Goal: Task Accomplishment & Management: Manage account settings

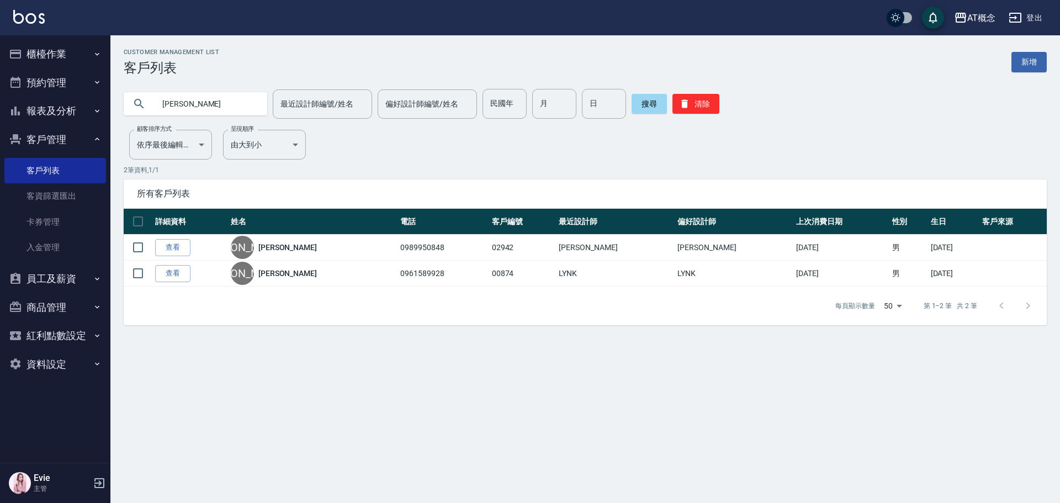
type input "朱"
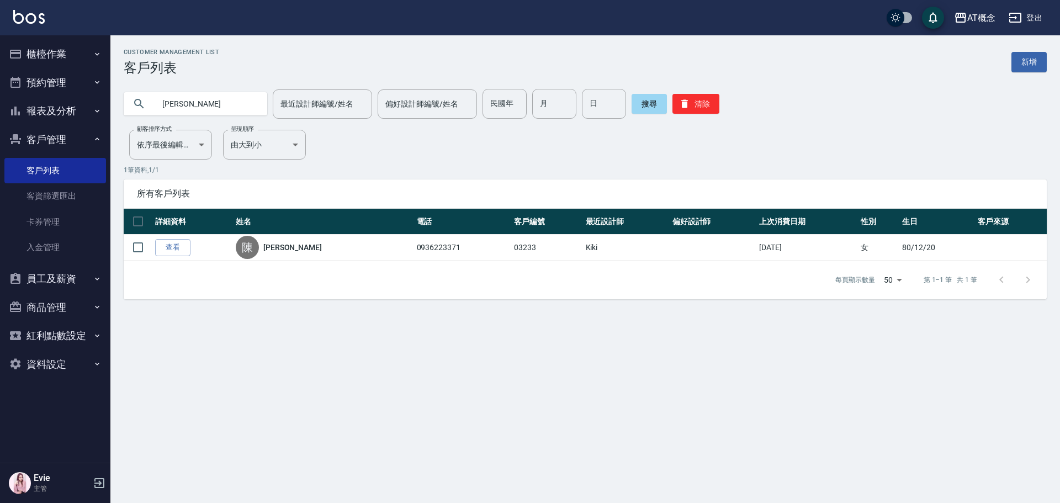
drag, startPoint x: 203, startPoint y: 109, endPoint x: 167, endPoint y: 181, distance: 80.0
click at [44, 144] on div "AT概念 登出 櫃檯作業 打帳單 帳單列表 現金收支登錄 高階收支登錄 材料自購登錄 每日結帳 排班表 現場電腦打卡 預約管理 預約管理 單日預約紀錄 單週預…" at bounding box center [530, 251] width 1060 height 503
type input "03780"
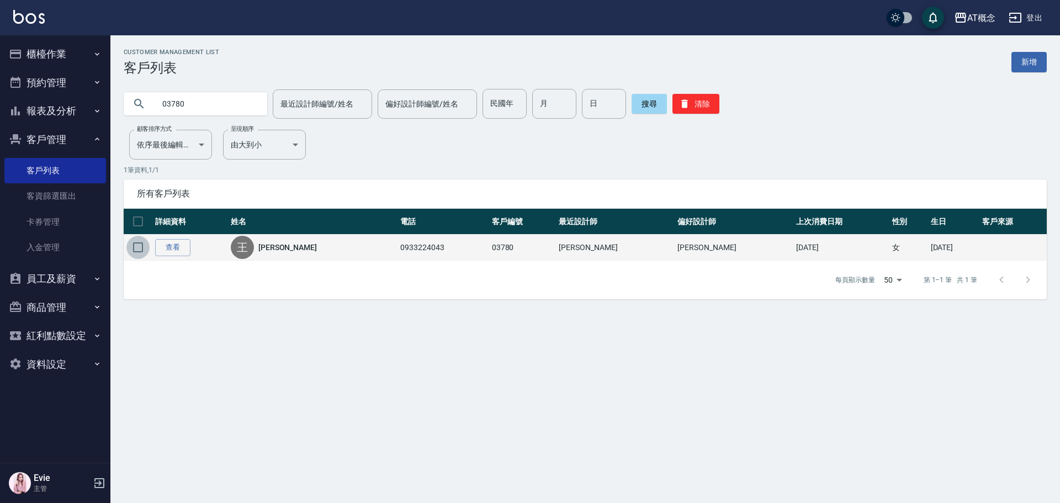
click at [139, 243] on input "checkbox" at bounding box center [137, 247] width 23 height 23
checkbox input "true"
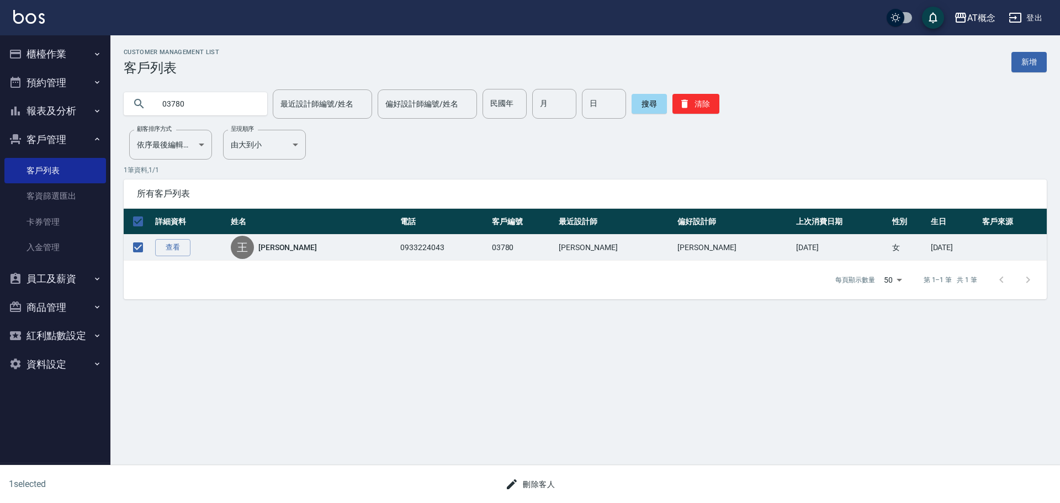
click at [533, 483] on button "刪除客人" at bounding box center [530, 484] width 59 height 20
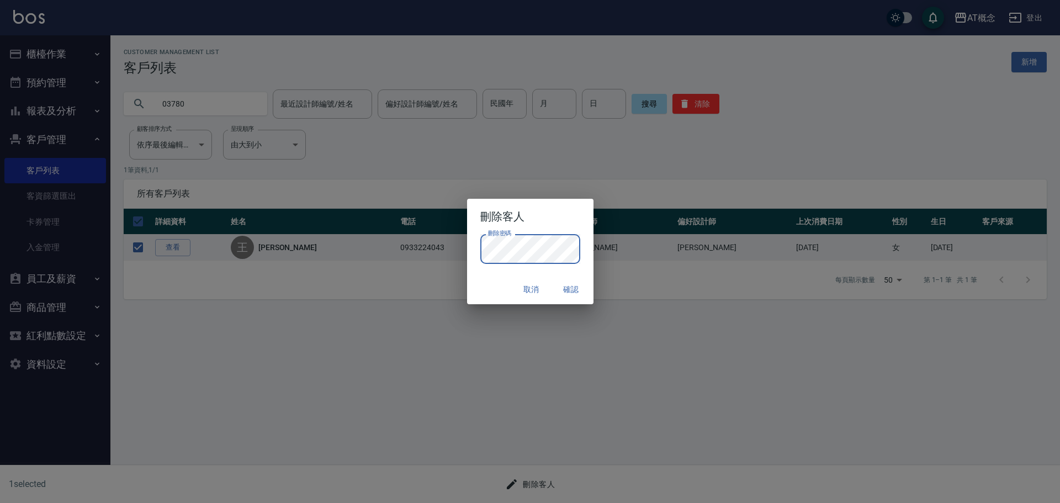
click at [569, 288] on button "確認" at bounding box center [571, 289] width 35 height 20
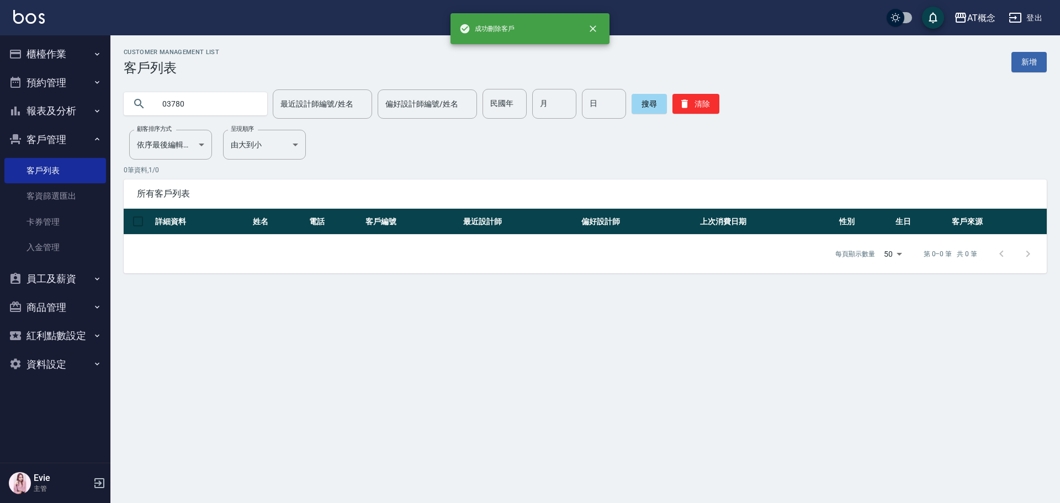
click at [191, 101] on input "03780" at bounding box center [207, 104] width 104 height 30
type input "03777"
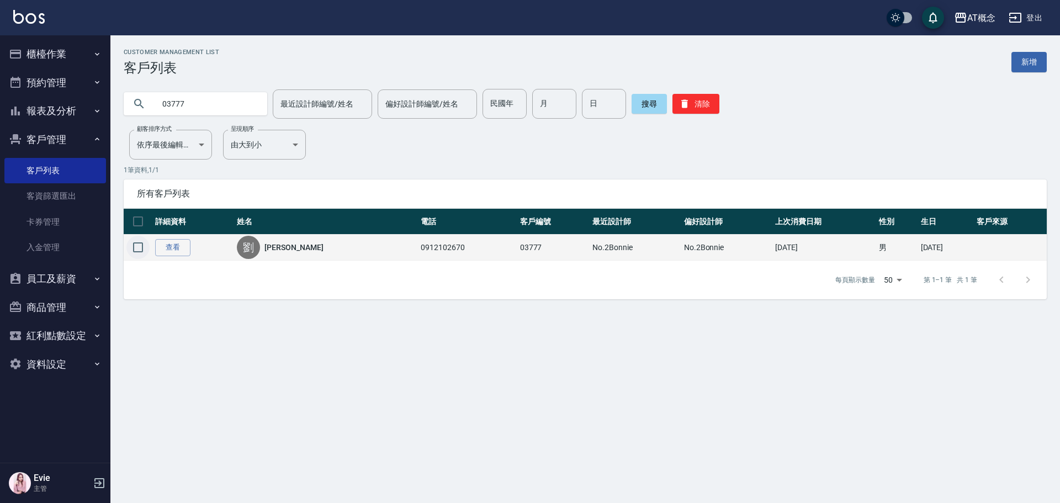
click at [134, 249] on input "checkbox" at bounding box center [137, 247] width 23 height 23
checkbox input "true"
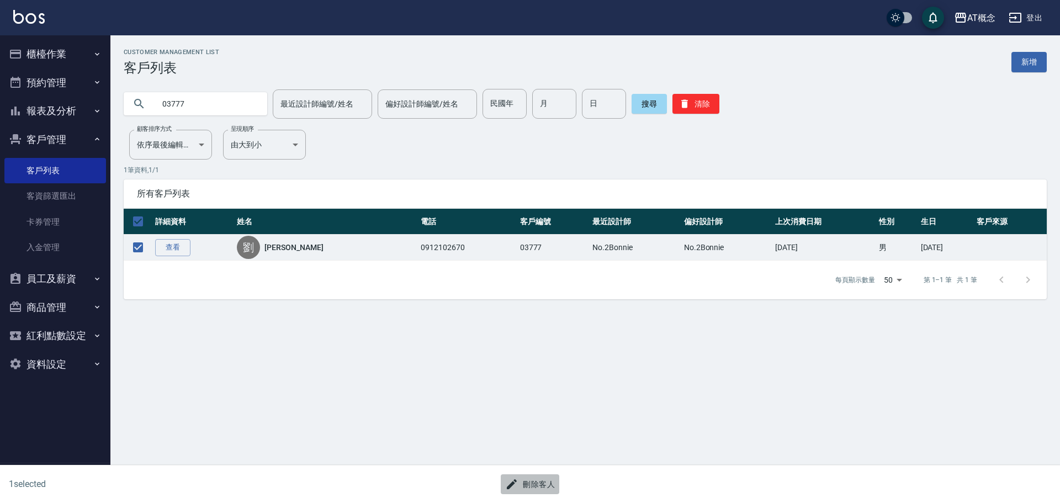
click at [538, 480] on button "刪除客人" at bounding box center [530, 484] width 59 height 20
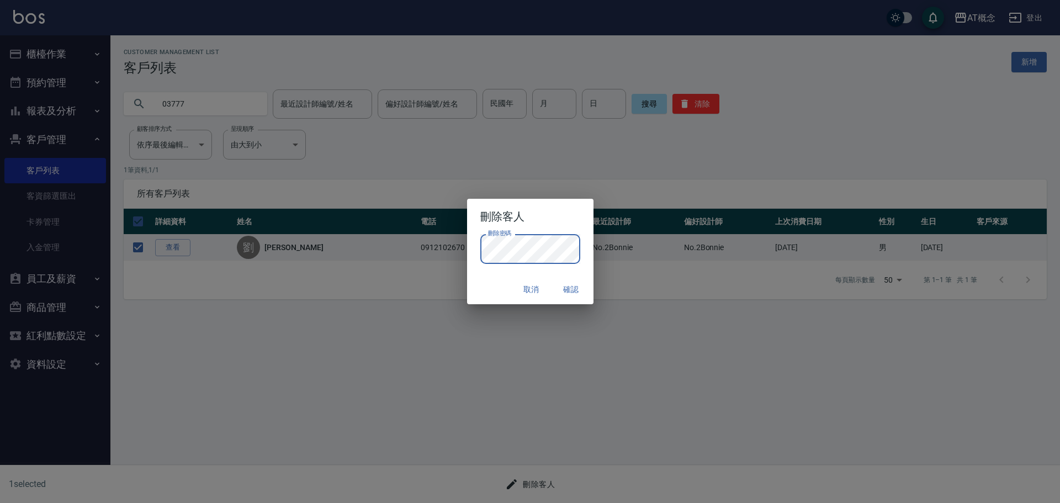
click at [570, 291] on button "確認" at bounding box center [571, 289] width 35 height 20
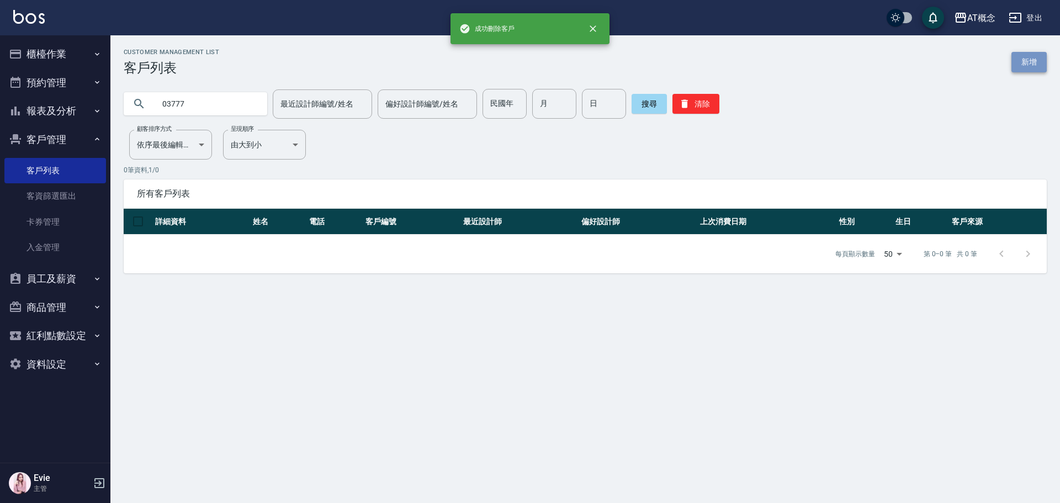
click at [1032, 61] on link "新增" at bounding box center [1028, 62] width 35 height 20
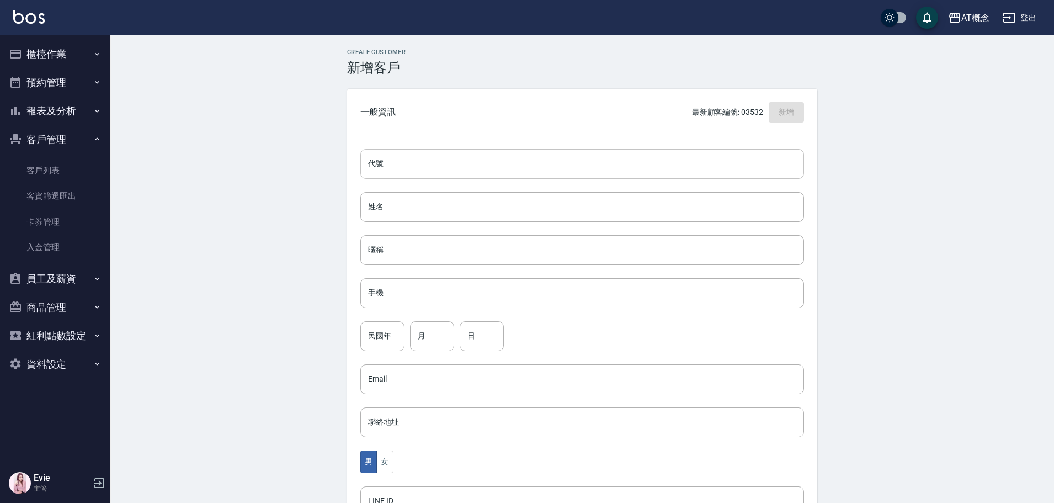
click at [511, 158] on input "代號" at bounding box center [582, 164] width 444 height 30
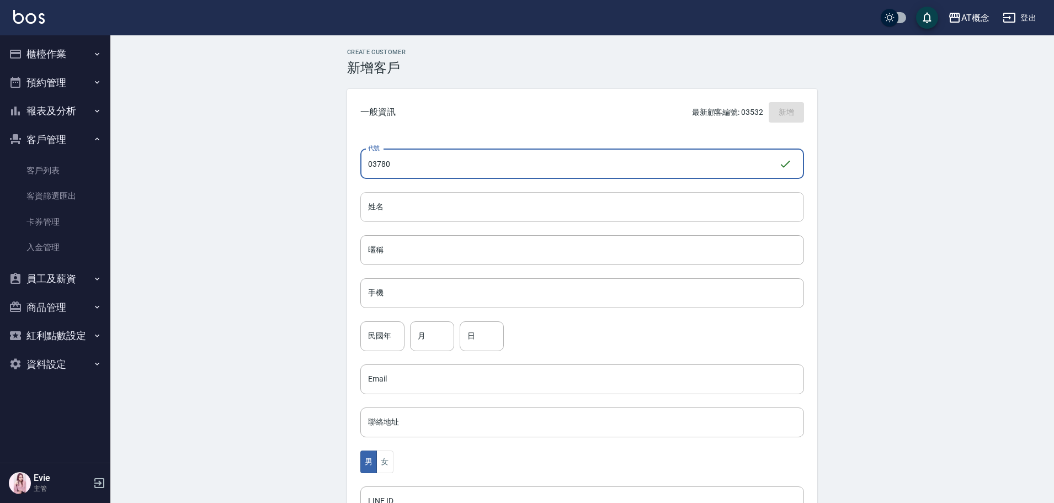
type input "03780"
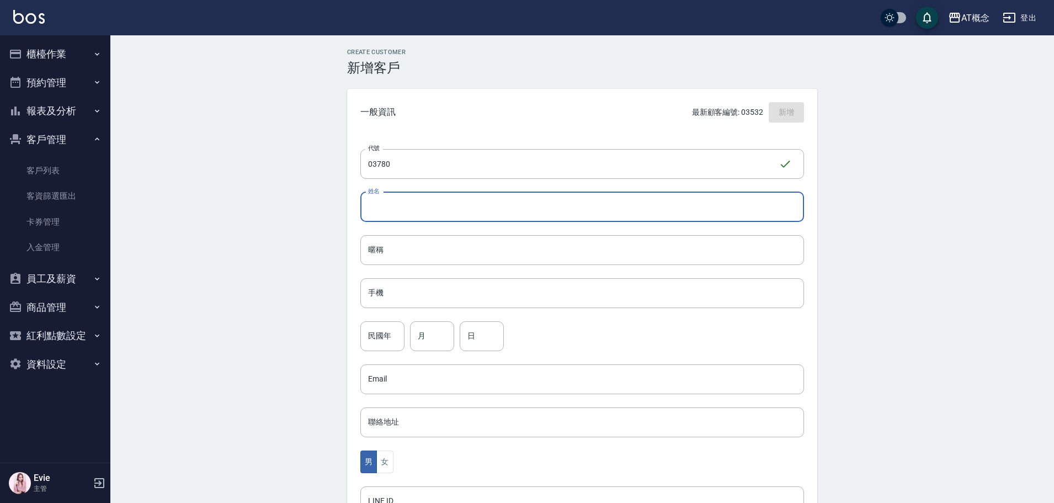
click at [427, 201] on input "姓名" at bounding box center [582, 207] width 444 height 30
type input "鍾筑晴"
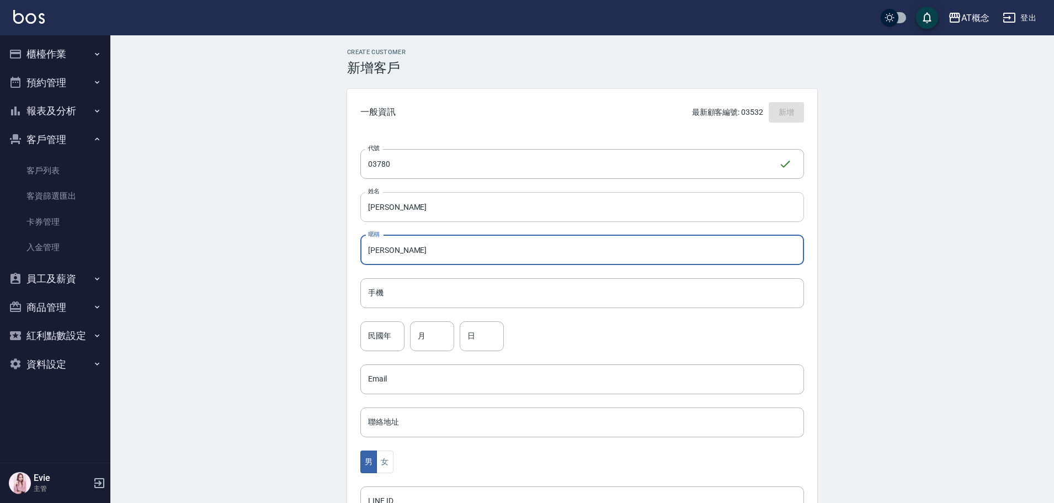
type input "筑晴"
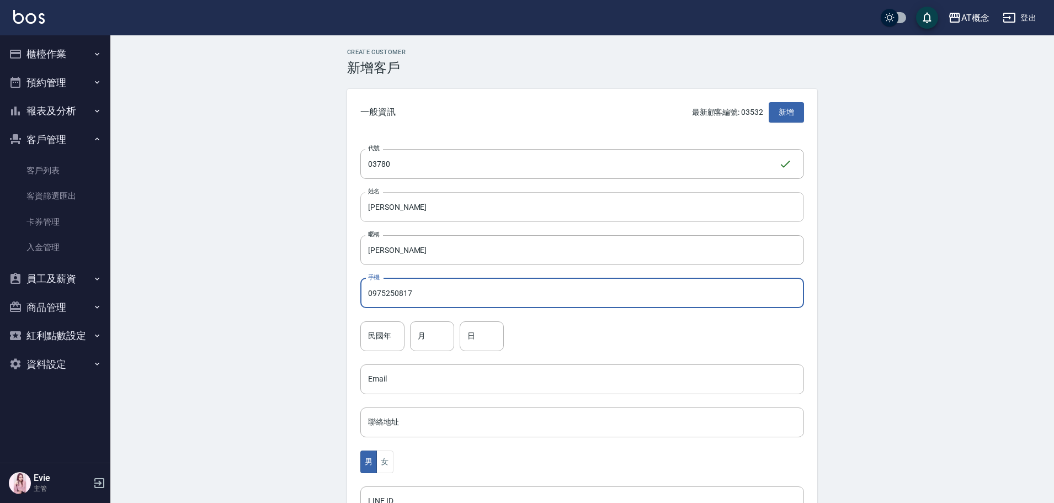
type input "0975250817"
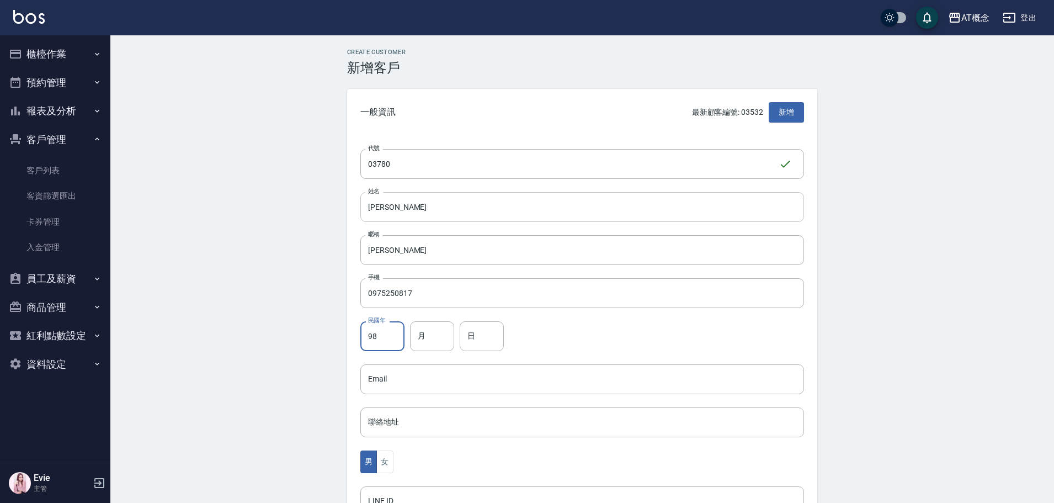
type input "98"
type input "8"
type input "17"
click at [386, 464] on button "女" at bounding box center [384, 461] width 17 height 23
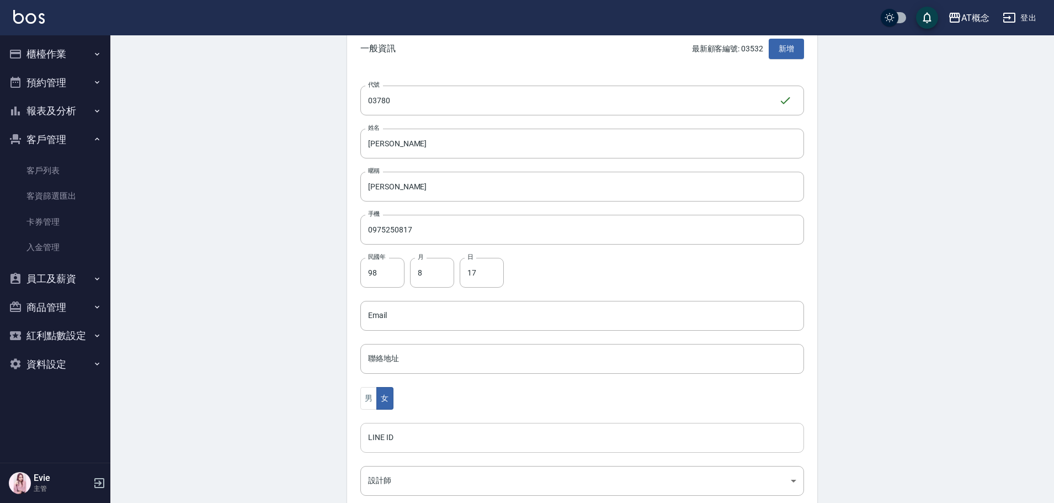
scroll to position [166, 0]
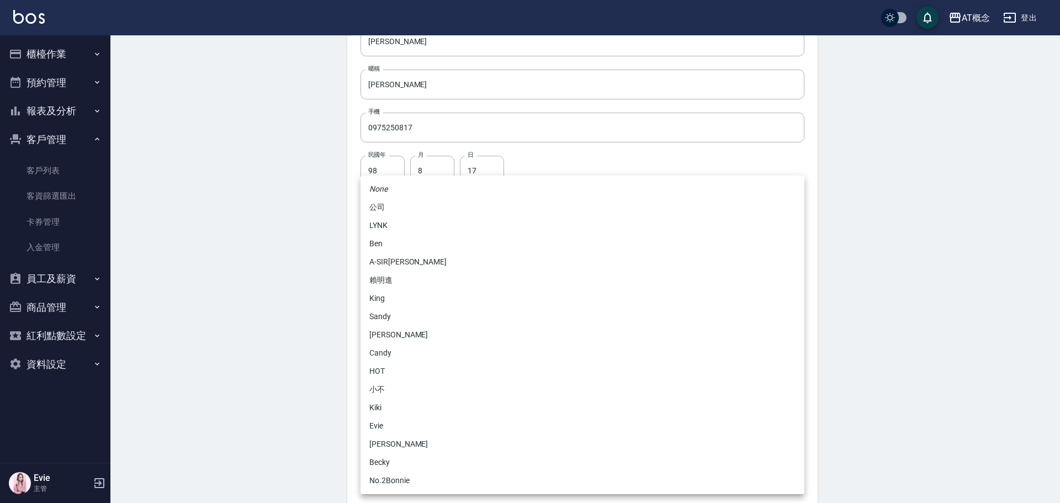
click at [383, 383] on body "AT概念 登出 櫃檯作業 打帳單 帳單列表 現金收支登錄 高階收支登錄 材料自購登錄 每日結帳 排班表 現場電腦打卡 預約管理 預約管理 單日預約紀錄 單週預…" at bounding box center [530, 193] width 1060 height 719
click at [397, 463] on li "Becky" at bounding box center [582, 462] width 444 height 18
type input "cba30a16-5009-42c6-9a58-f7249137d387"
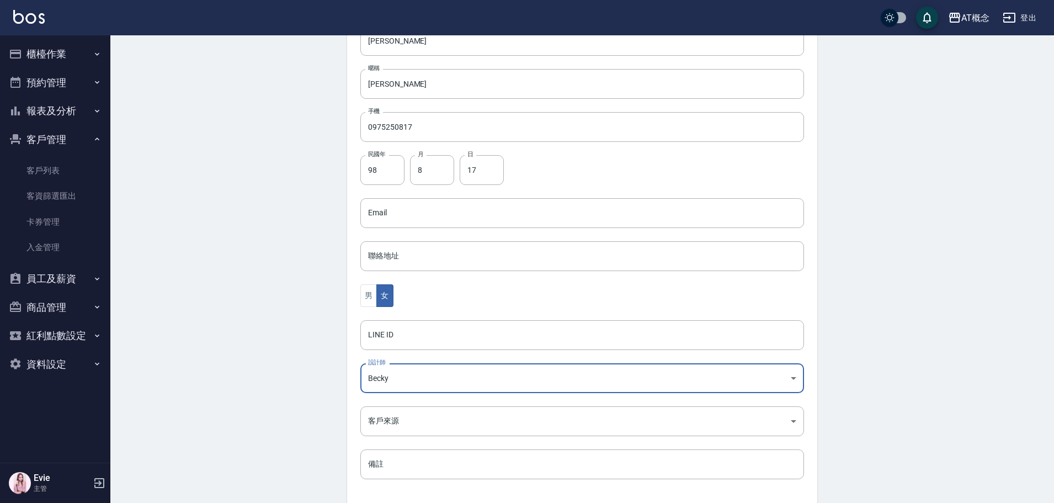
scroll to position [216, 0]
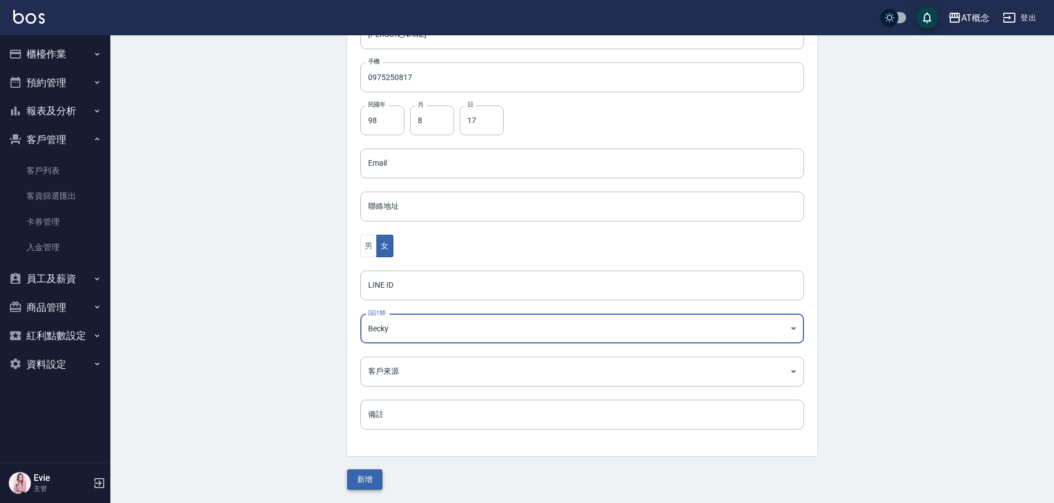
click at [370, 477] on button "新增" at bounding box center [364, 479] width 35 height 20
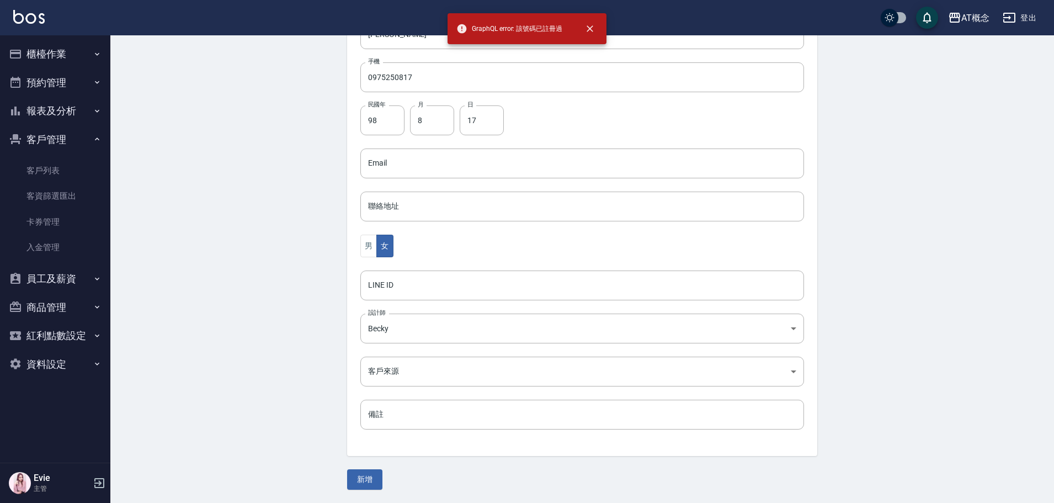
click at [187, 181] on div "Create Customer 新增客戶 一般資訊 最新顧客編號: 03532 新增 代號 03780 ​ 代號 姓名 鍾筑晴 姓名 暱稱 筑晴 暱稱 手機 …" at bounding box center [582, 161] width 944 height 683
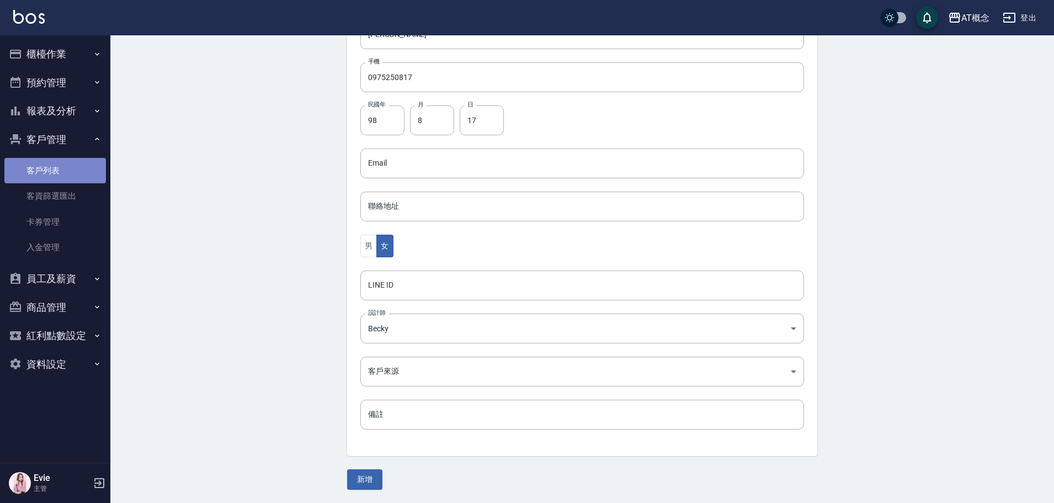
click at [54, 174] on link "客戶列表" at bounding box center [55, 170] width 102 height 25
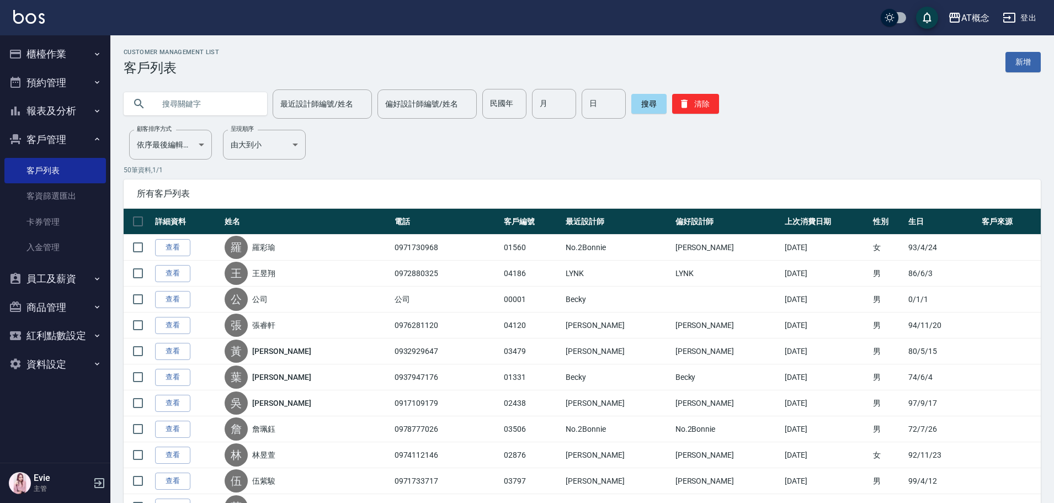
click at [183, 98] on input "text" at bounding box center [207, 104] width 104 height 30
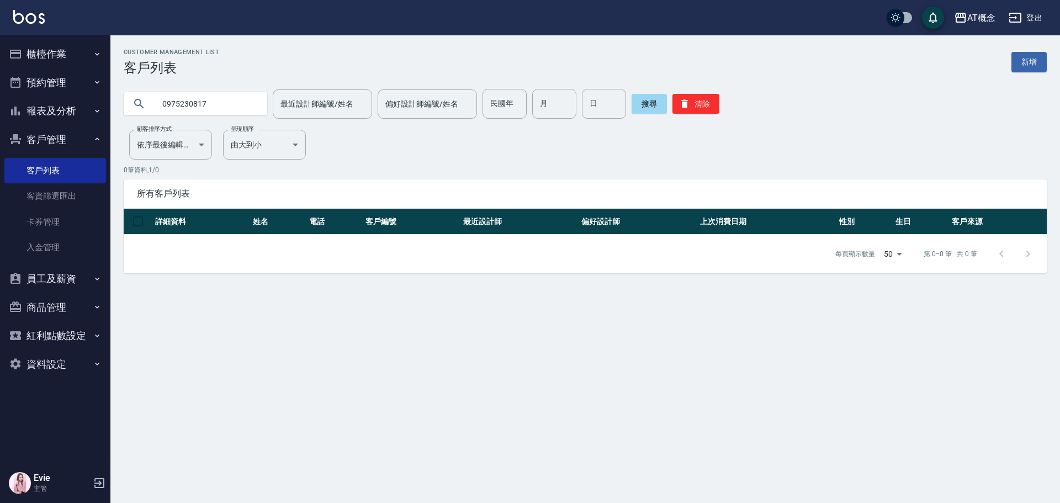
click at [183, 100] on input "0975230817" at bounding box center [207, 104] width 104 height 30
type input "0975250817"
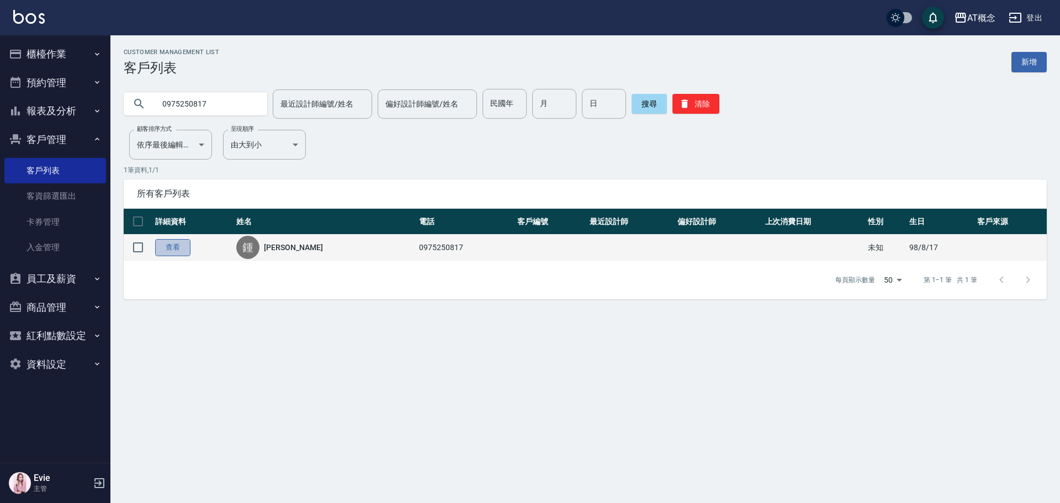
click at [169, 248] on link "查看" at bounding box center [172, 247] width 35 height 17
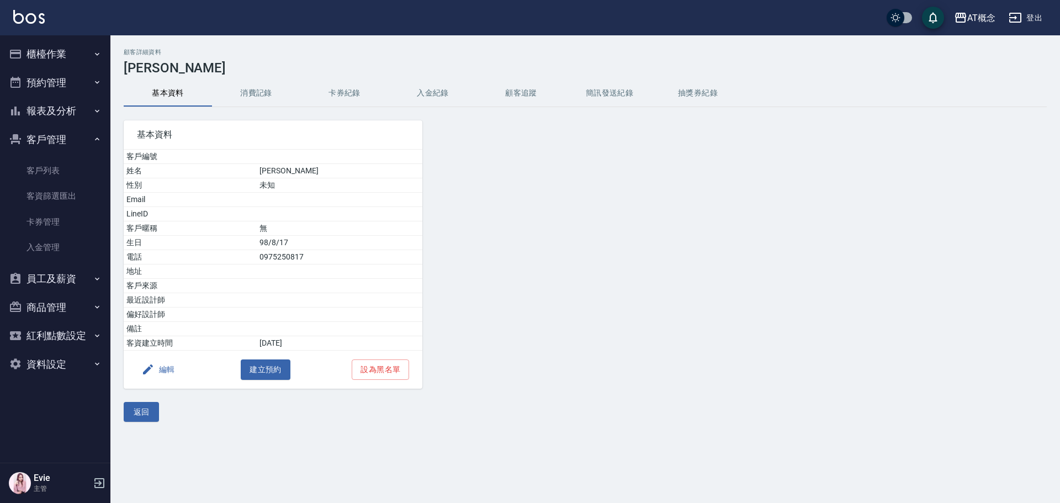
click at [165, 365] on button "編輯" at bounding box center [158, 369] width 43 height 20
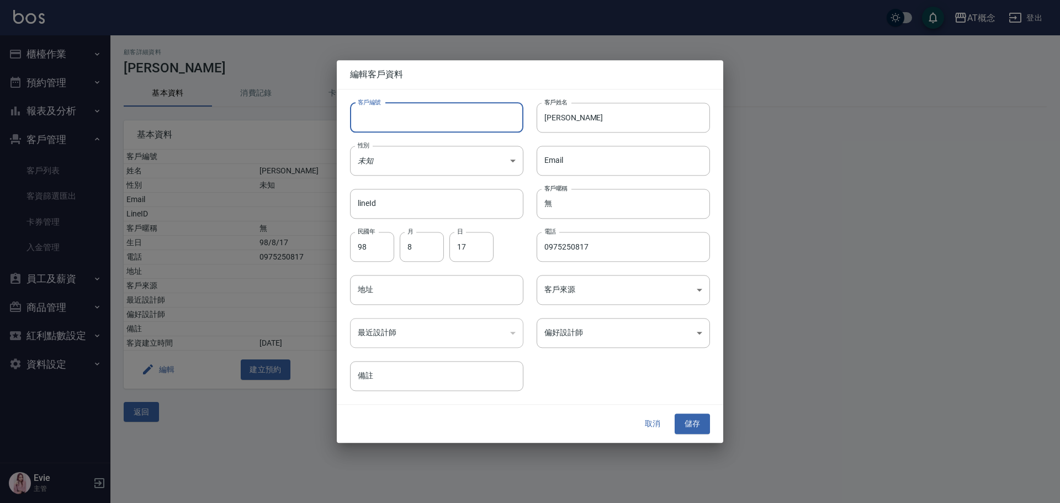
click at [424, 113] on input "客戶編號" at bounding box center [436, 118] width 173 height 30
type input "03780"
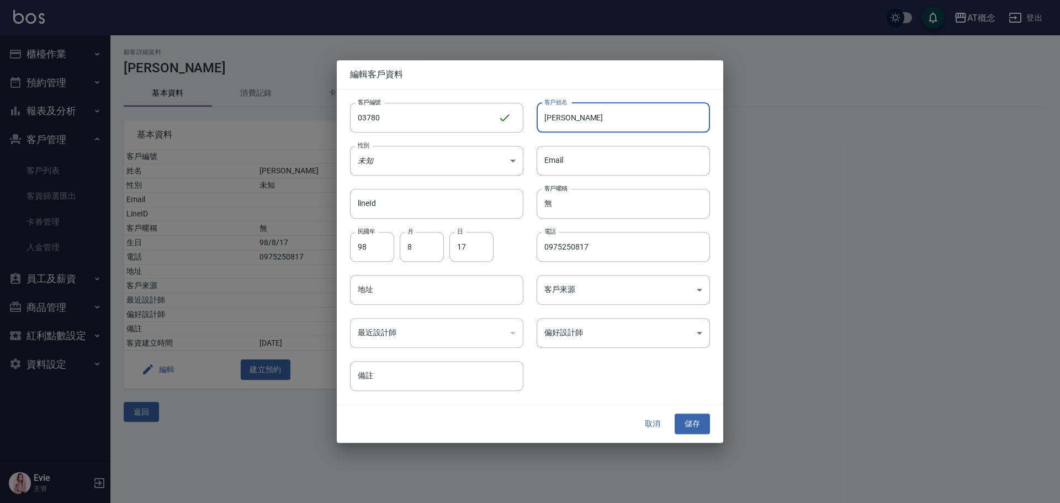
drag, startPoint x: 553, startPoint y: 116, endPoint x: 588, endPoint y: 115, distance: 34.8
click at [588, 115] on input "[PERSON_NAME]" at bounding box center [623, 118] width 173 height 30
click at [570, 206] on input "無" at bounding box center [623, 204] width 173 height 30
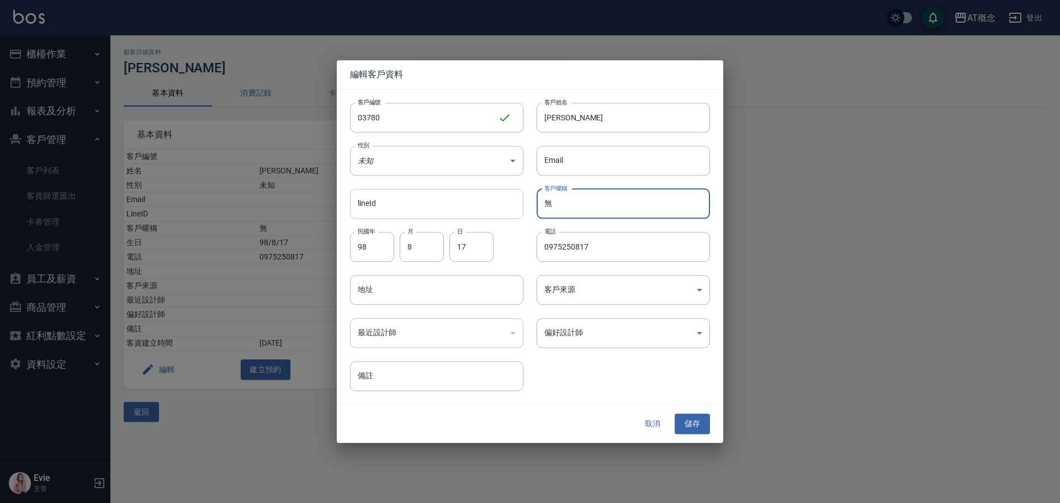
drag, startPoint x: 569, startPoint y: 205, endPoint x: 508, endPoint y: 201, distance: 61.4
click at [507, 202] on div "客戶編號 03780 ​ 客戶編號 客戶姓名 鍾筠晴 客戶姓名 性別 未知 UNKNOWN 性別 Email Email lineId lineId 客戶暱稱…" at bounding box center [523, 240] width 373 height 302
paste input "晴"
type input "筠晴"
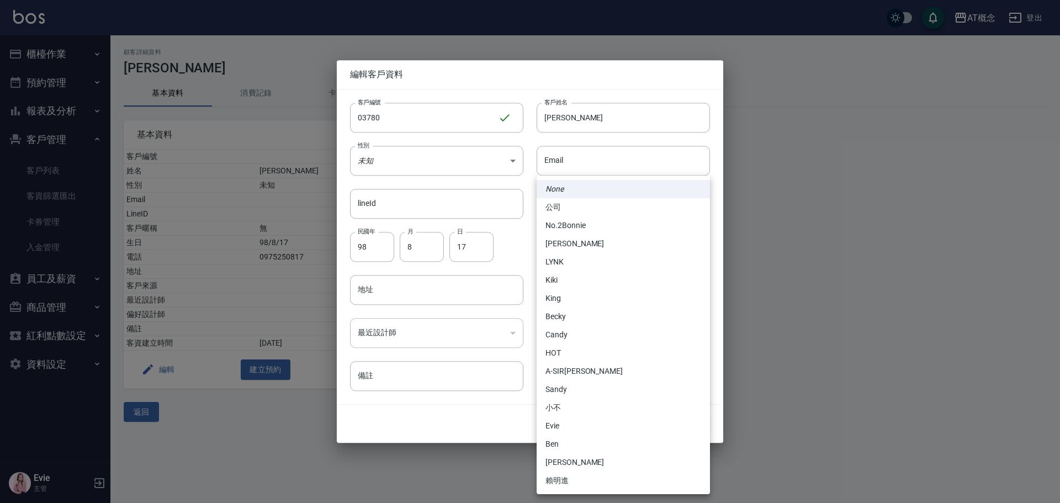
click at [585, 328] on body "AT概念 登出 櫃檯作業 打帳單 帳單列表 現金收支登錄 高階收支登錄 材料自購登錄 每日結帳 排班表 現場電腦打卡 預約管理 預約管理 單日預約紀錄 單週預…" at bounding box center [530, 251] width 1060 height 503
drag, startPoint x: 554, startPoint y: 320, endPoint x: 563, endPoint y: 322, distance: 9.6
click at [555, 320] on li "Becky" at bounding box center [623, 316] width 173 height 18
type input "cba30a16-5009-42c6-9a58-f7249137d387"
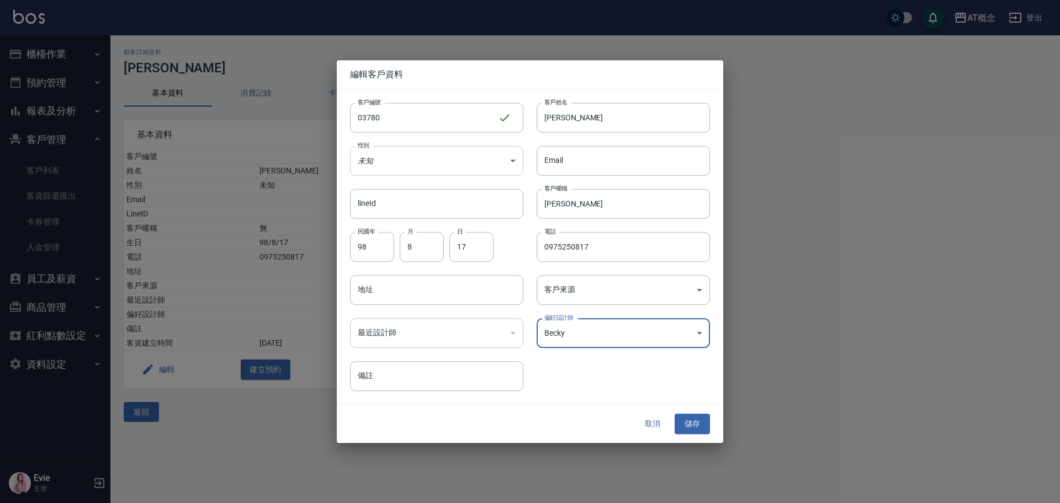
click at [388, 160] on body "AT概念 登出 櫃檯作業 打帳單 帳單列表 現金收支登錄 高階收支登錄 材料自購登錄 每日結帳 排班表 現場電腦打卡 預約管理 預約管理 單日預約紀錄 單週預…" at bounding box center [530, 251] width 1060 height 503
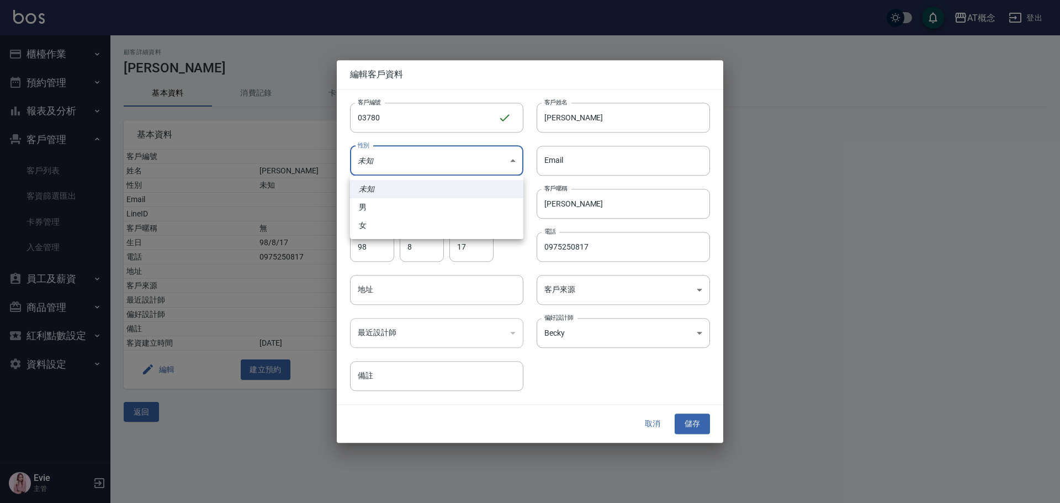
click at [373, 229] on li "女" at bounding box center [436, 225] width 173 height 18
type input "FEMALE"
click at [693, 429] on button "儲存" at bounding box center [692, 424] width 35 height 20
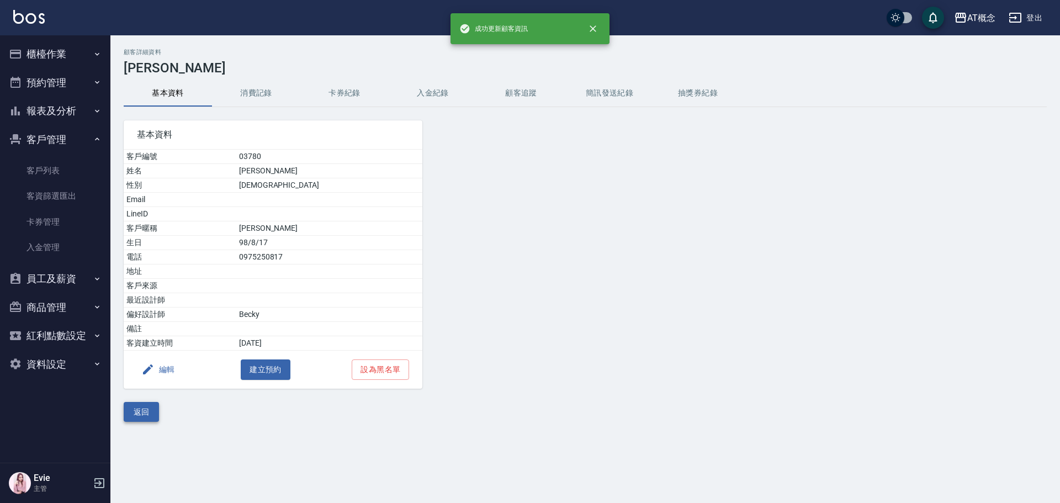
drag, startPoint x: 129, startPoint y: 414, endPoint x: 129, endPoint y: 407, distance: 7.2
click at [129, 413] on button "返回" at bounding box center [141, 412] width 35 height 20
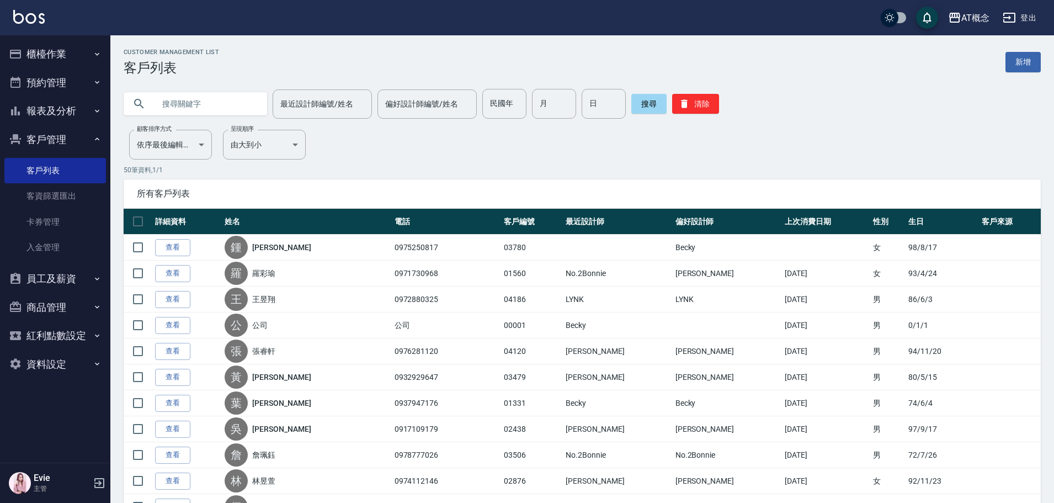
click at [198, 98] on input "text" at bounding box center [207, 104] width 104 height 30
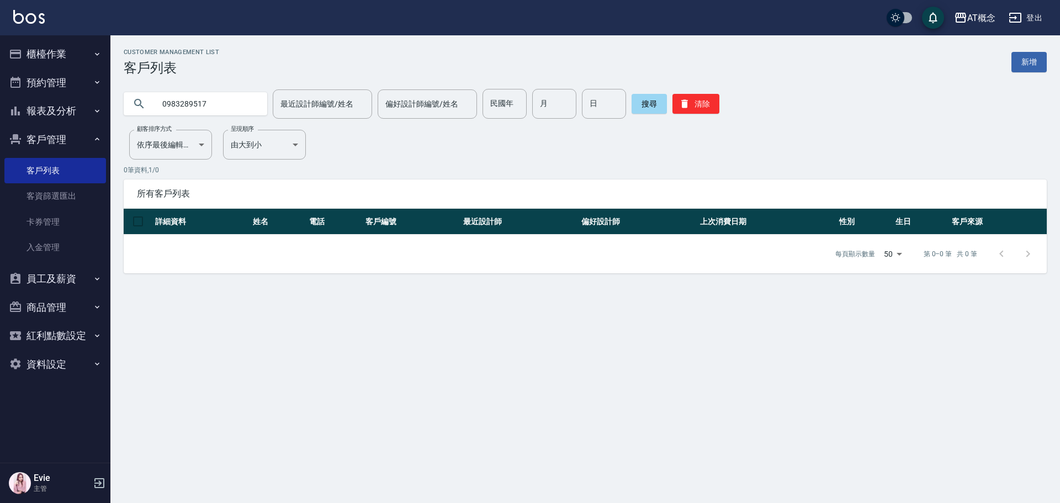
drag, startPoint x: 214, startPoint y: 100, endPoint x: 0, endPoint y: 118, distance: 214.9
click at [0, 108] on div "AT概念 登出 櫃檯作業 打帳單 帳單列表 現金收支登錄 高階收支登錄 材料自購登錄 每日結帳 排班表 現場電腦打卡 預約管理 預約管理 單日預約紀錄 單週預…" at bounding box center [530, 251] width 1060 height 503
type input "03777"
click at [650, 101] on button "搜尋" at bounding box center [648, 104] width 35 height 20
click at [46, 98] on div "AT概念 登出 櫃檯作業 打帳單 帳單列表 現金收支登錄 高階收支登錄 材料自購登錄 每日結帳 排班表 現場電腦打卡 預約管理 預約管理 單日預約紀錄 單週預…" at bounding box center [530, 251] width 1060 height 503
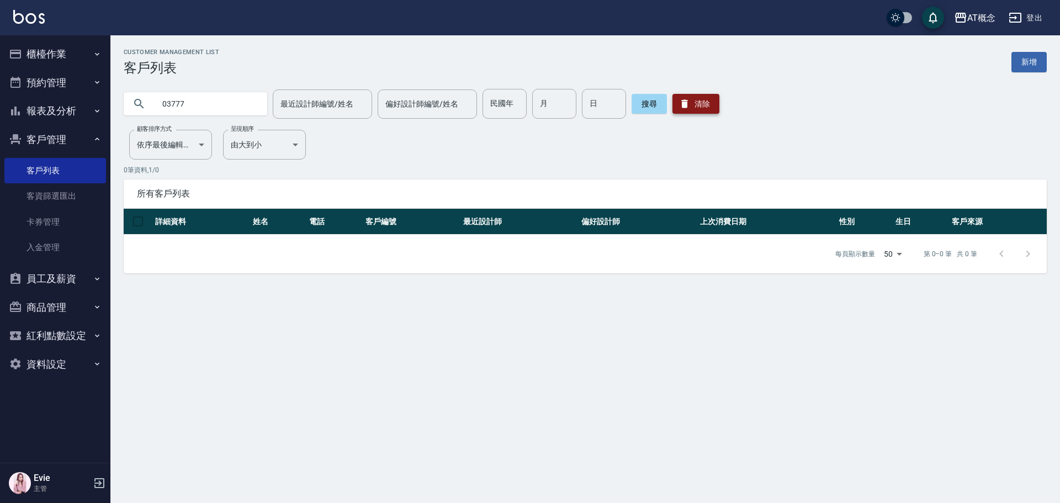
drag, startPoint x: 702, startPoint y: 106, endPoint x: 675, endPoint y: 107, distance: 27.6
click at [690, 107] on button "清除" at bounding box center [695, 104] width 47 height 20
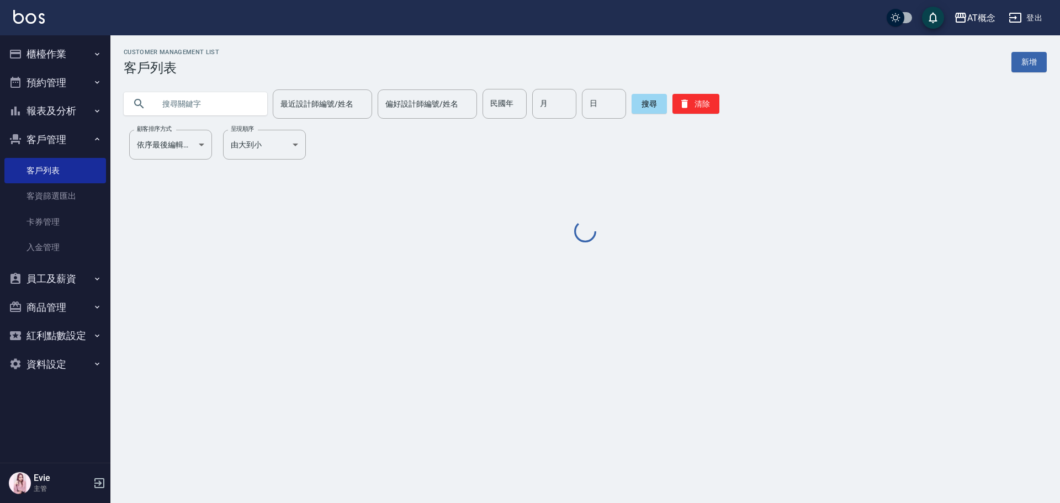
click at [192, 103] on input "text" at bounding box center [207, 104] width 104 height 30
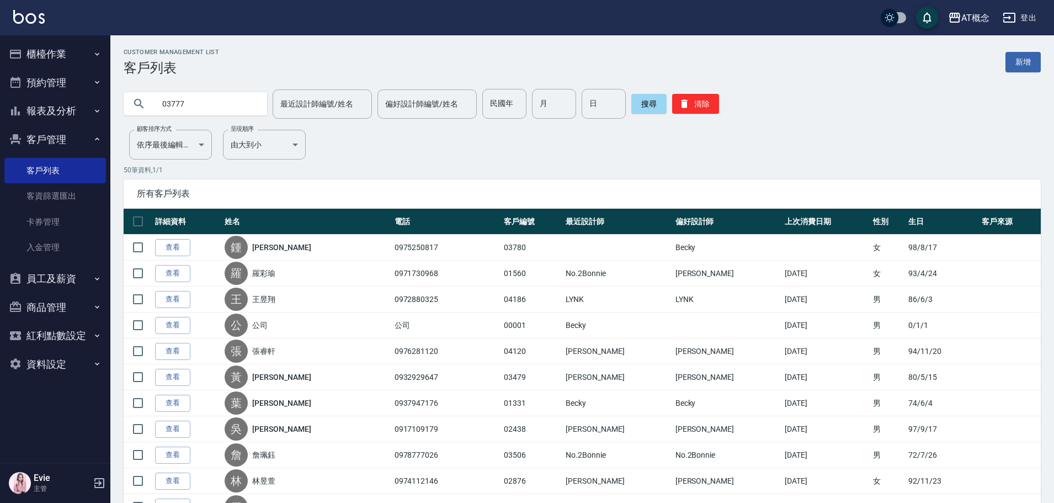
type input "03777"
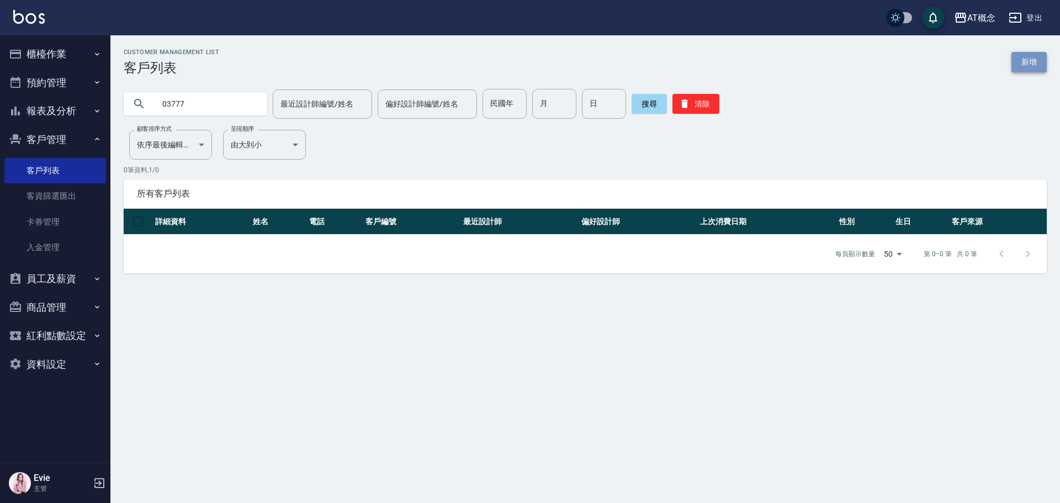
click at [1034, 60] on link "新增" at bounding box center [1028, 62] width 35 height 20
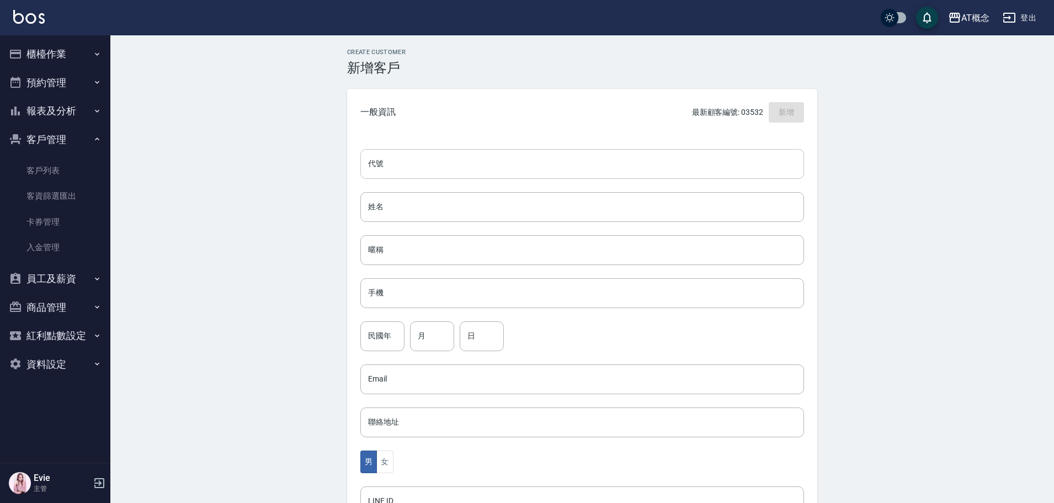
click at [429, 154] on input "代號" at bounding box center [582, 164] width 444 height 30
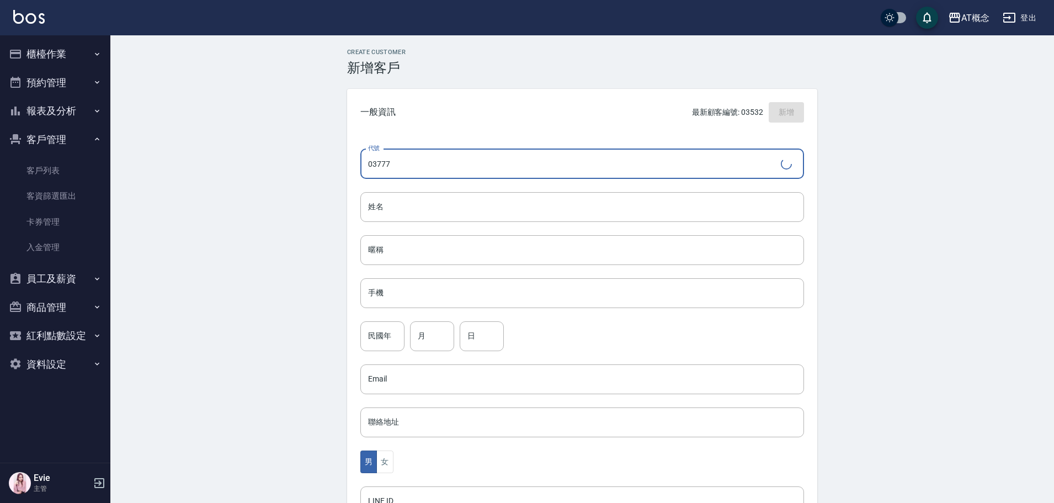
type input "03777"
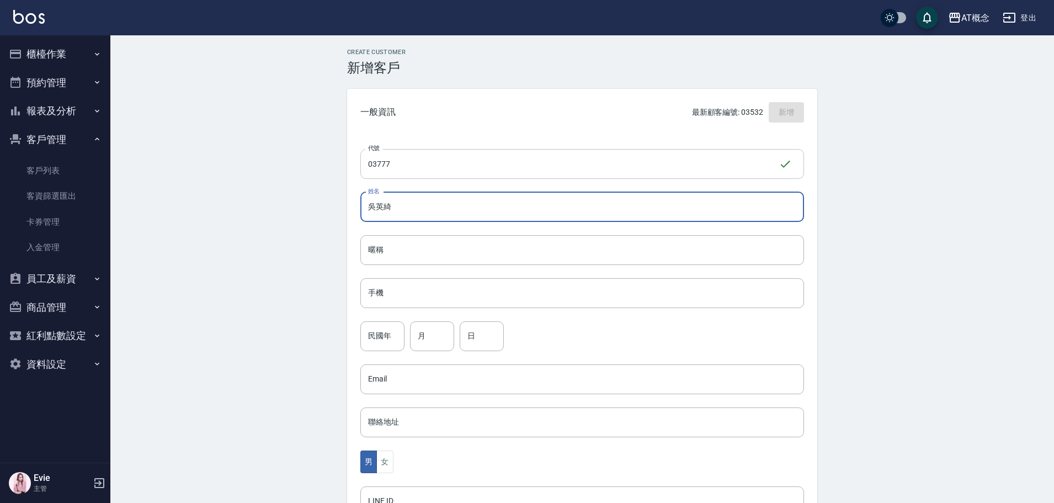
type input "吳英綺"
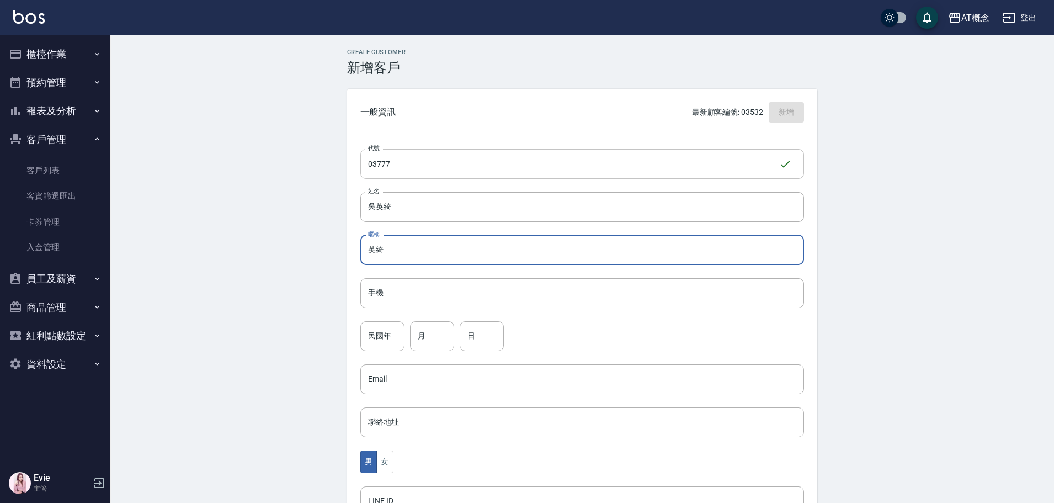
type input "英綺"
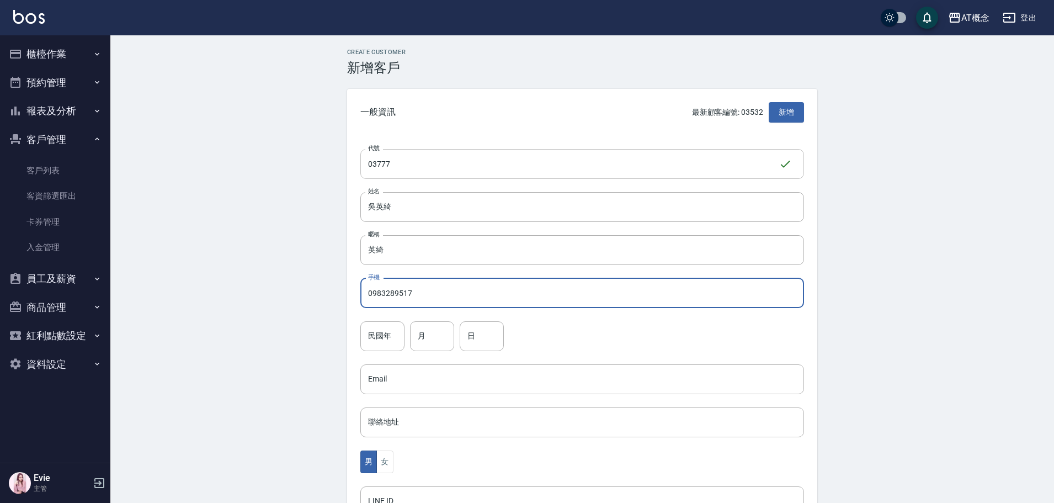
type input "0983289517"
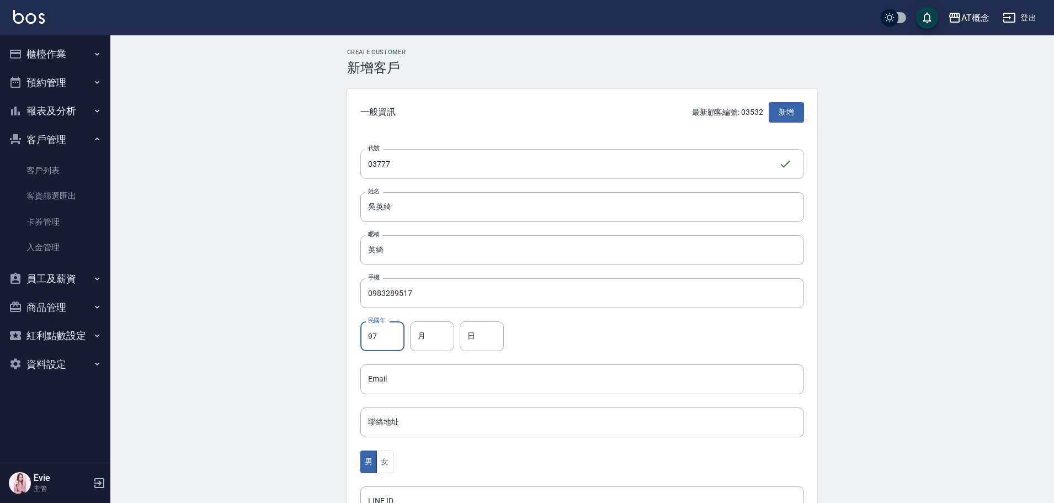
type input "97"
type input "1"
drag, startPoint x: 444, startPoint y: 338, endPoint x: 429, endPoint y: 335, distance: 15.4
click at [429, 335] on input "1" at bounding box center [432, 336] width 44 height 30
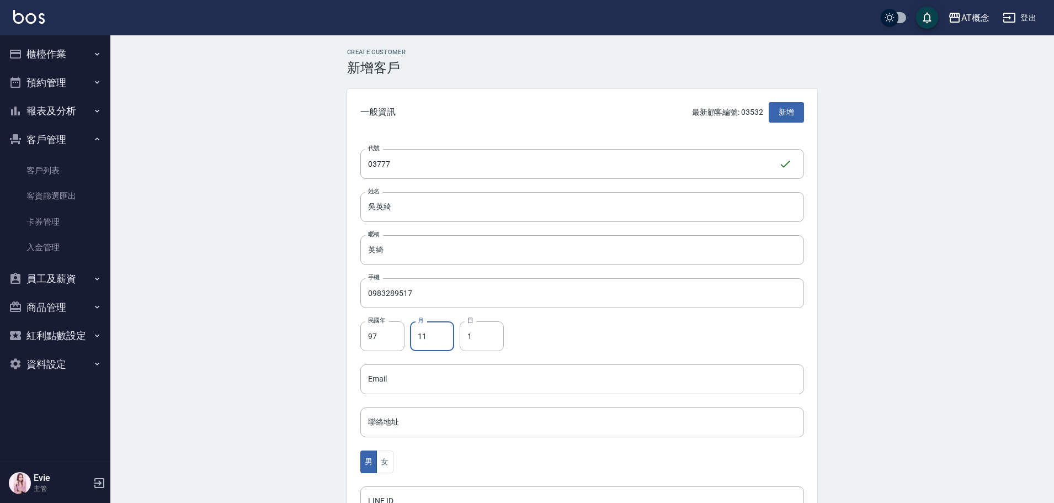
type input "11"
type input "18"
click at [384, 465] on button "女" at bounding box center [384, 461] width 17 height 23
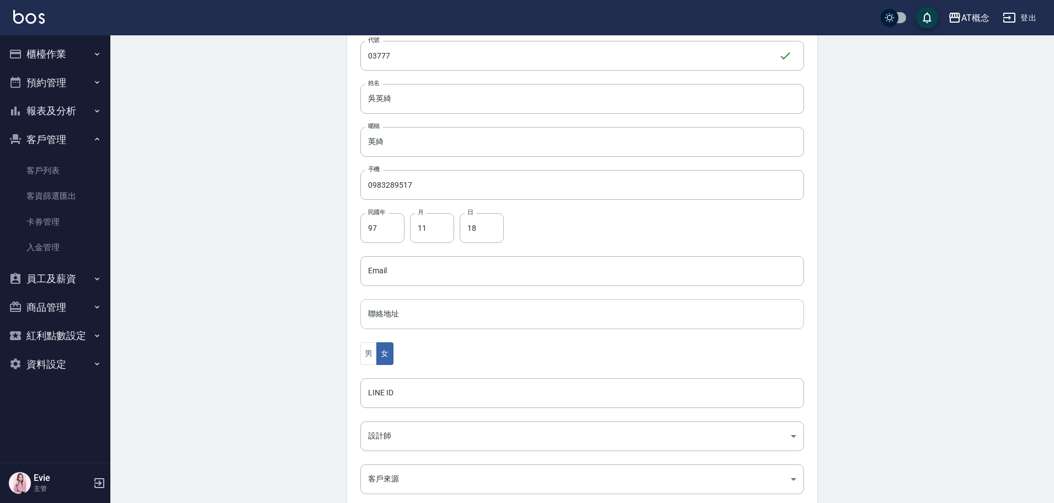
scroll to position [216, 0]
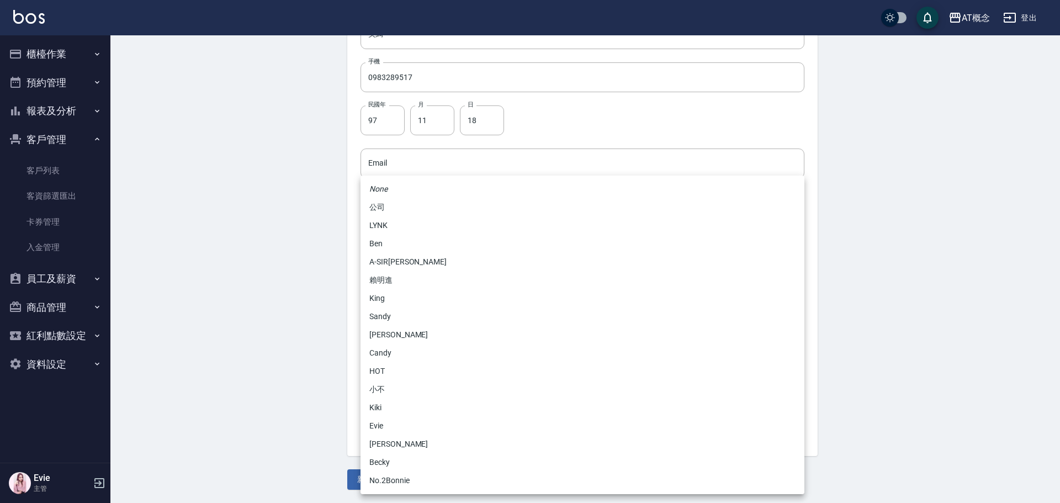
click at [400, 336] on body "AT概念 登出 櫃檯作業 打帳單 帳單列表 現金收支登錄 高階收支登錄 材料自購登錄 每日結帳 排班表 現場電腦打卡 預約管理 預約管理 單日預約紀錄 單週預…" at bounding box center [530, 143] width 1060 height 719
click at [389, 463] on li "Becky" at bounding box center [582, 462] width 444 height 18
type input "cba30a16-5009-42c6-9a58-f7249137d387"
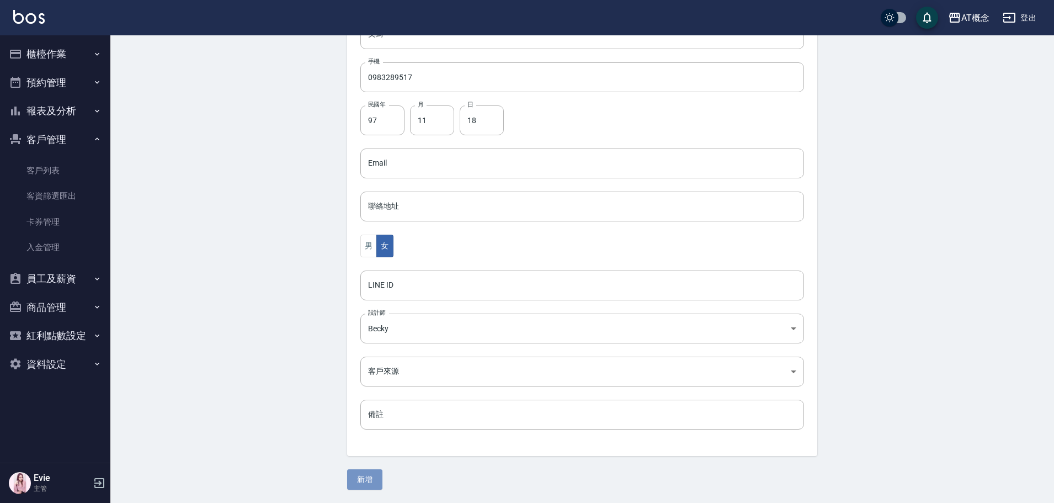
click at [370, 481] on button "新增" at bounding box center [364, 479] width 35 height 20
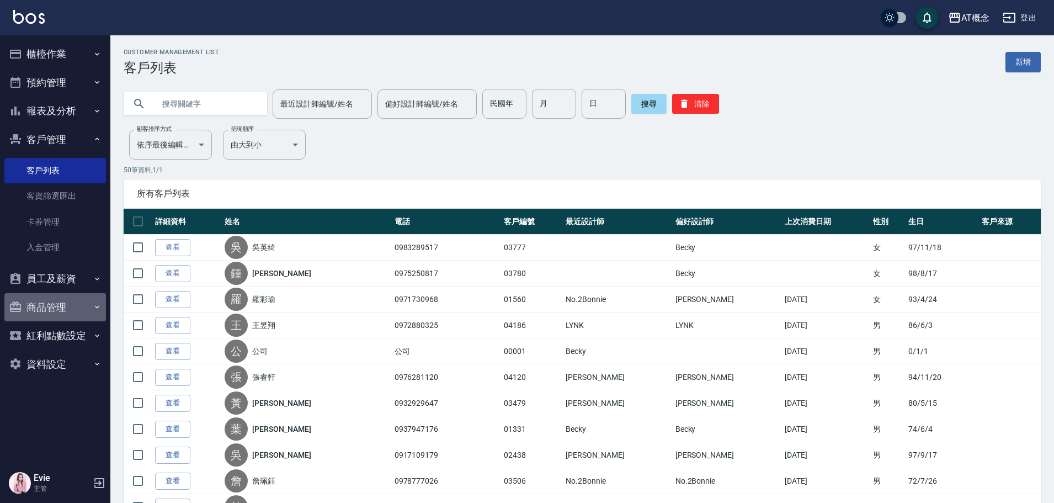
click at [56, 306] on button "商品管理" at bounding box center [55, 307] width 102 height 29
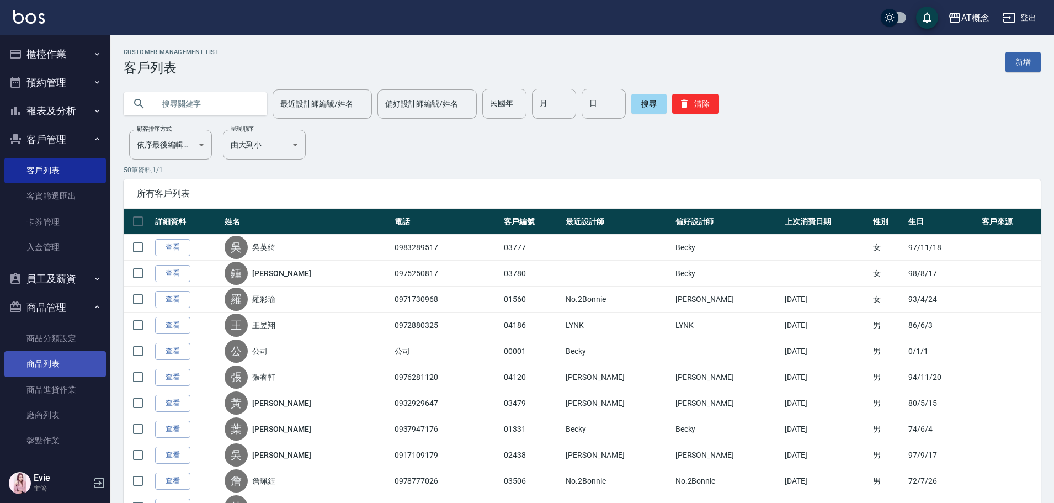
click at [18, 367] on link "商品列表" at bounding box center [55, 363] width 102 height 25
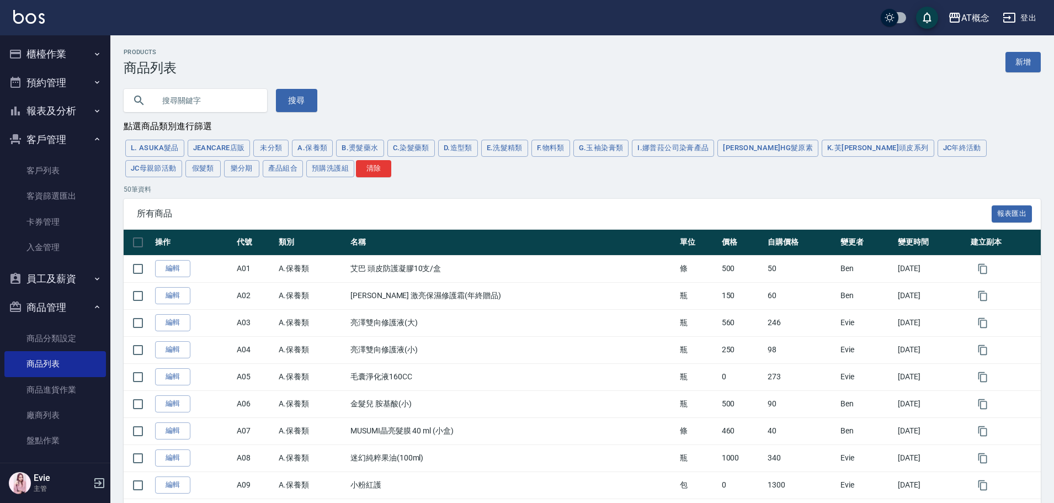
click at [205, 101] on input "text" at bounding box center [207, 101] width 104 height 30
type input "雙氧"
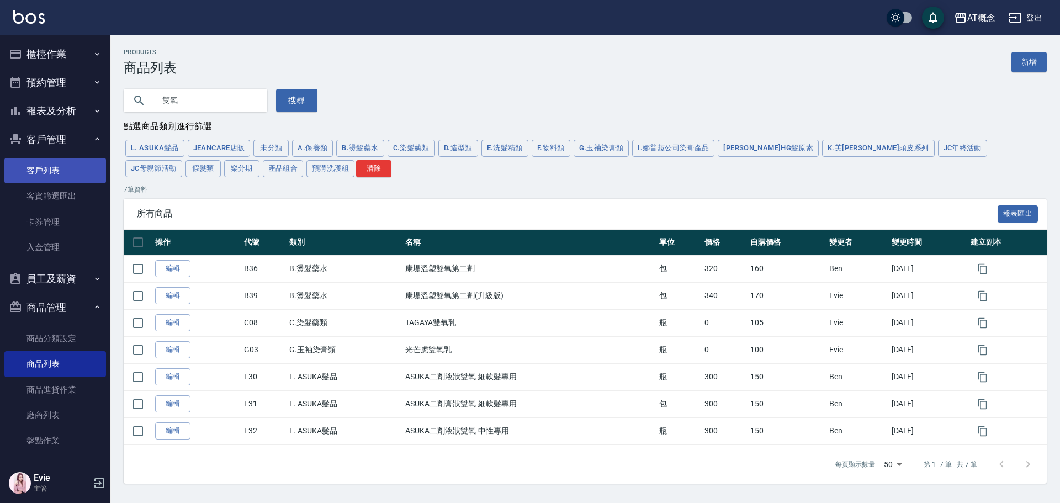
click at [58, 174] on link "客戶列表" at bounding box center [55, 170] width 102 height 25
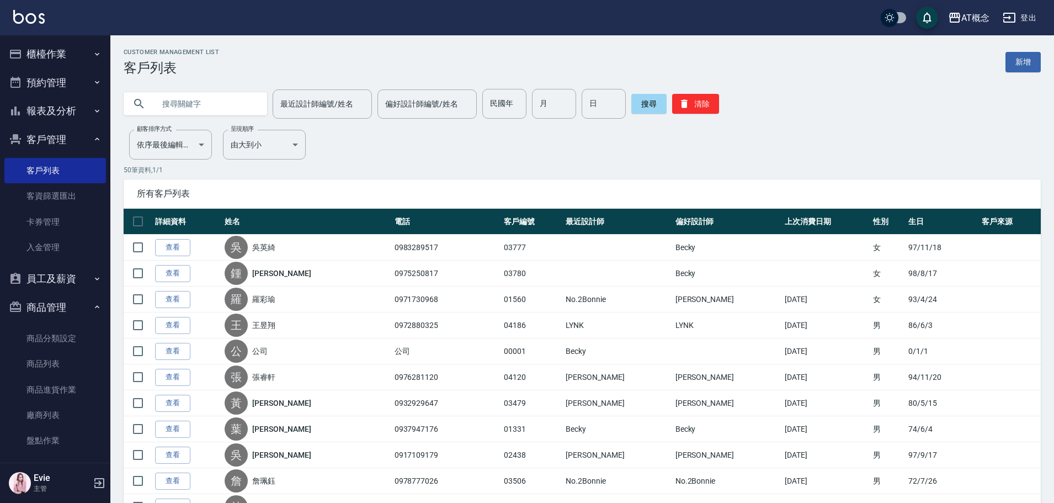
click at [216, 103] on input "text" at bounding box center [207, 104] width 104 height 30
type input "0935193818"
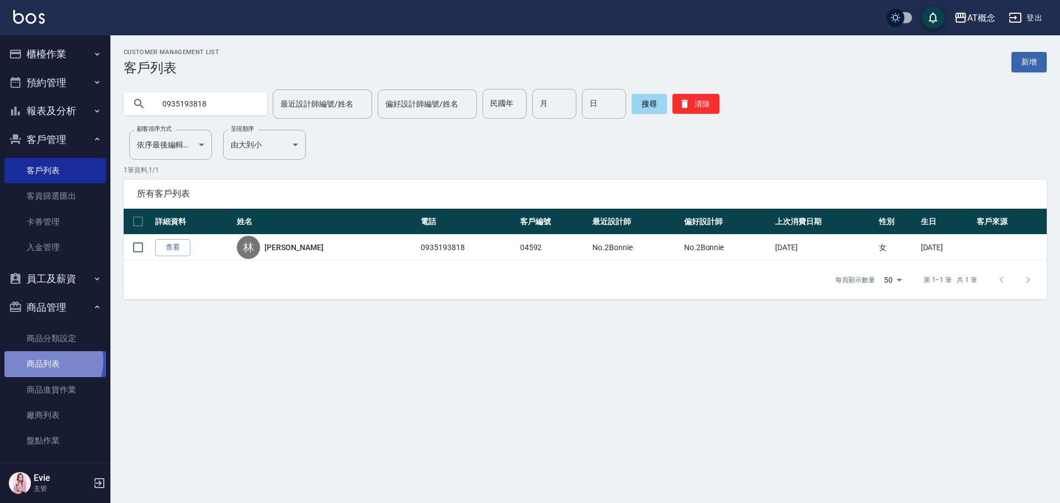
click at [45, 360] on link "商品列表" at bounding box center [55, 363] width 102 height 25
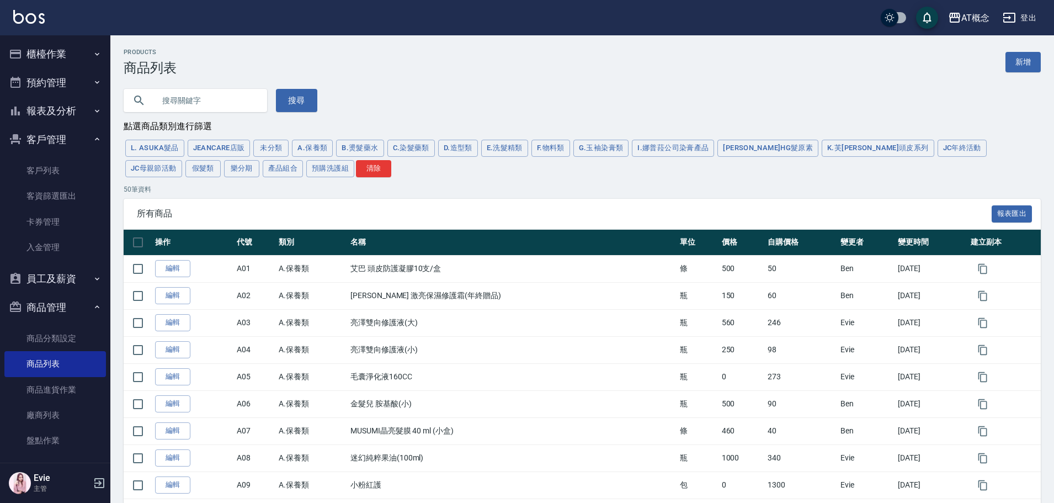
click at [201, 100] on input "text" at bounding box center [207, 101] width 104 height 30
type input "美髮水"
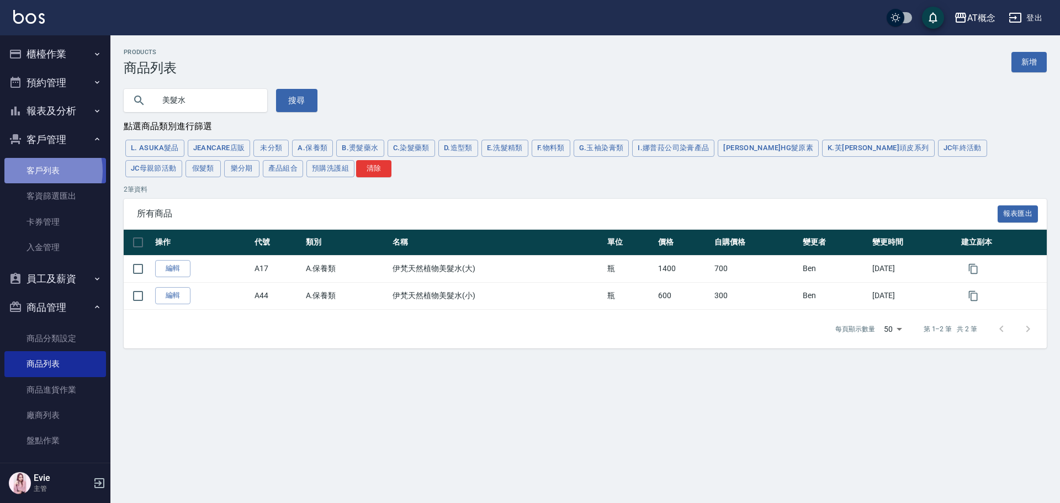
click at [38, 170] on link "客戶列表" at bounding box center [55, 170] width 102 height 25
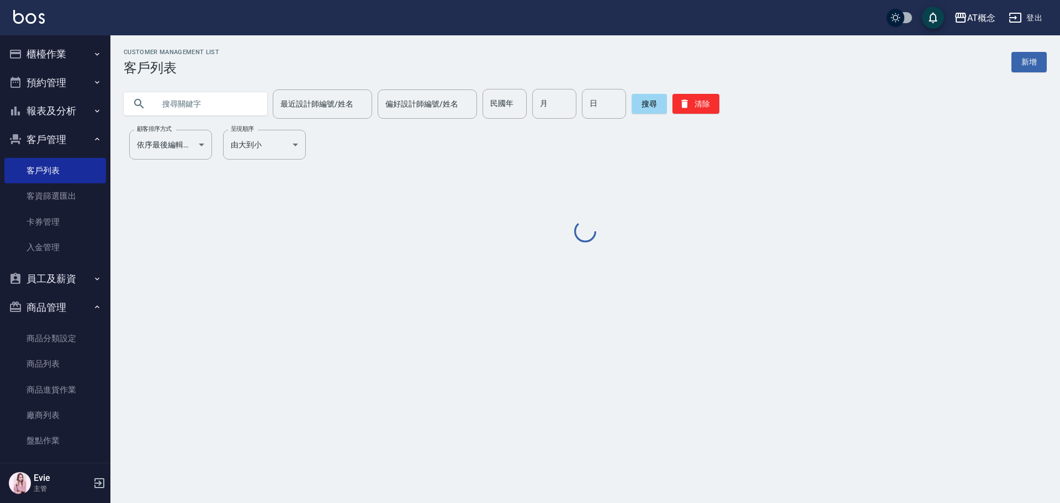
click at [207, 104] on input "text" at bounding box center [207, 104] width 104 height 30
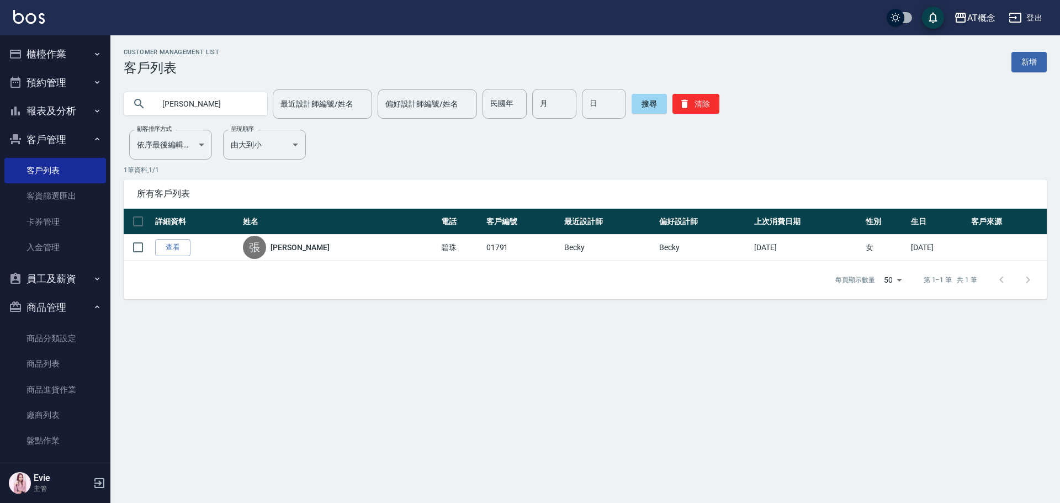
type input "張"
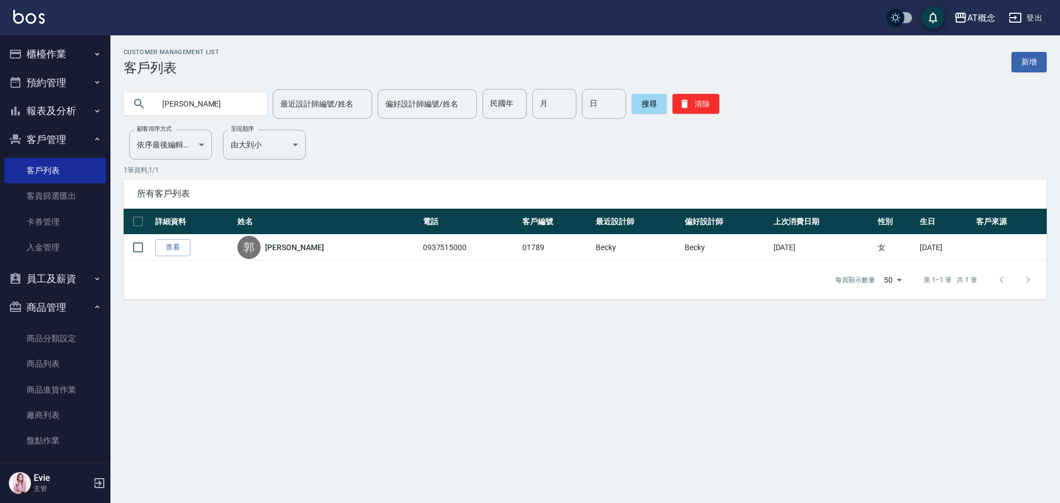
drag, startPoint x: 194, startPoint y: 104, endPoint x: 0, endPoint y: 3, distance: 219.0
click at [14, 50] on div "AT概念 登出 櫃檯作業 打帳單 帳單列表 現金收支登錄 高階收支登錄 材料自購登錄 每日結帳 排班表 現場電腦打卡 預約管理 預約管理 單日預約紀錄 單週預…" at bounding box center [530, 251] width 1060 height 503
type input "03784"
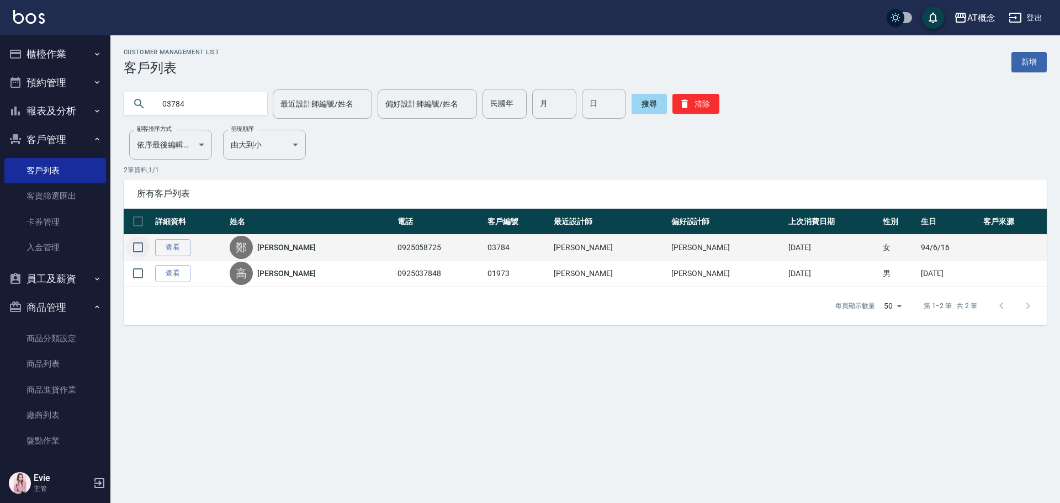
click at [130, 247] on input "checkbox" at bounding box center [137, 247] width 23 height 23
checkbox input "true"
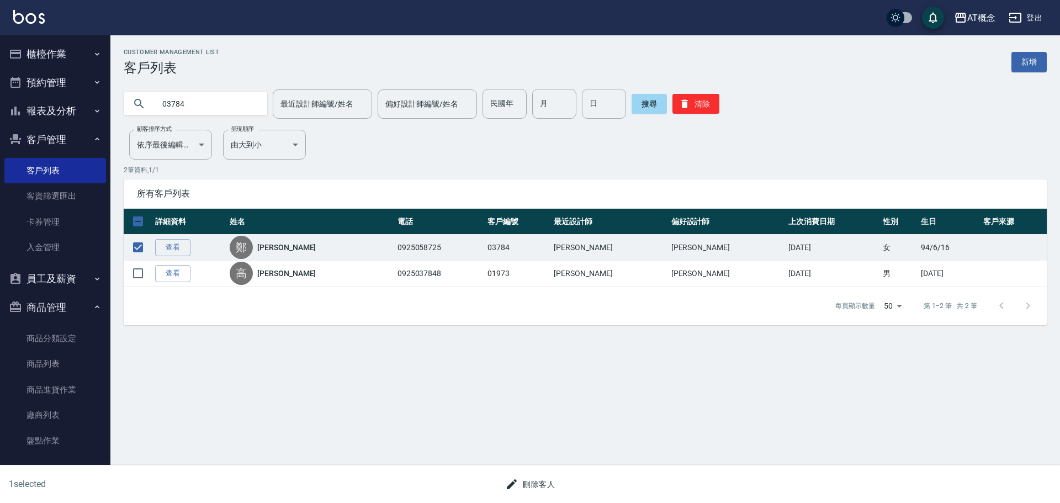
click at [540, 484] on button "刪除客人" at bounding box center [530, 484] width 59 height 20
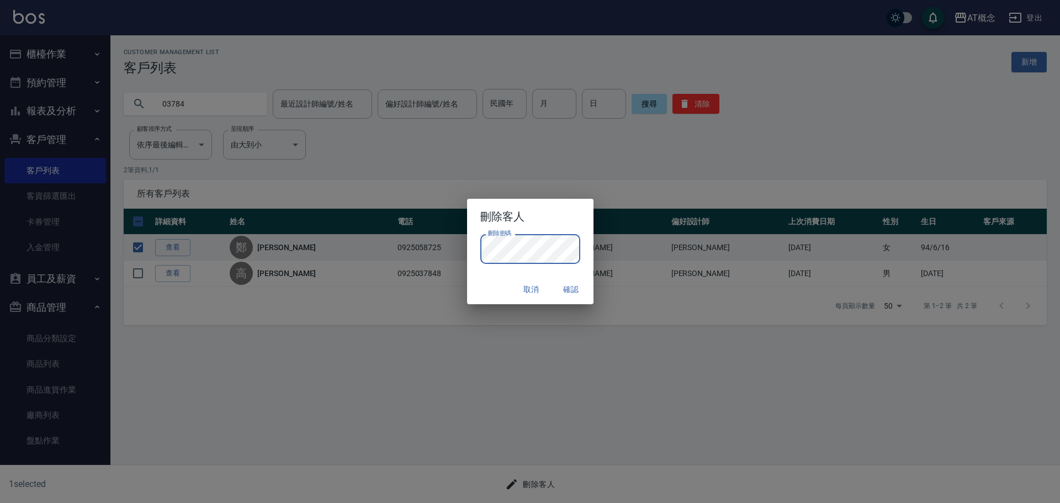
click at [573, 286] on button "確認" at bounding box center [571, 289] width 35 height 20
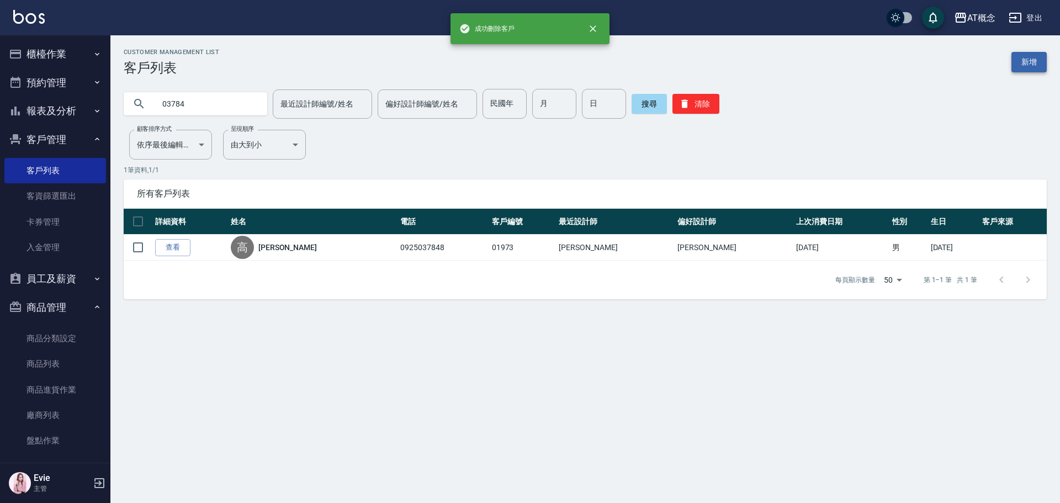
click at [1032, 59] on link "新增" at bounding box center [1028, 62] width 35 height 20
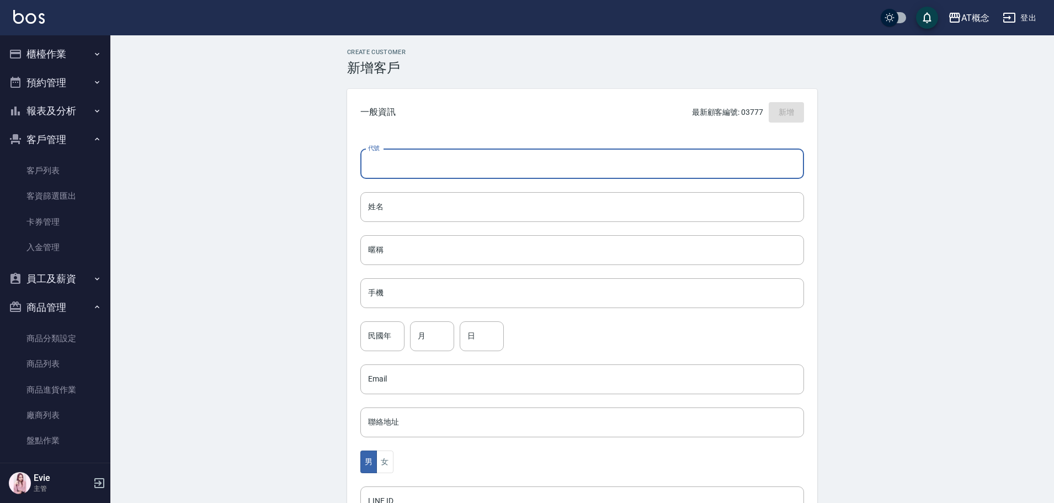
click at [412, 163] on input "代號" at bounding box center [582, 164] width 444 height 30
type input "03784"
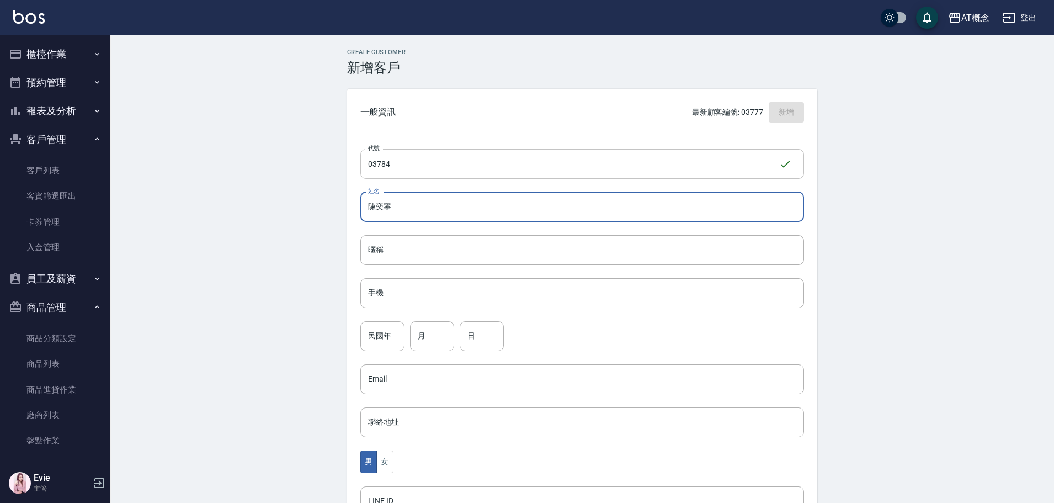
type input "陳奕寧"
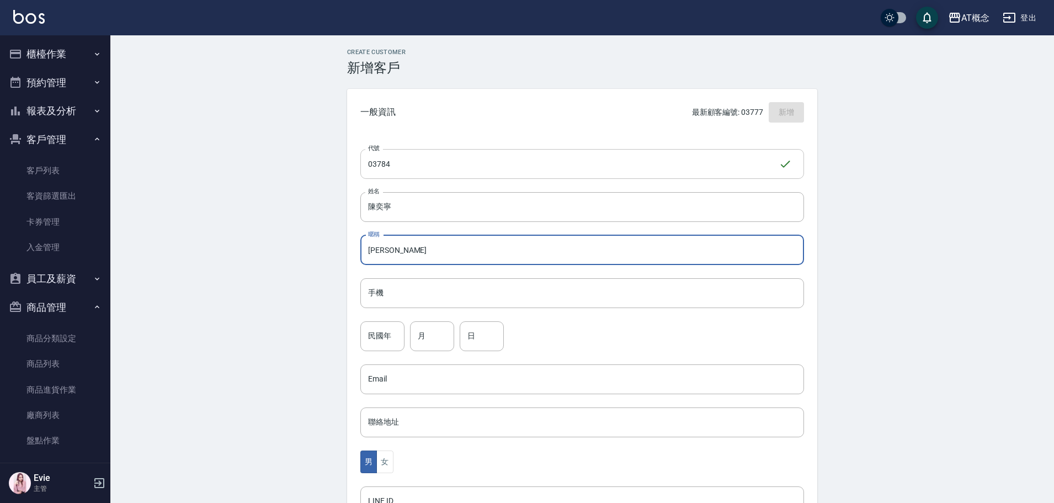
type input "奕寧"
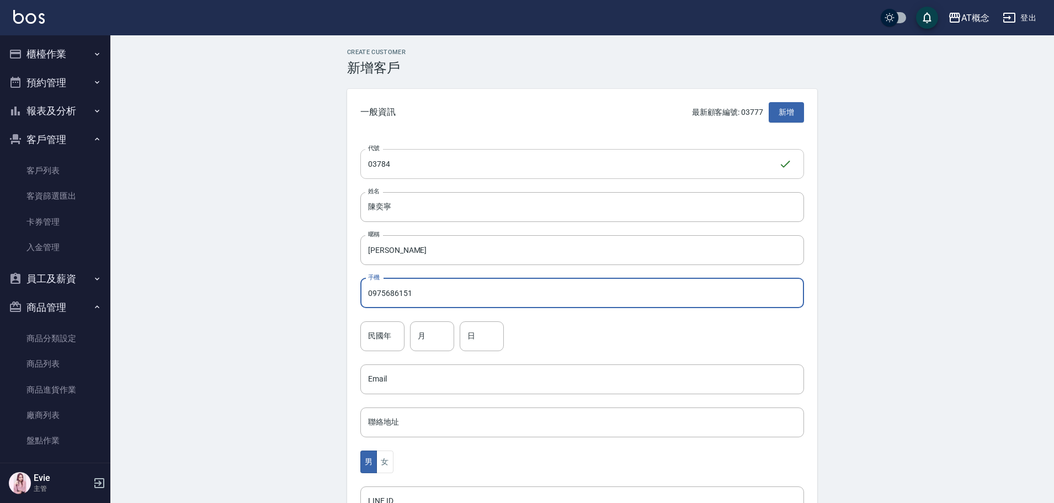
type input "0975686151"
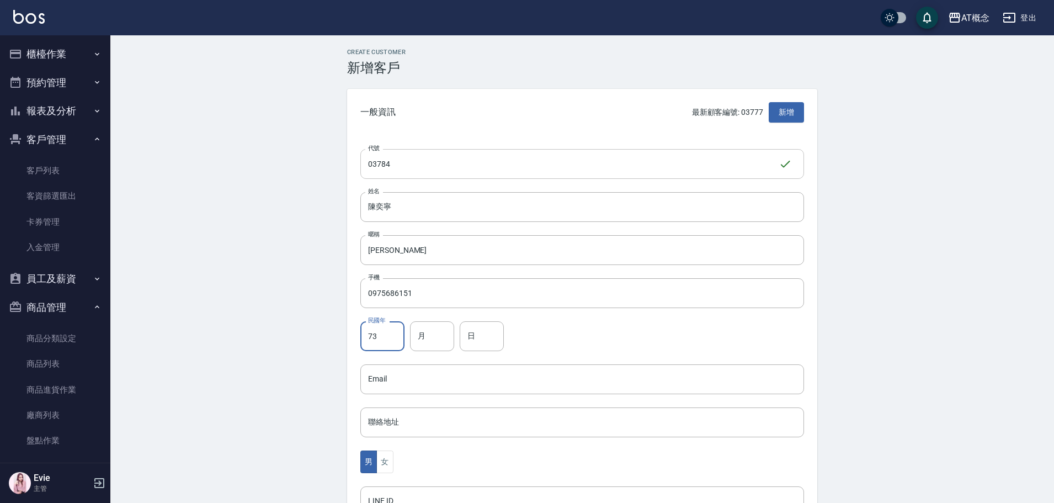
type input "73"
type input "2"
type input "24"
click at [384, 456] on button "女" at bounding box center [384, 461] width 17 height 23
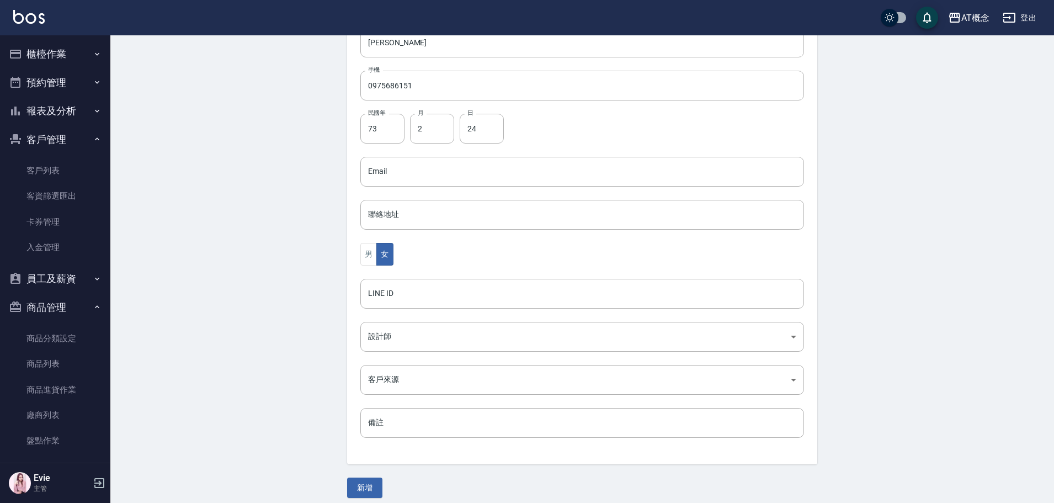
scroll to position [216, 0]
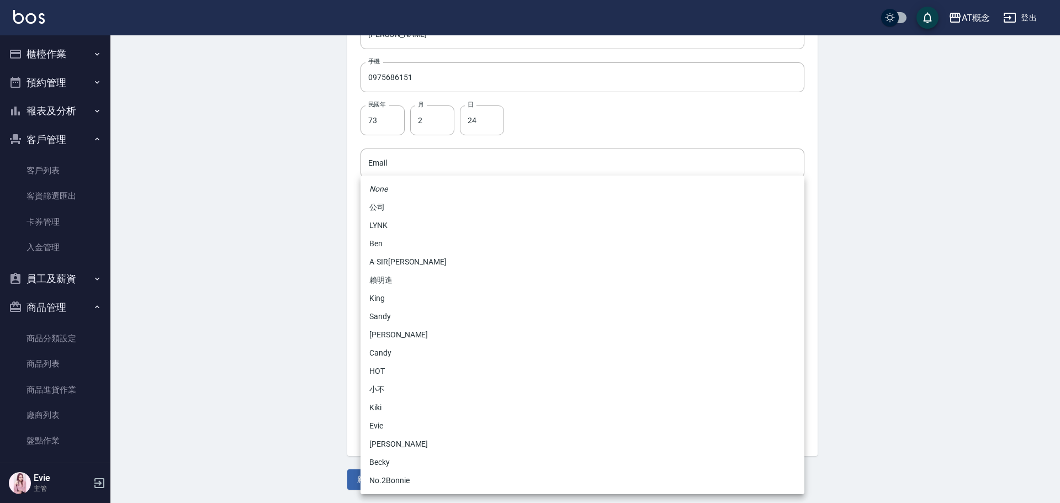
click at [394, 327] on body "AT概念 登出 櫃檯作業 打帳單 帳單列表 現金收支登錄 高階收支登錄 材料自購登錄 每日結帳 排班表 現場電腦打卡 預約管理 預約管理 單日預約紀錄 單週預…" at bounding box center [530, 143] width 1060 height 719
click at [384, 351] on li "Candy" at bounding box center [582, 353] width 444 height 18
type input "95c88325-489e-4505-91c2-94462fb1bea6"
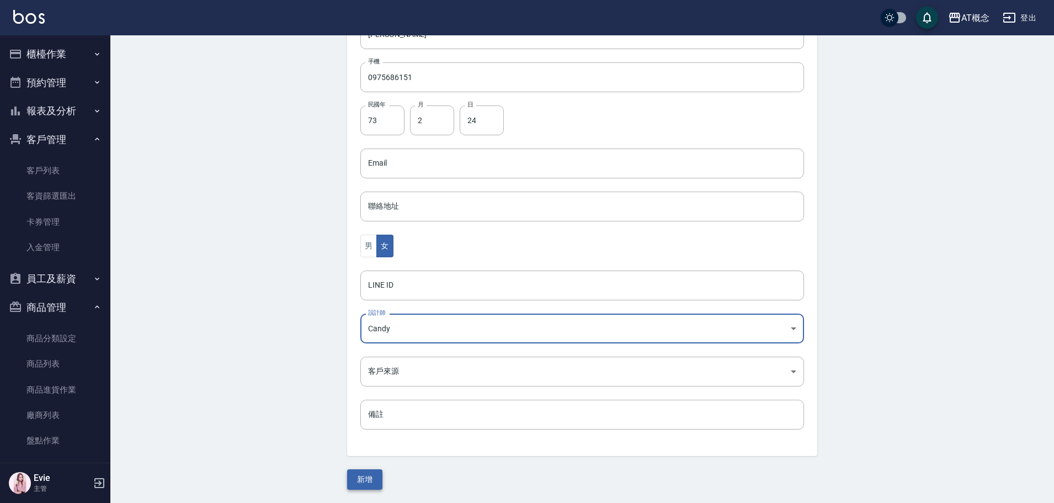
click at [368, 487] on button "新增" at bounding box center [364, 479] width 35 height 20
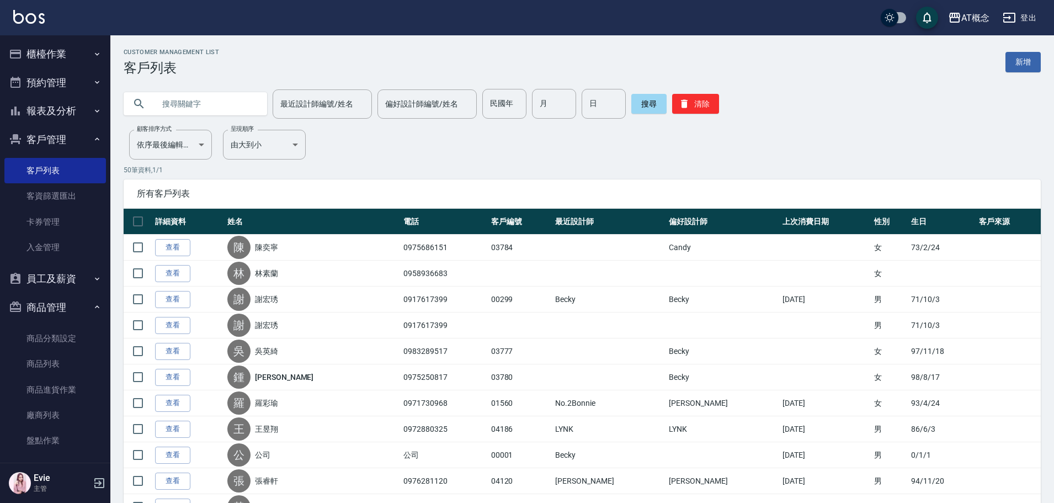
click at [223, 107] on input "text" at bounding box center [207, 104] width 104 height 30
type input "石俊"
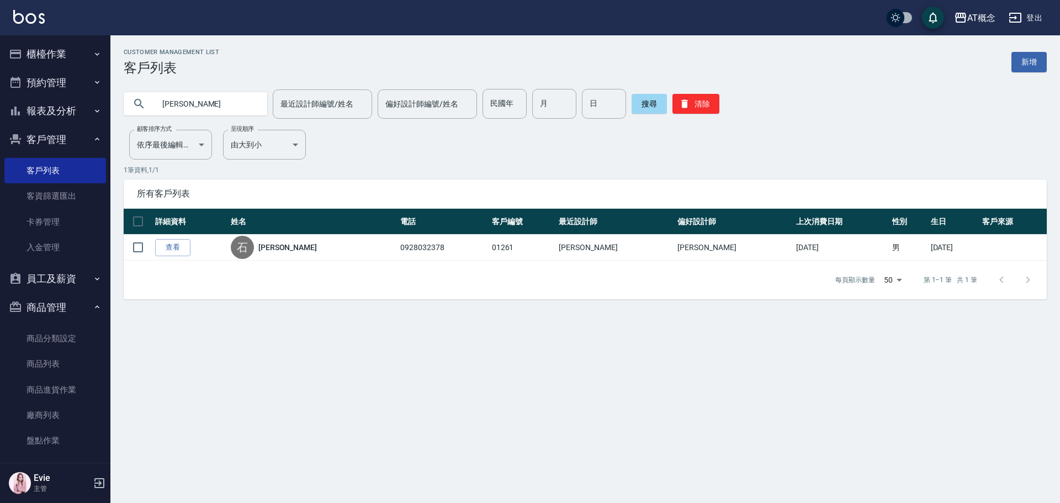
click at [49, 51] on button "櫃檯作業" at bounding box center [55, 54] width 102 height 29
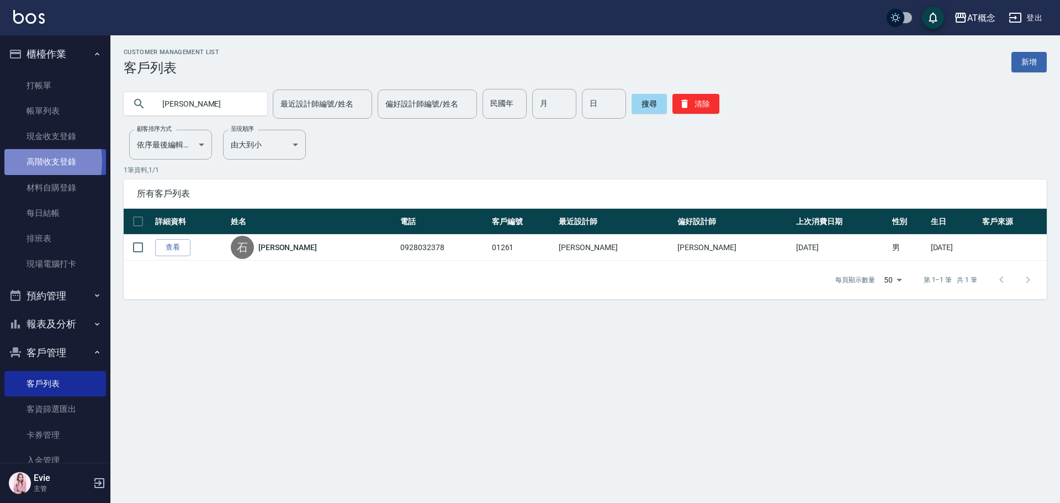
click at [26, 161] on link "高階收支登錄" at bounding box center [55, 161] width 102 height 25
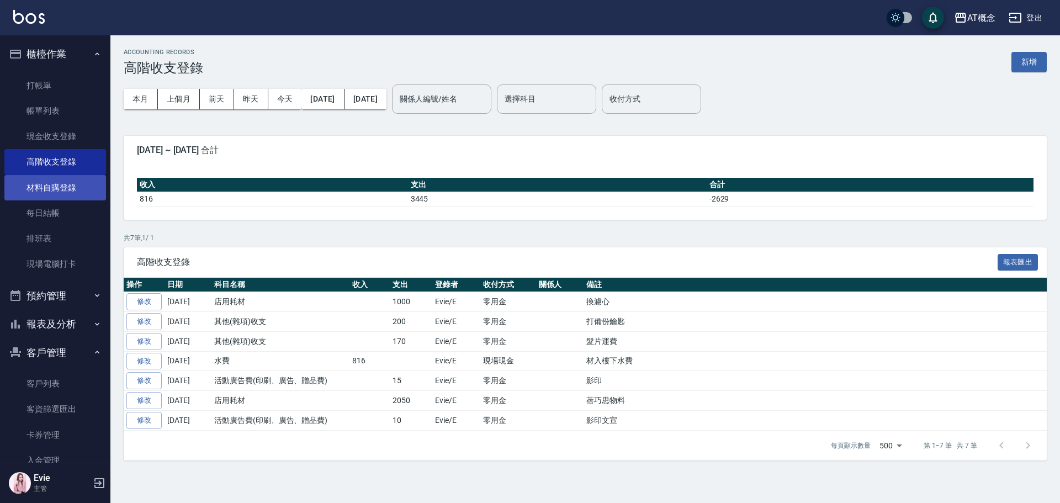
click at [63, 188] on link "材料自購登錄" at bounding box center [55, 187] width 102 height 25
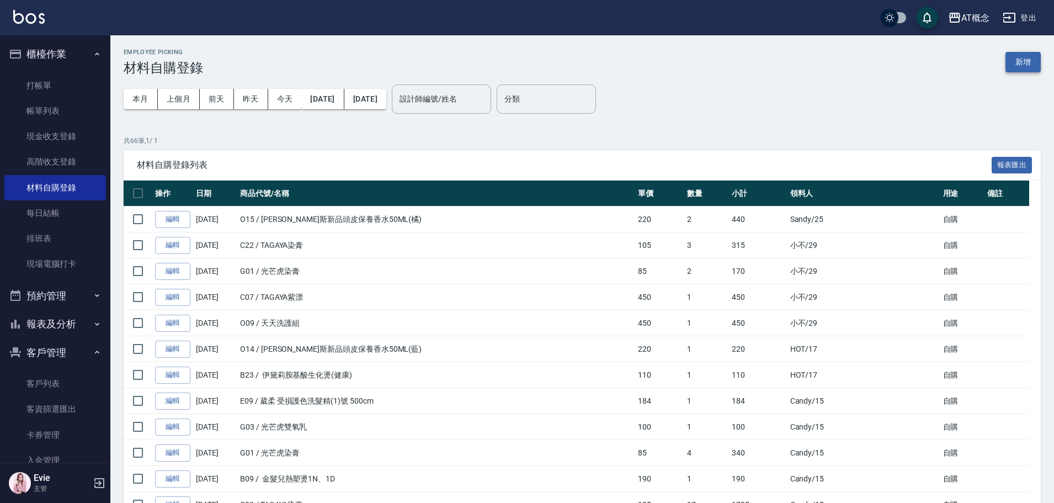
click at [1025, 66] on button "新增" at bounding box center [1023, 62] width 35 height 20
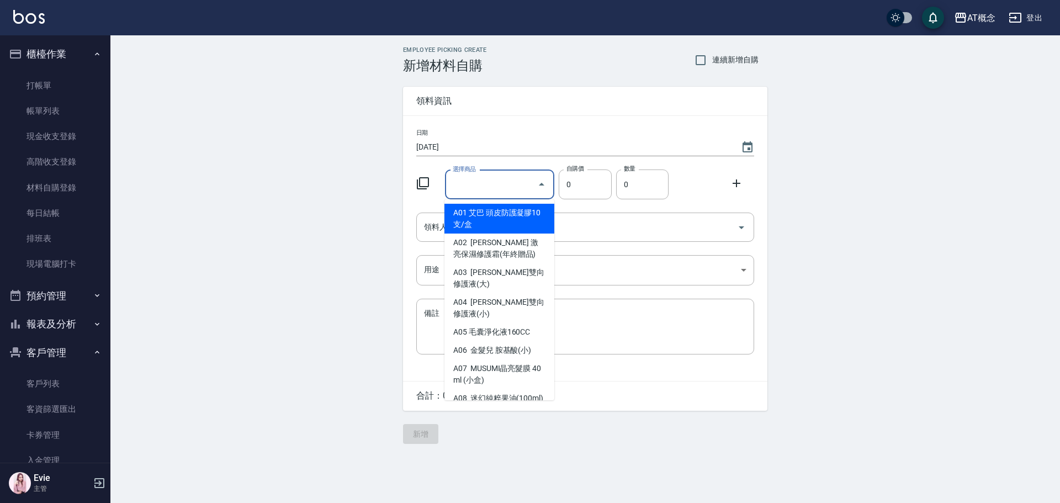
click at [486, 185] on input "選擇商品" at bounding box center [491, 184] width 83 height 19
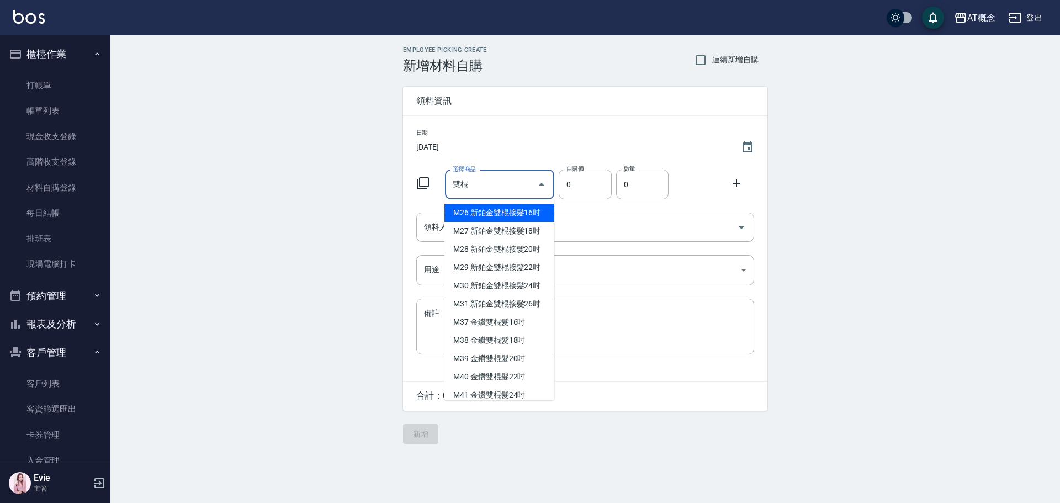
type input "雙"
click at [504, 208] on li "M37 金鑽雙棍髮16吋" at bounding box center [499, 213] width 110 height 18
type input "金鑽雙棍髮16吋"
type input "730"
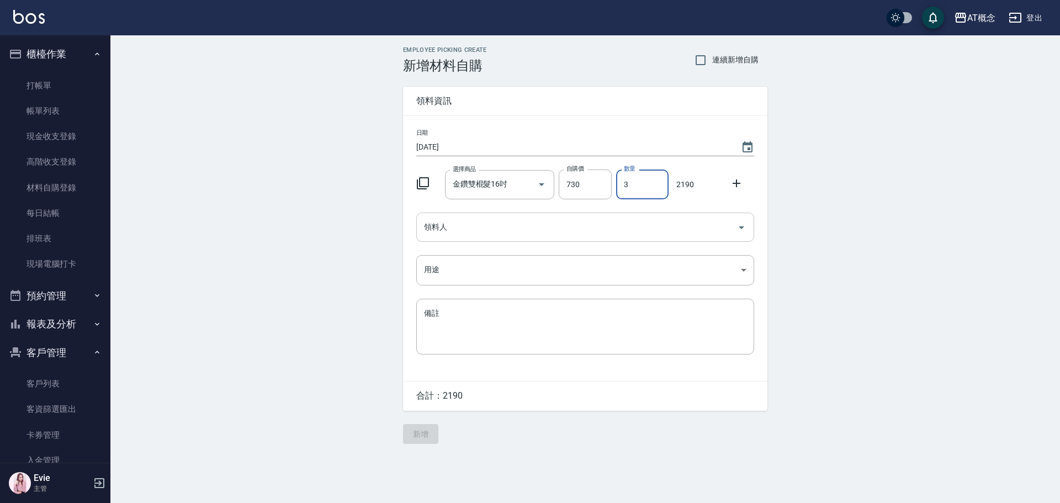
type input "3"
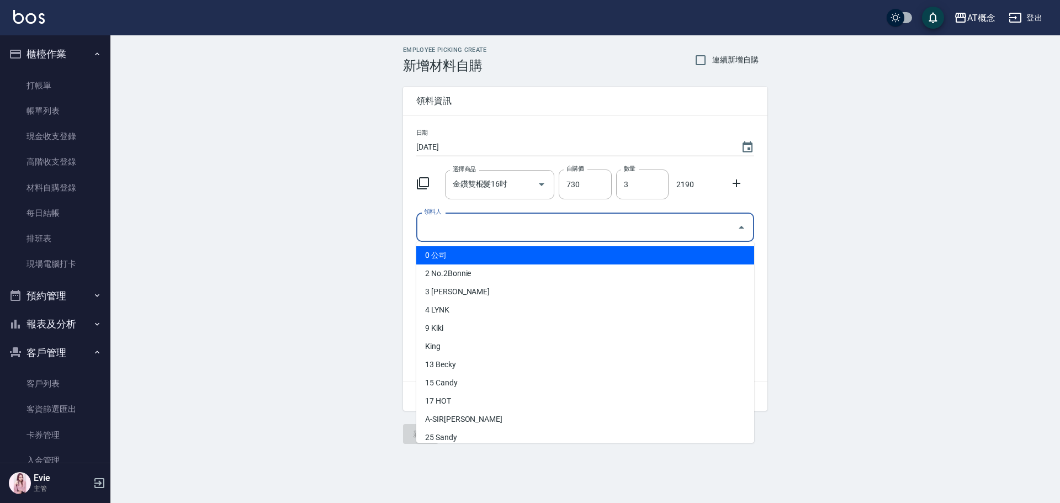
click at [463, 225] on input "領料人" at bounding box center [576, 226] width 311 height 19
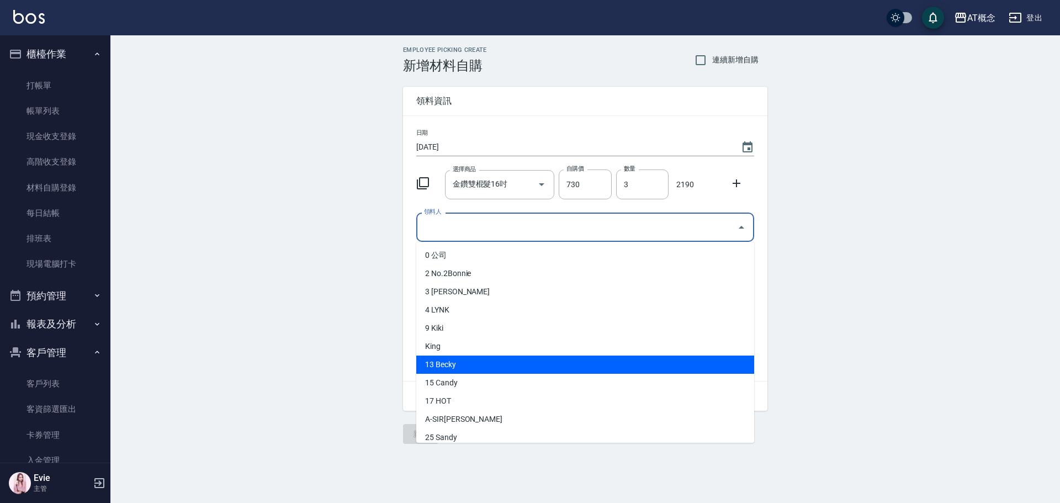
click at [454, 362] on li "13 Becky" at bounding box center [585, 364] width 338 height 18
type input "Becky"
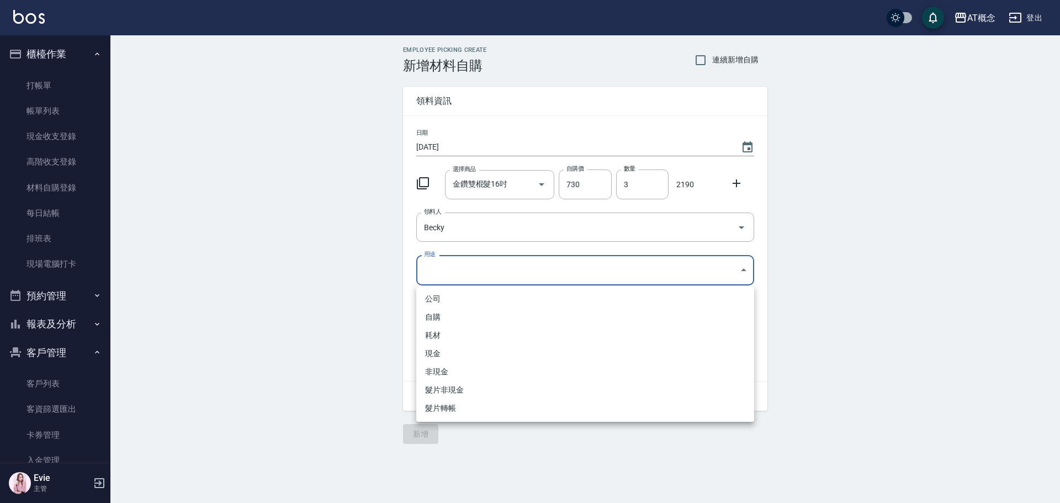
click at [439, 268] on body "AT概念 登出 櫃檯作業 打帳單 帳單列表 現金收支登錄 高階收支登錄 材料自購登錄 每日結帳 排班表 現場電腦打卡 預約管理 預約管理 單日預約紀錄 單週預…" at bounding box center [530, 251] width 1060 height 503
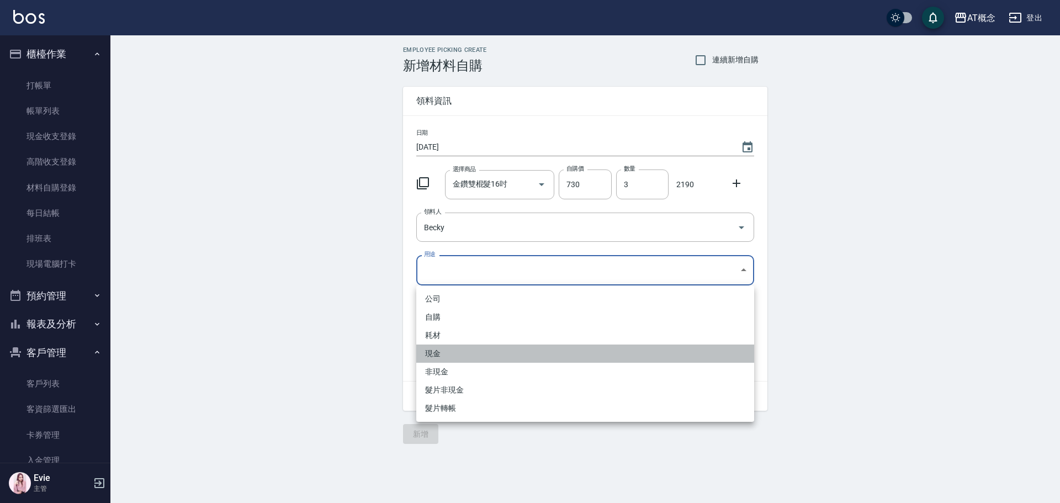
click at [436, 350] on li "現金" at bounding box center [585, 353] width 338 height 18
type input "現金"
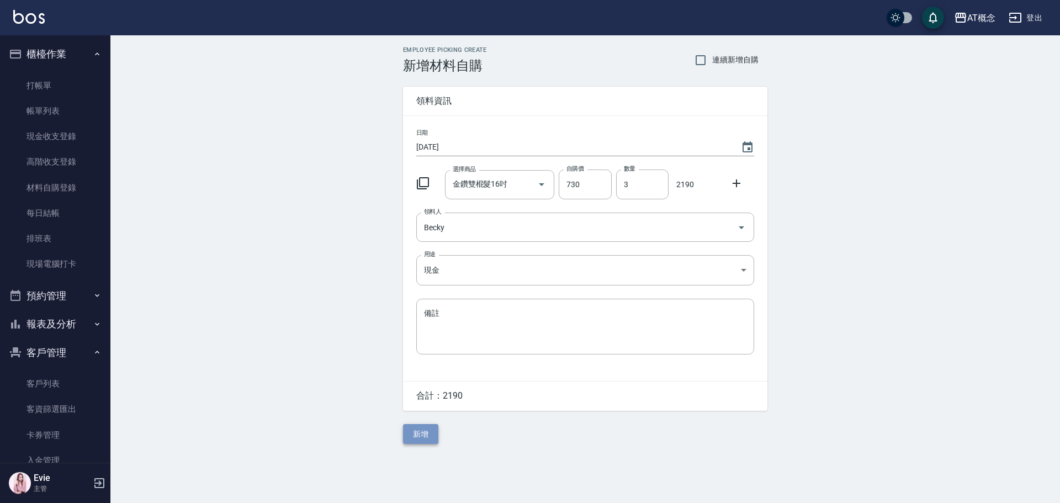
click at [425, 433] on button "新增" at bounding box center [420, 434] width 35 height 20
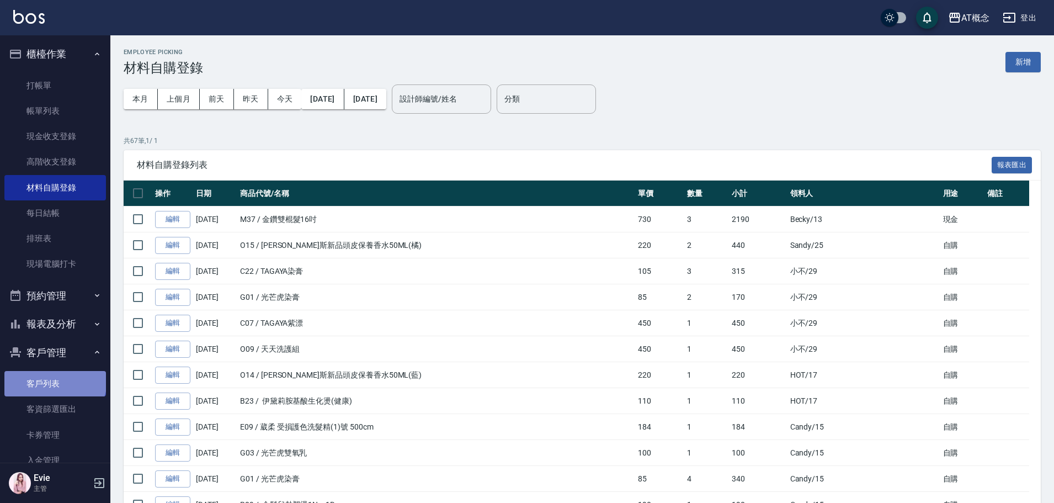
click at [54, 380] on link "客戶列表" at bounding box center [55, 383] width 102 height 25
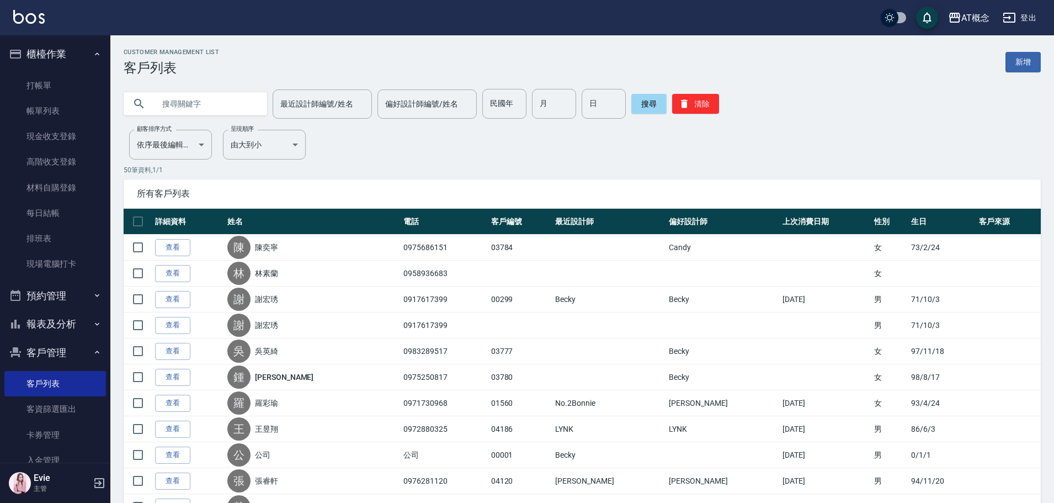
click at [220, 102] on input "text" at bounding box center [207, 104] width 104 height 30
type input "03775"
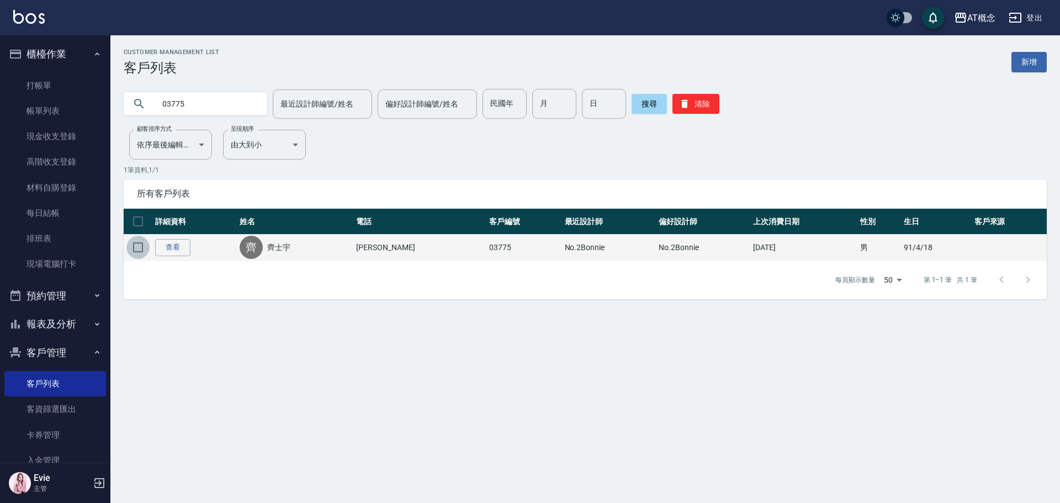
click at [137, 248] on input "checkbox" at bounding box center [137, 247] width 23 height 23
checkbox input "true"
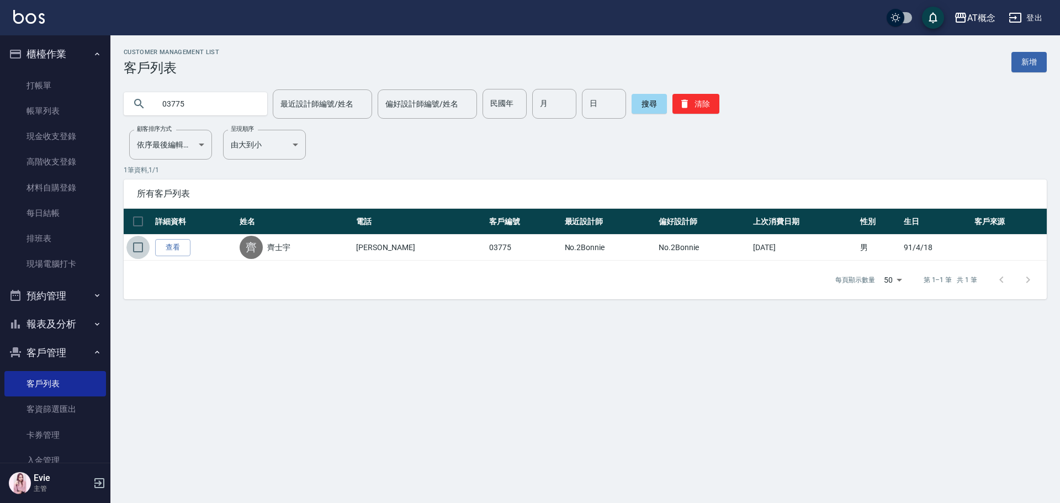
checkbox input "true"
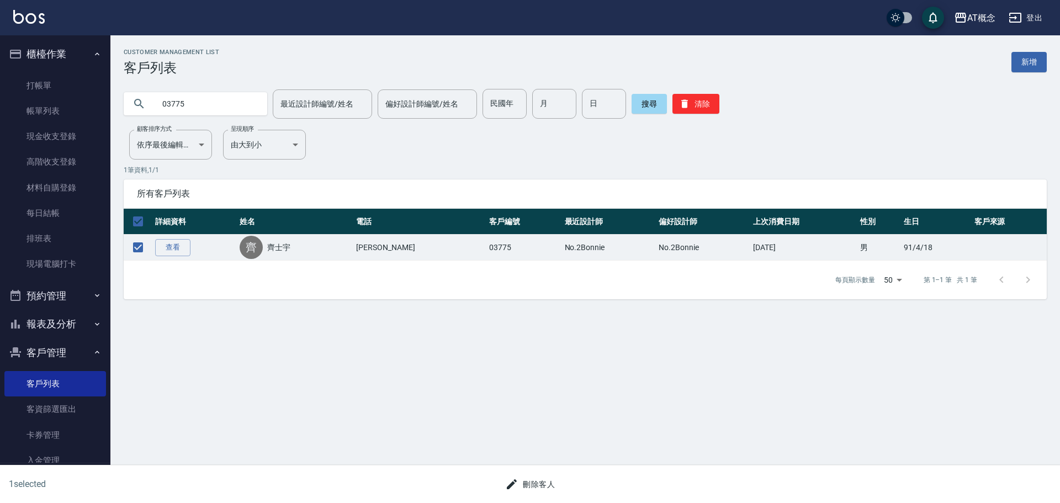
click at [552, 479] on button "刪除客人" at bounding box center [530, 484] width 59 height 20
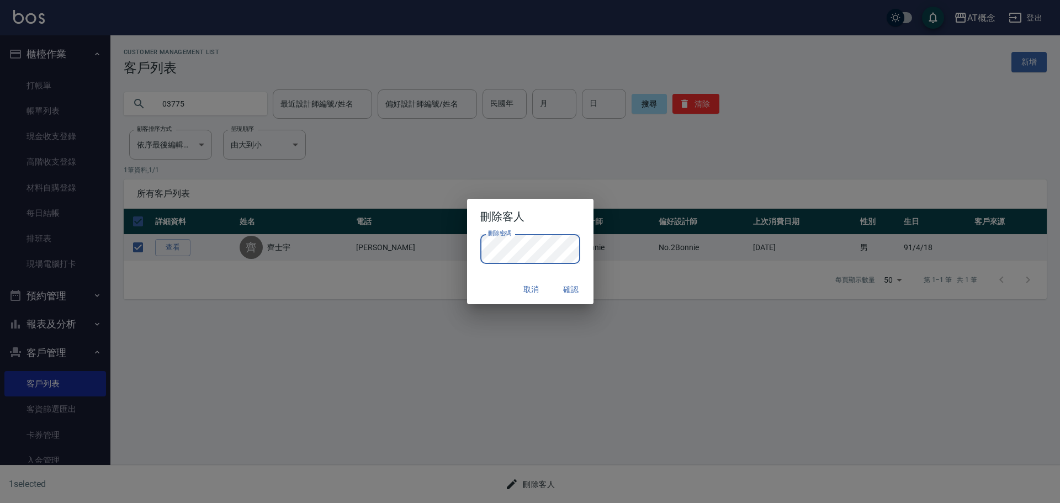
click at [573, 288] on button "確認" at bounding box center [571, 289] width 35 height 20
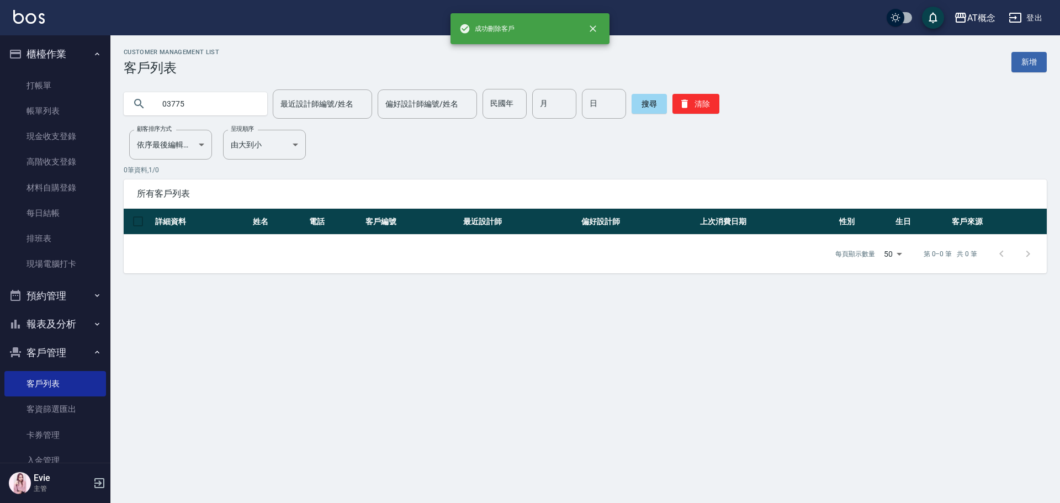
click at [214, 104] on input "03775" at bounding box center [207, 104] width 104 height 30
click at [222, 105] on input "037769" at bounding box center [207, 104] width 104 height 30
type input "03776"
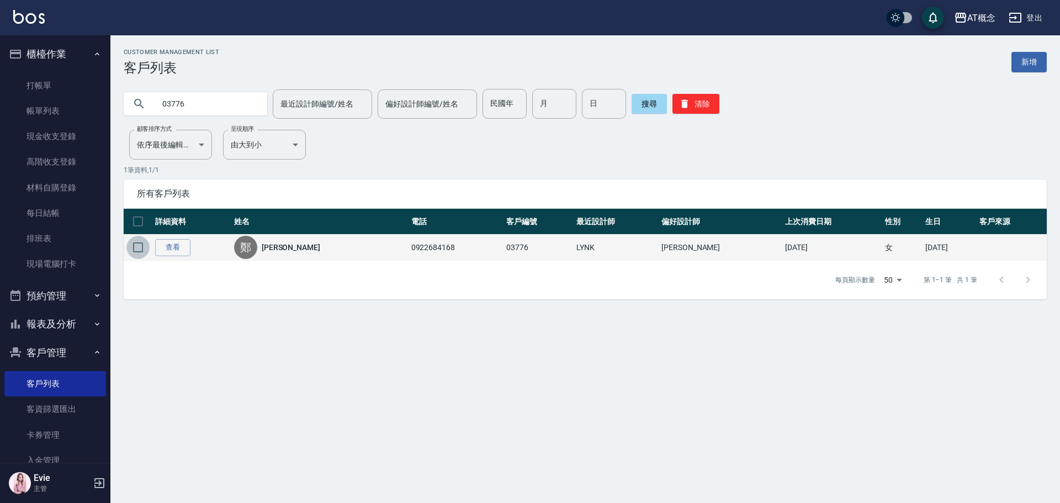
click at [137, 242] on input "checkbox" at bounding box center [137, 247] width 23 height 23
checkbox input "true"
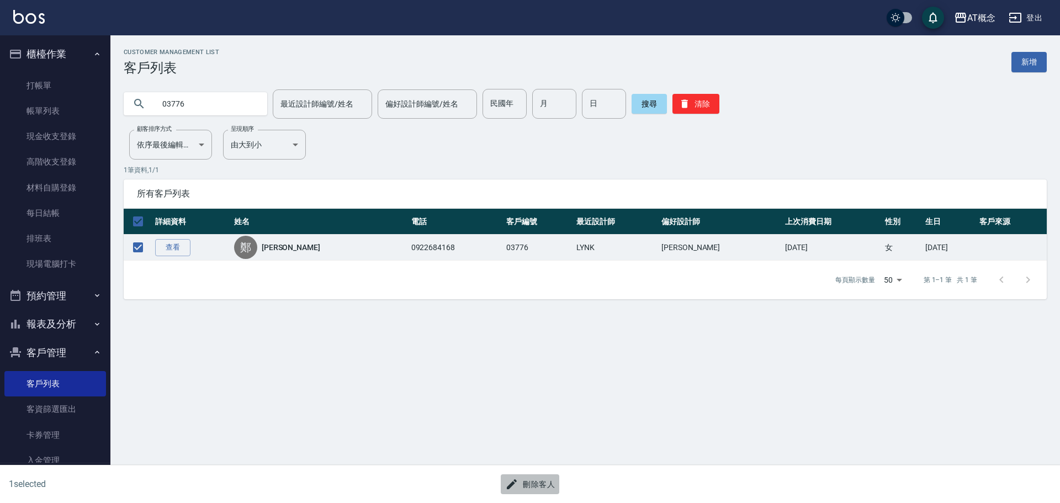
click at [535, 485] on button "刪除客人" at bounding box center [530, 484] width 59 height 20
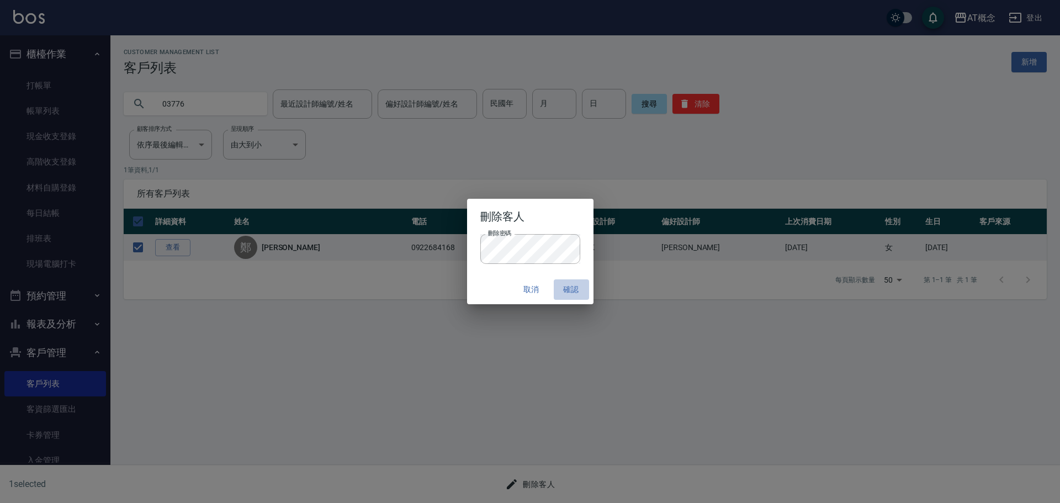
click at [570, 285] on button "確認" at bounding box center [571, 289] width 35 height 20
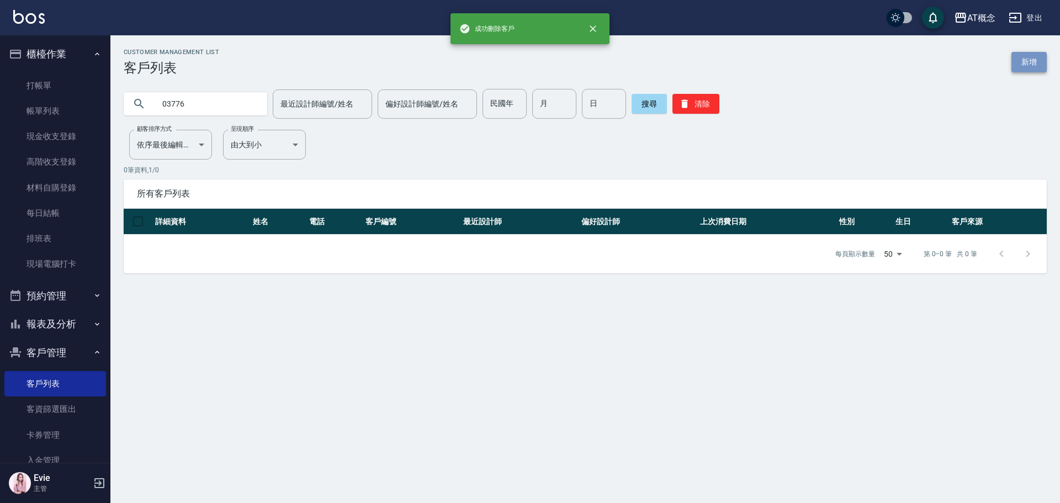
click at [1022, 61] on link "新增" at bounding box center [1028, 62] width 35 height 20
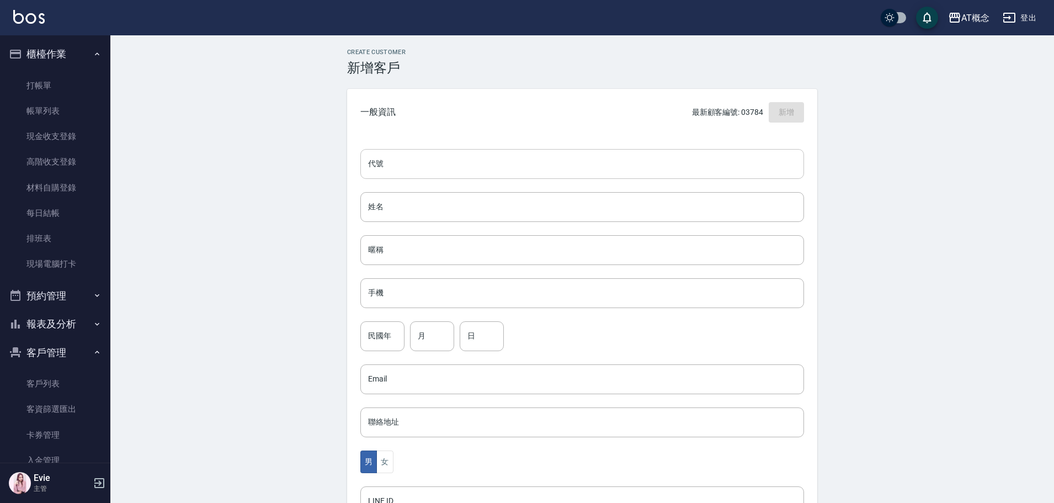
click at [436, 164] on input "代號" at bounding box center [582, 164] width 444 height 30
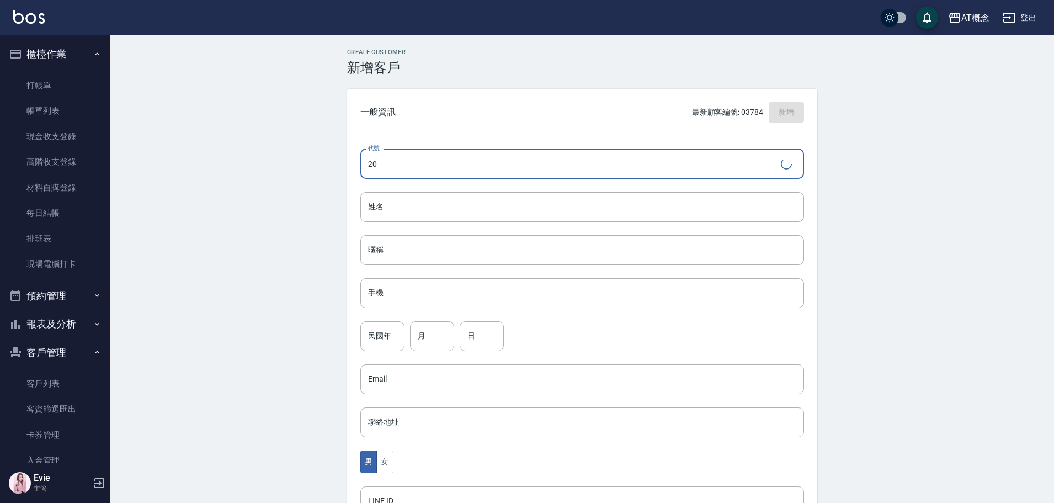
type input "2"
type input "03775"
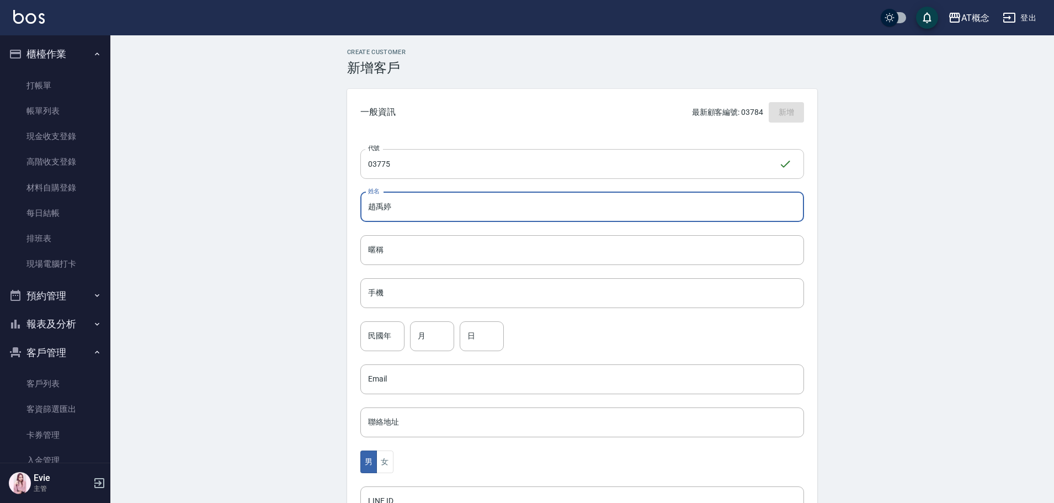
type input "趙禹婷"
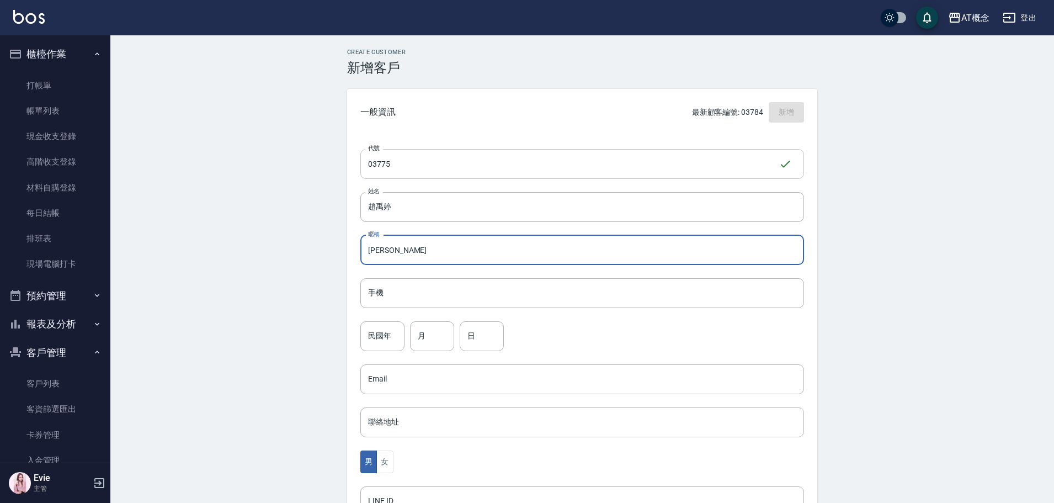
type input "禹婷"
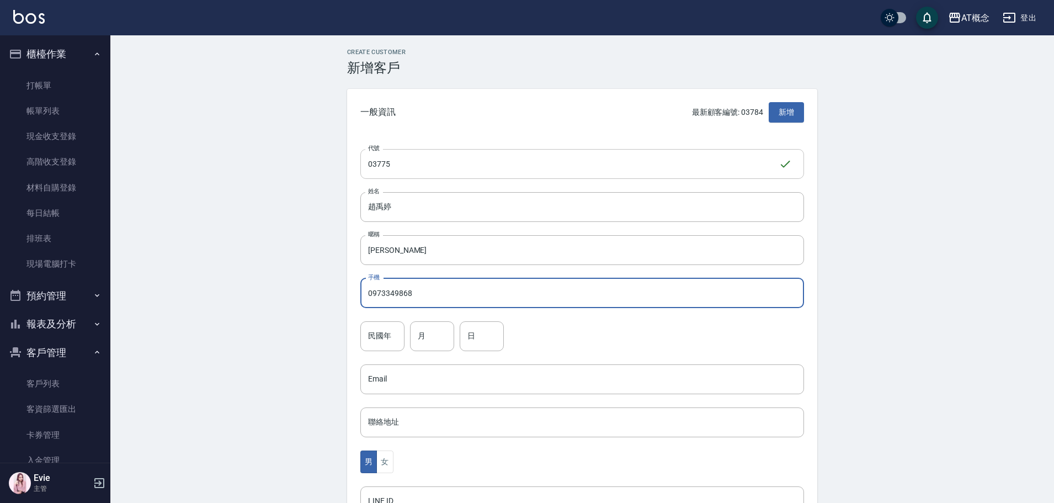
type input "0973349868"
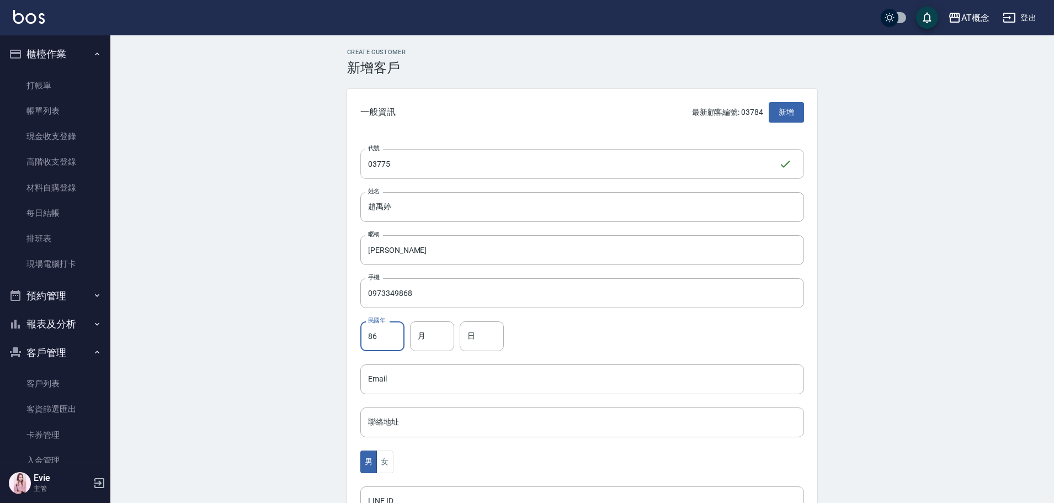
type input "86"
type input "12"
type input "15"
click at [389, 466] on button "女" at bounding box center [384, 461] width 17 height 23
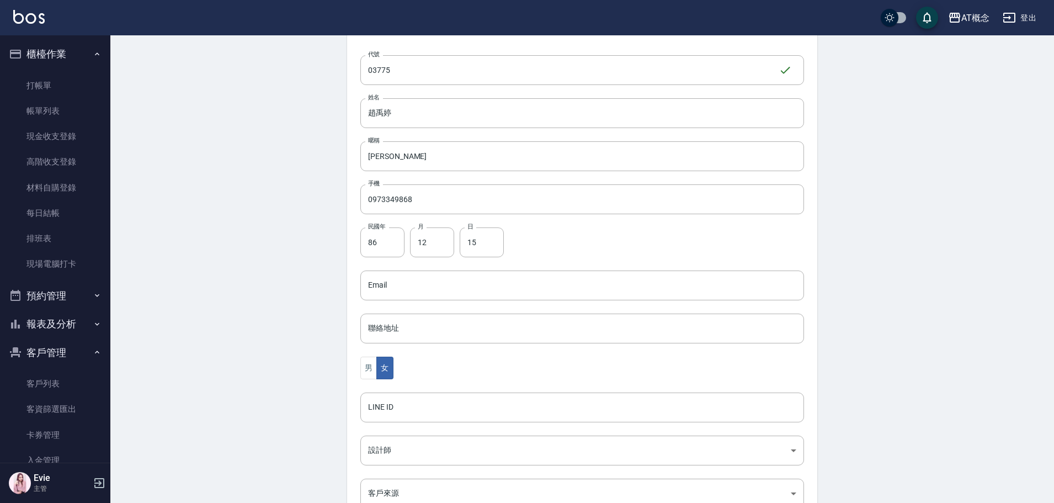
scroll to position [216, 0]
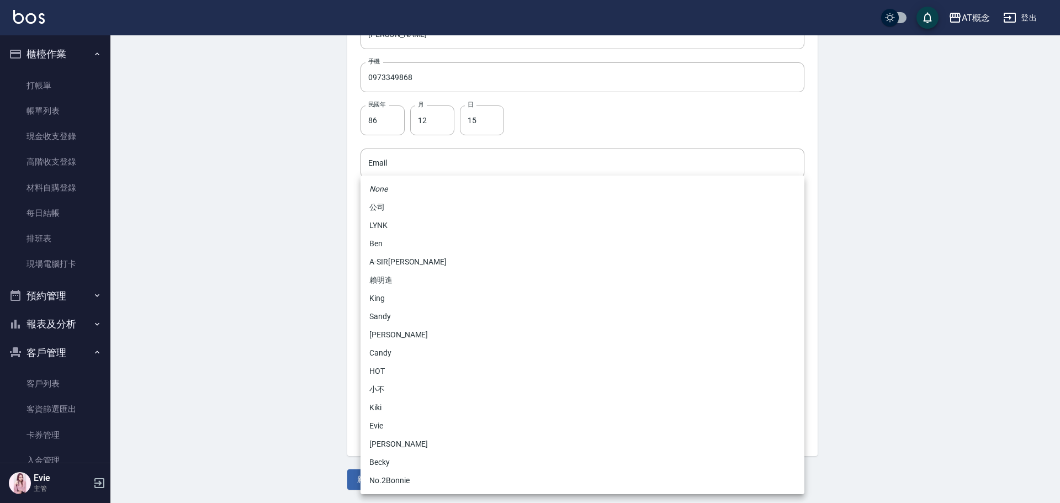
click at [397, 333] on body "AT概念 登出 櫃檯作業 打帳單 帳單列表 現金收支登錄 高階收支登錄 材料自購登錄 每日結帳 排班表 現場電腦打卡 預約管理 預約管理 單日預約紀錄 單週預…" at bounding box center [530, 143] width 1060 height 719
click at [405, 477] on li "No.2Bonnie" at bounding box center [582, 480] width 444 height 18
type input "20abcae0-810e-448a-b26a-bcbab897de4d"
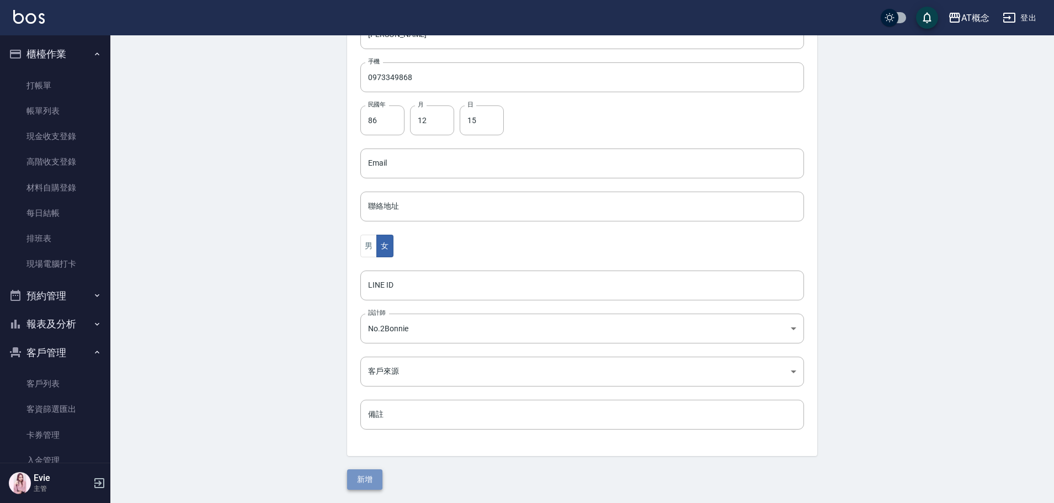
click at [371, 476] on button "新增" at bounding box center [364, 479] width 35 height 20
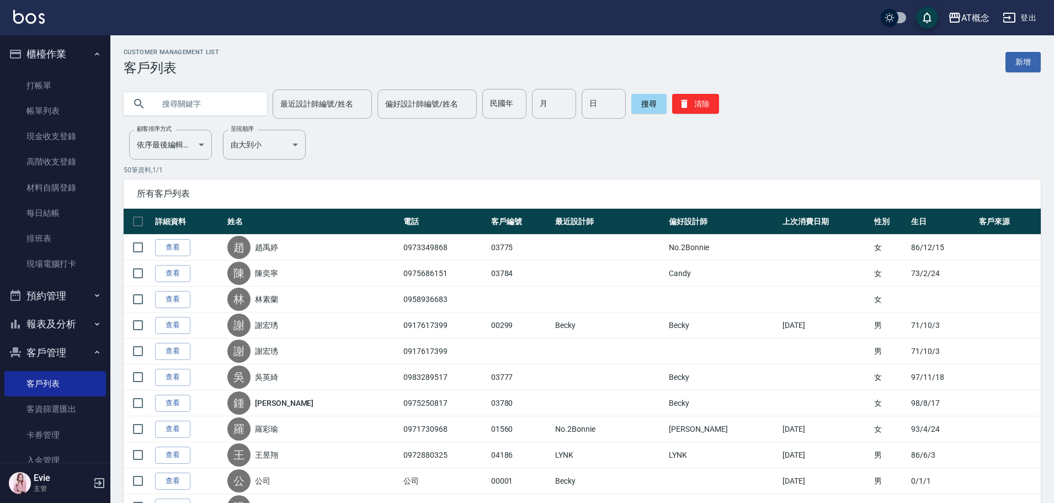
click at [220, 99] on input "text" at bounding box center [207, 104] width 104 height 30
type input "03776"
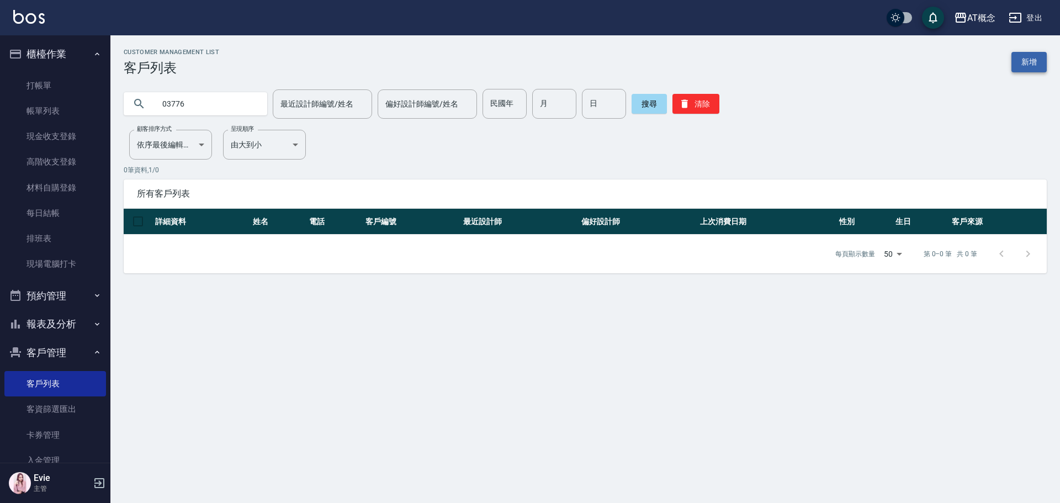
click at [1027, 64] on link "新增" at bounding box center [1028, 62] width 35 height 20
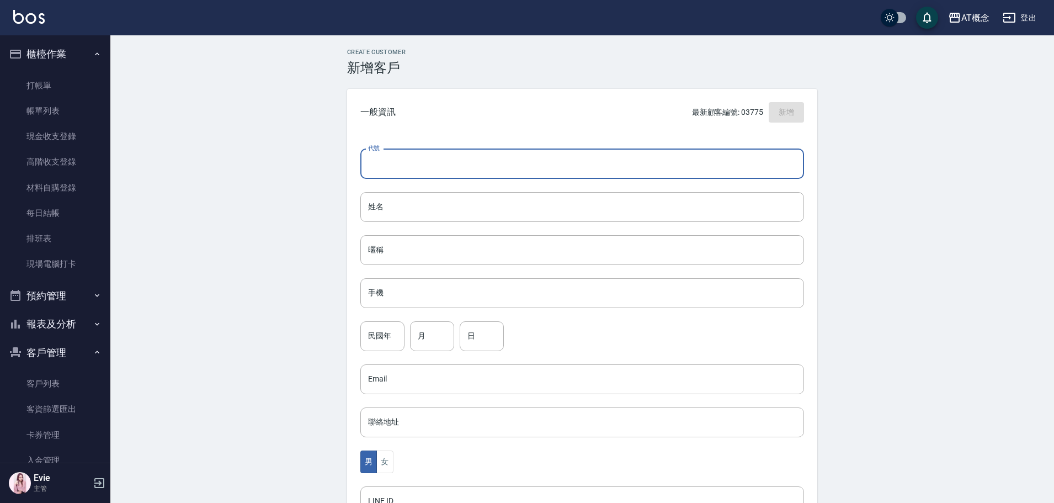
drag, startPoint x: 519, startPoint y: 160, endPoint x: 511, endPoint y: 156, distance: 8.4
click at [513, 157] on input "代號" at bounding box center [582, 164] width 444 height 30
type input "03776"
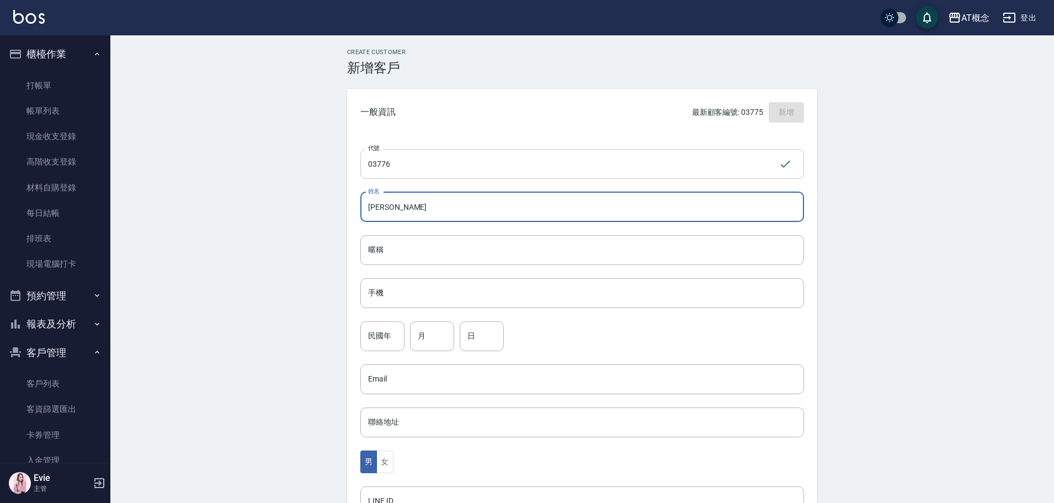
type input "[PERSON_NAME]"
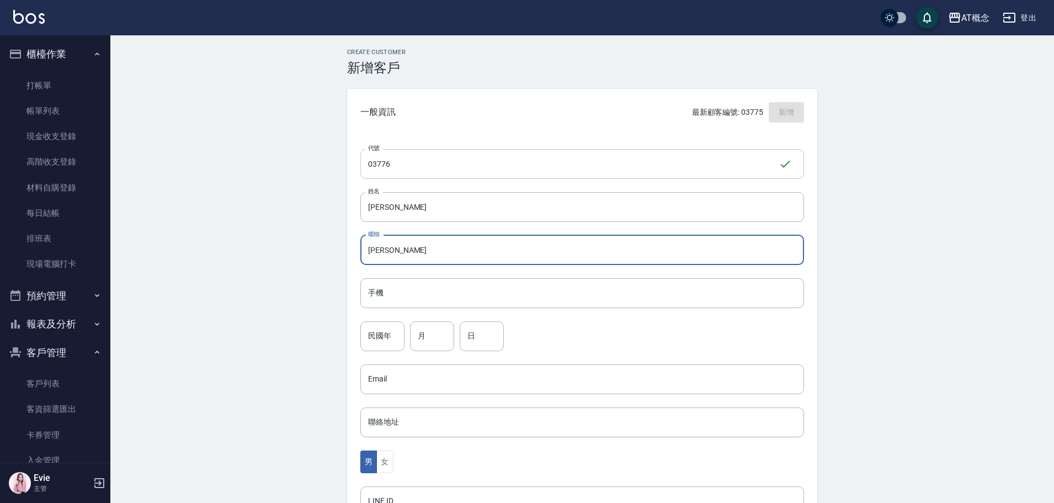
type input "明臻"
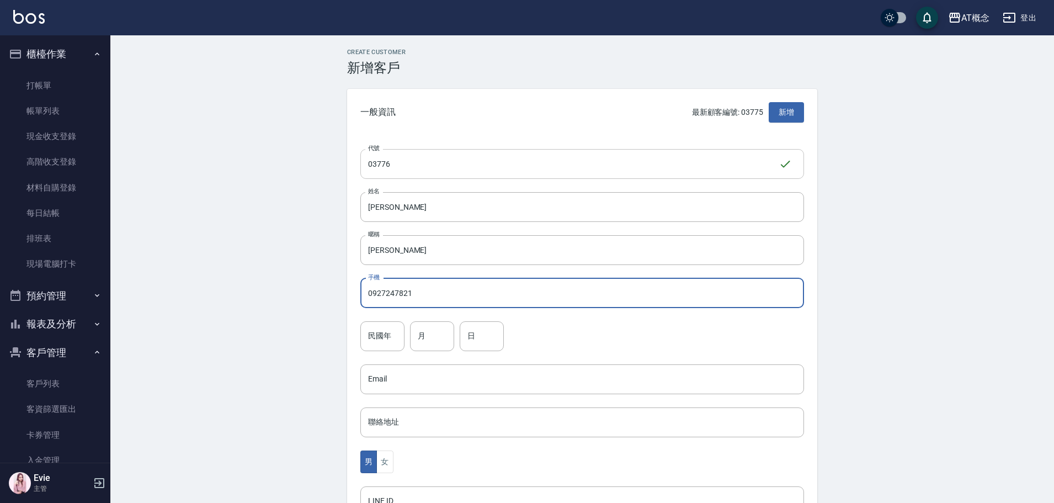
type input "0927247821"
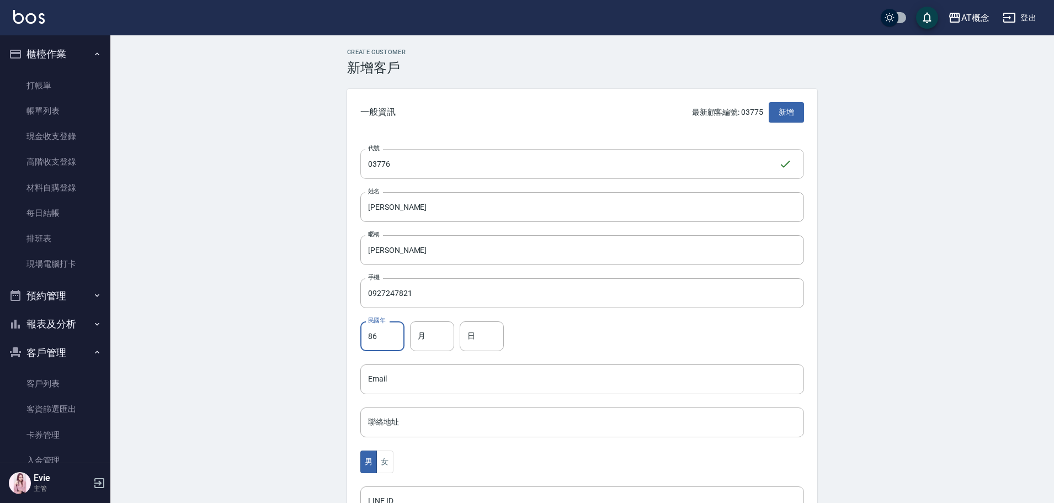
type input "86"
type input "10"
type input "28"
click at [388, 458] on button "女" at bounding box center [384, 461] width 17 height 23
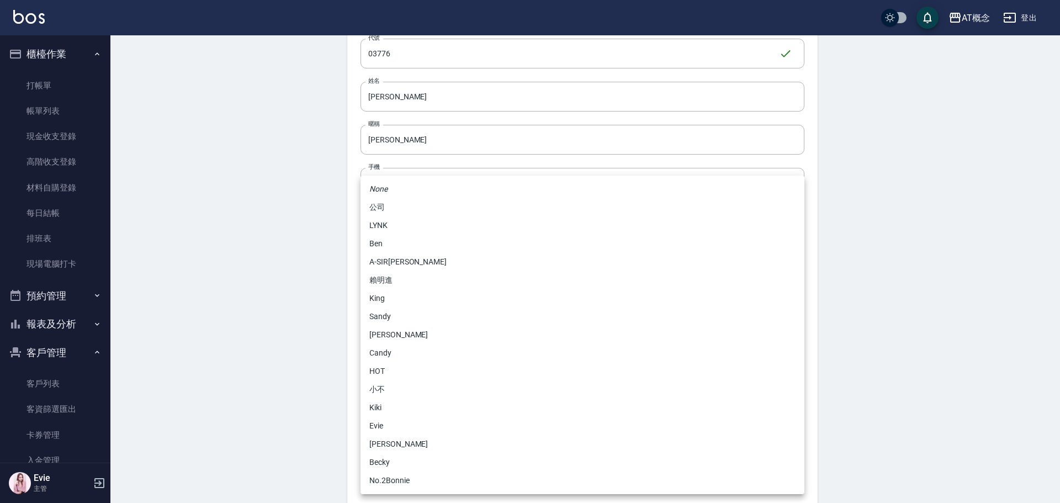
click at [387, 434] on body "AT概念 登出 櫃檯作業 打帳單 帳單列表 現金收支登錄 高階收支登錄 材料自購登錄 每日結帳 排班表 現場電腦打卡 預約管理 預約管理 單日預約紀錄 單週預…" at bounding box center [530, 249] width 1060 height 719
click at [390, 478] on li "No.2Bonnie" at bounding box center [582, 480] width 444 height 18
type input "20abcae0-810e-448a-b26a-bcbab897de4d"
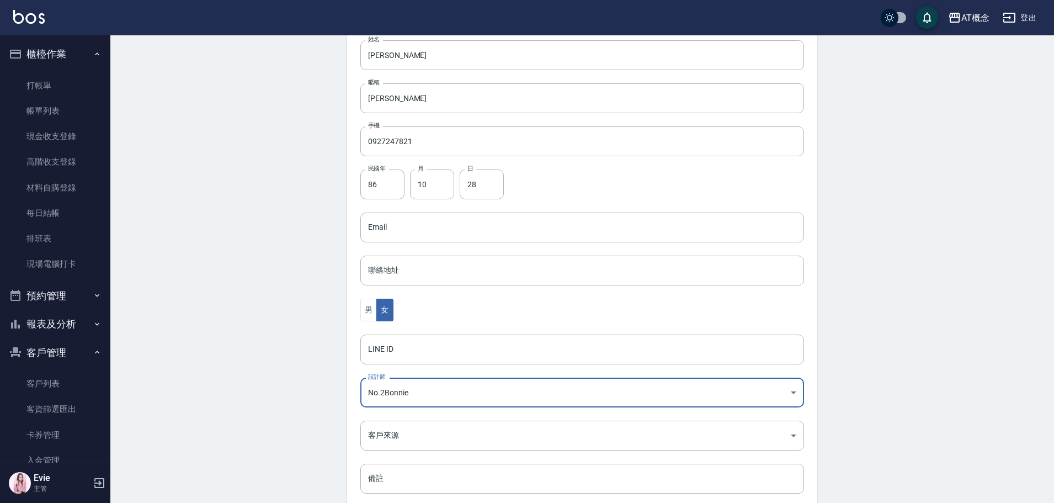
scroll to position [216, 0]
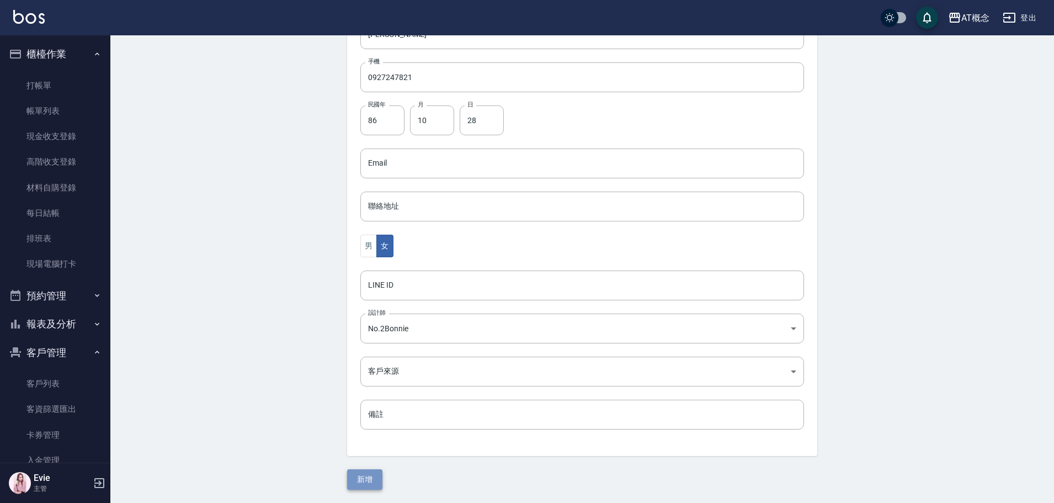
click at [368, 474] on button "新增" at bounding box center [364, 479] width 35 height 20
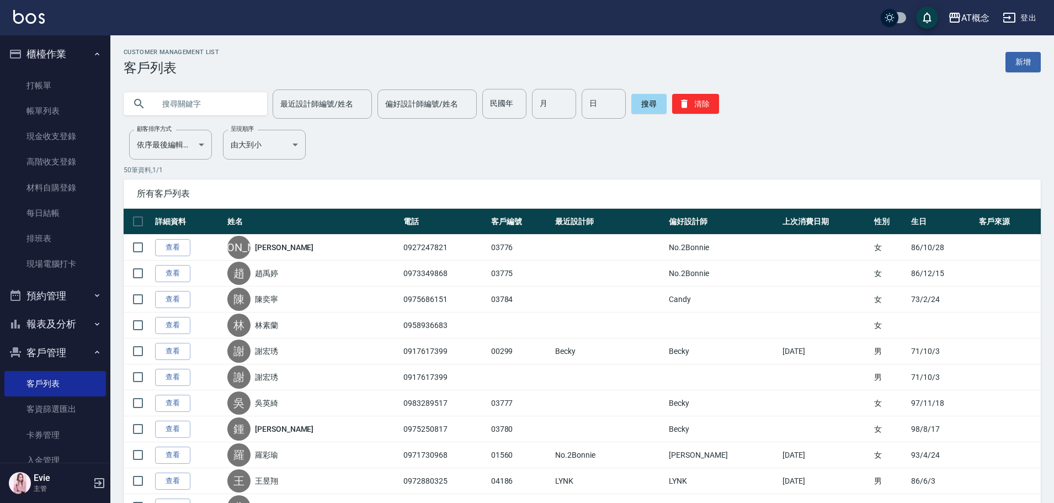
click at [194, 103] on input "text" at bounding box center [207, 104] width 104 height 30
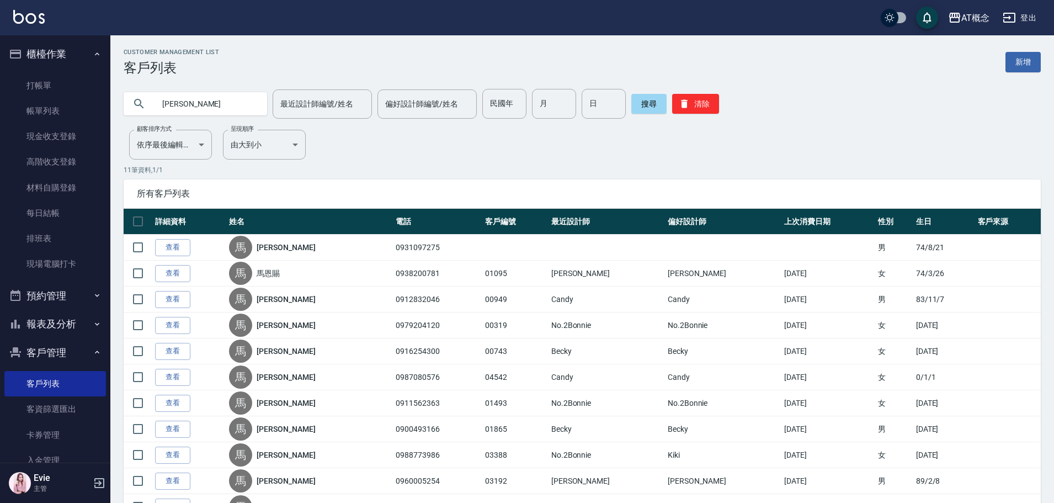
type input "馬秋"
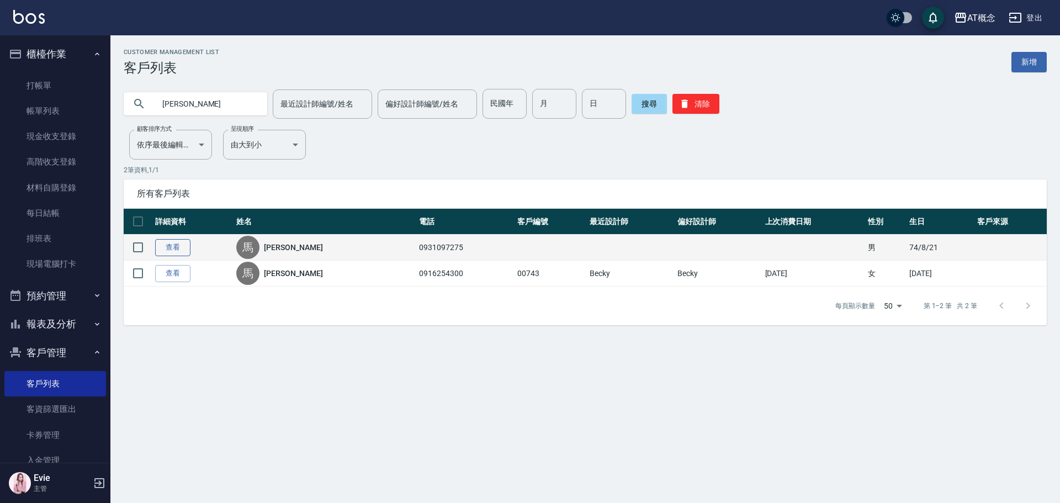
click at [159, 247] on link "查看" at bounding box center [172, 247] width 35 height 17
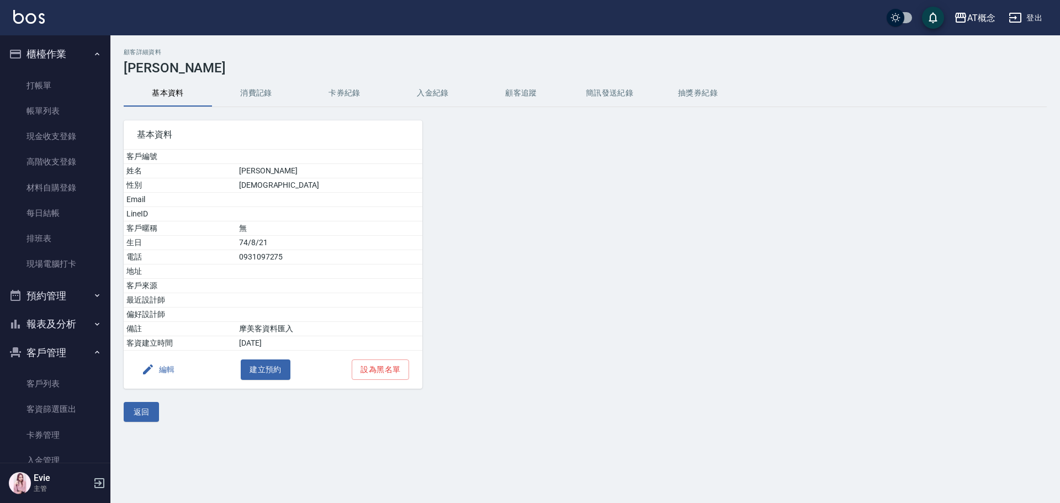
click at [167, 370] on button "編輯" at bounding box center [158, 369] width 43 height 20
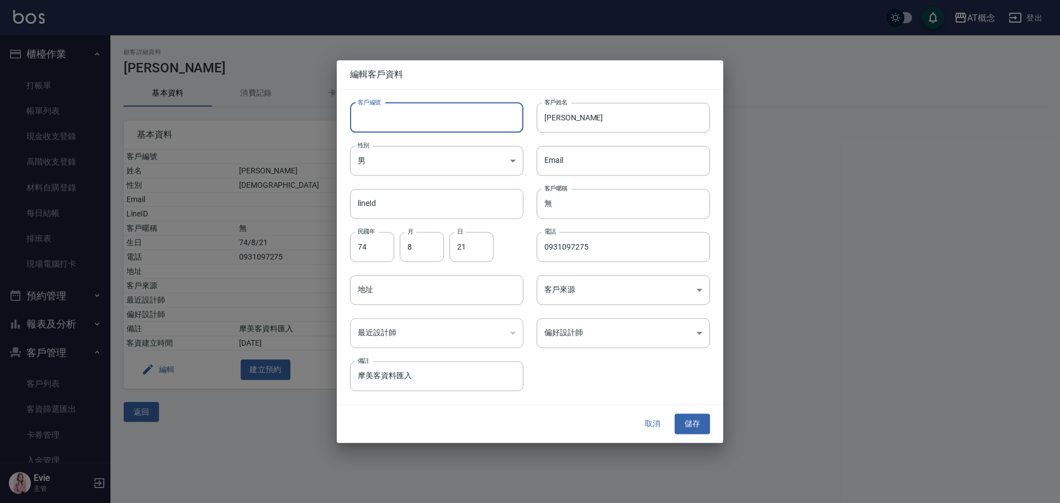
drag, startPoint x: 443, startPoint y: 124, endPoint x: 442, endPoint y: 132, distance: 8.9
click at [442, 123] on input "客戶編號" at bounding box center [436, 118] width 173 height 30
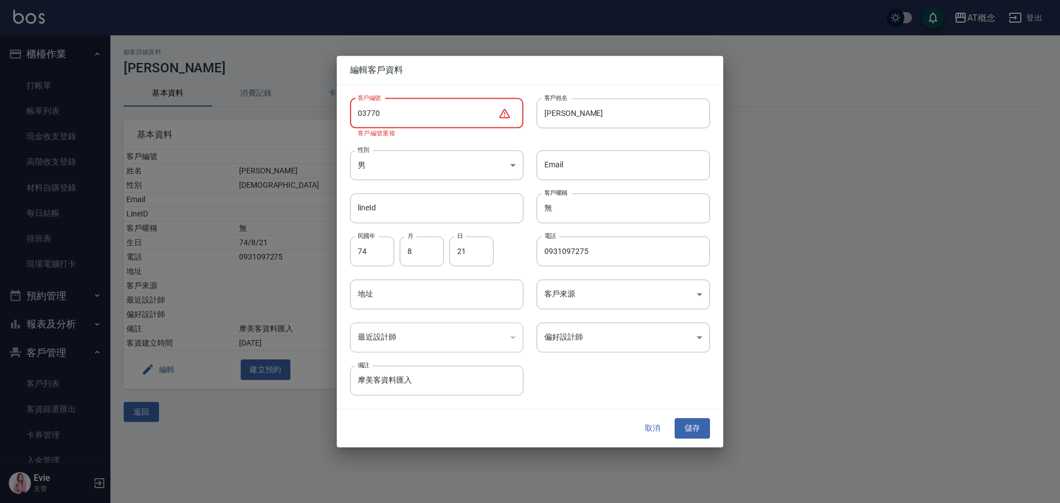
type input "03770"
click at [655, 426] on button "取消" at bounding box center [652, 428] width 35 height 20
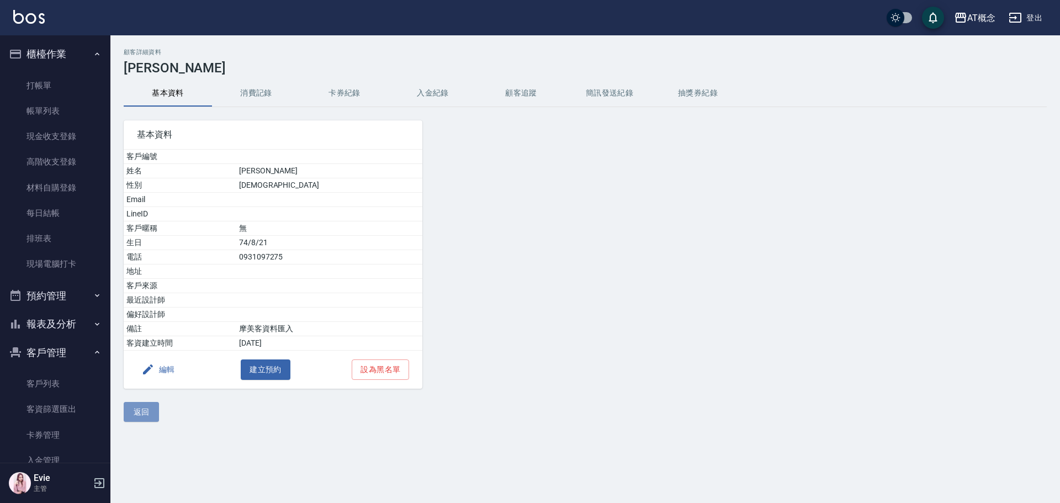
drag, startPoint x: 149, startPoint y: 410, endPoint x: 134, endPoint y: 260, distance: 150.3
click at [147, 410] on button "返回" at bounding box center [141, 412] width 35 height 20
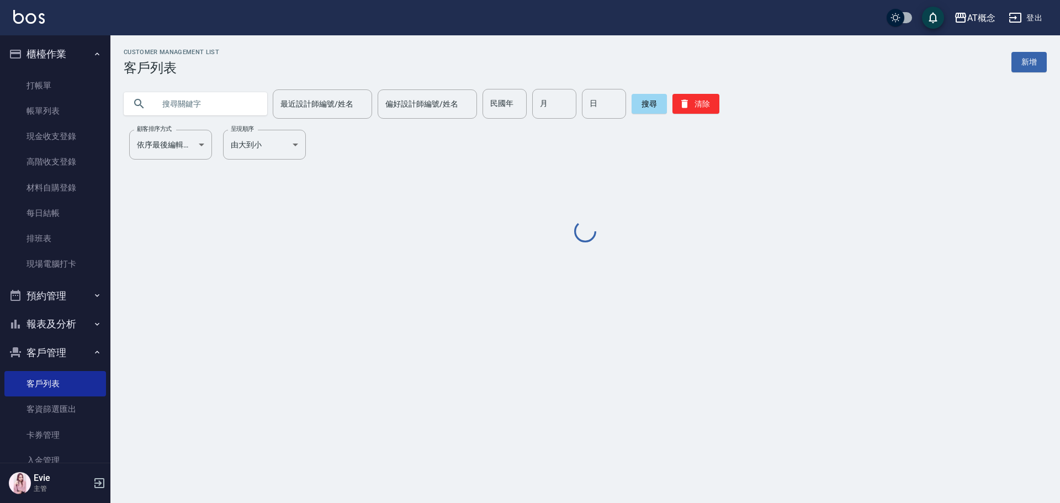
click at [199, 104] on input "text" at bounding box center [207, 104] width 104 height 30
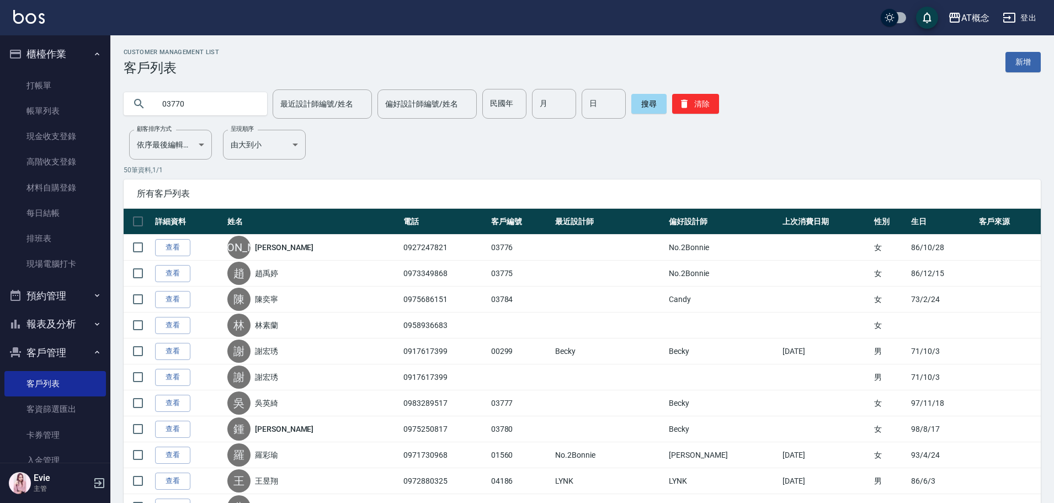
type input "03770"
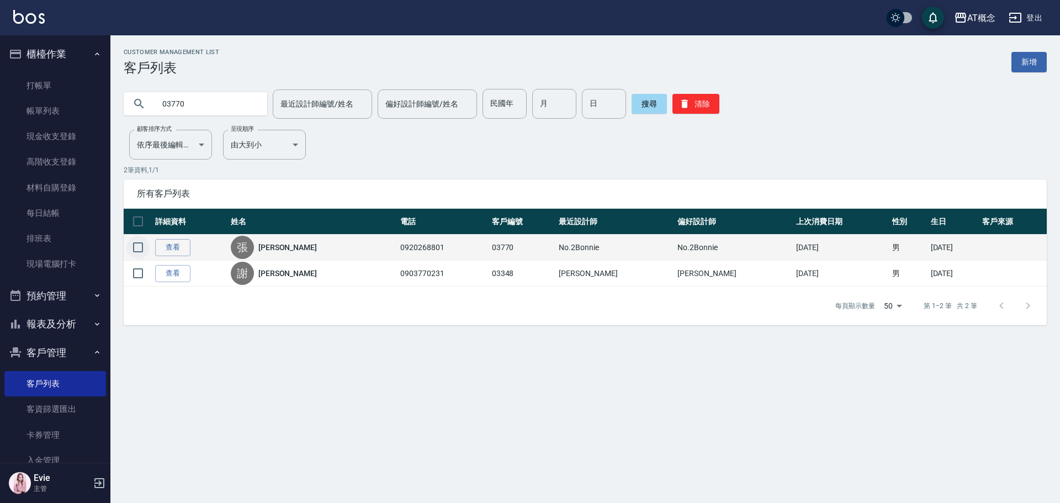
click at [134, 245] on input "checkbox" at bounding box center [137, 247] width 23 height 23
checkbox input "true"
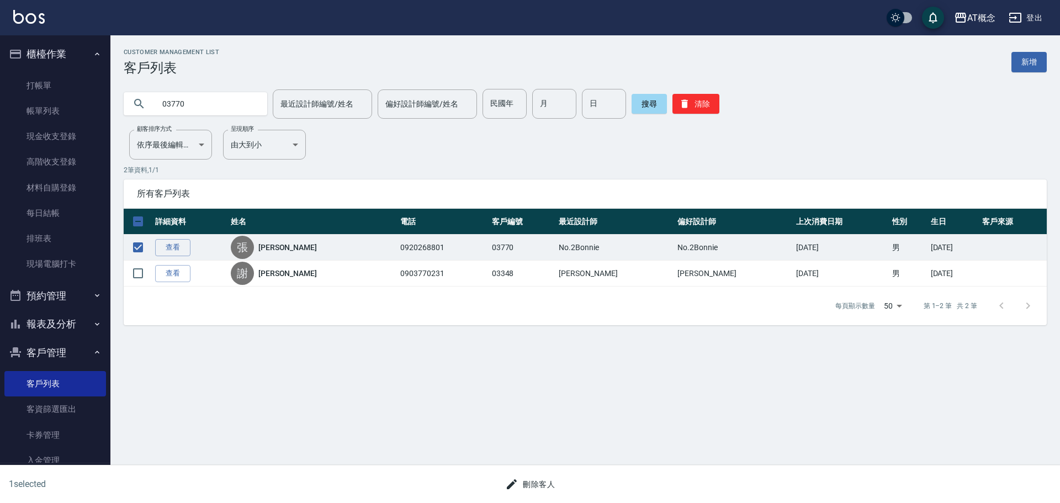
click at [539, 481] on button "刪除客人" at bounding box center [530, 484] width 59 height 20
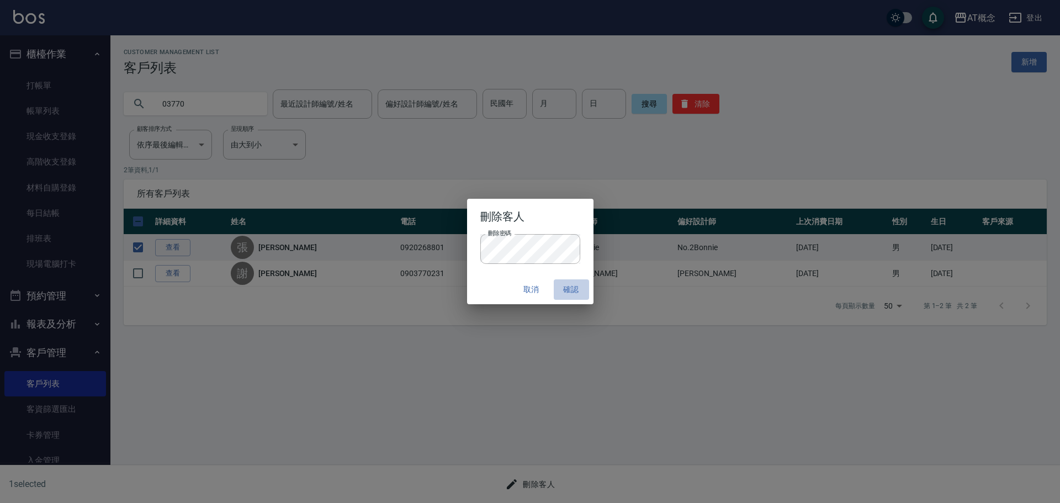
drag, startPoint x: 571, startPoint y: 289, endPoint x: 470, endPoint y: 298, distance: 101.9
click at [569, 291] on button "確認" at bounding box center [571, 289] width 35 height 20
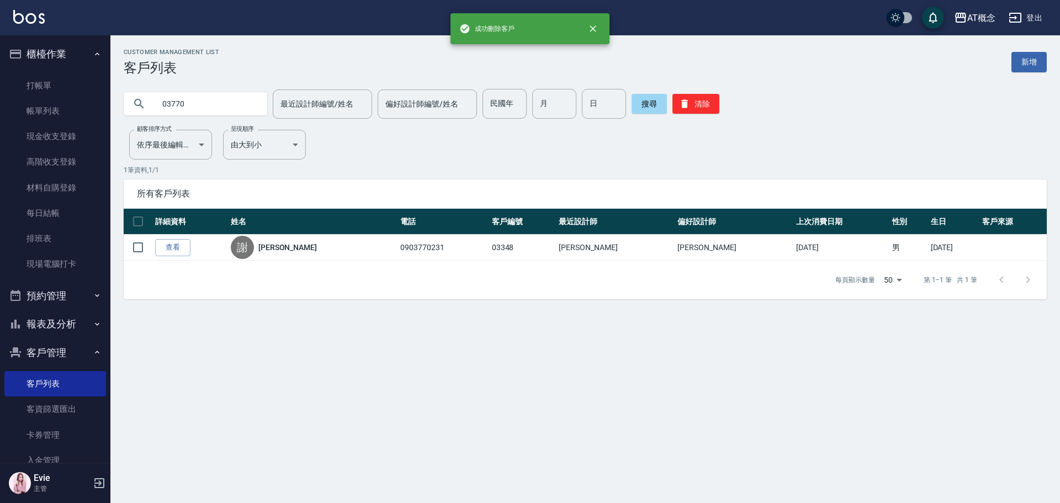
drag, startPoint x: 195, startPoint y: 102, endPoint x: 0, endPoint y: 100, distance: 195.4
click at [0, 130] on div "成功刪除客戶 AT概念 登出 櫃檯作業 打帳單 帳單列表 現金收支登錄 高階收支登錄 材料自購登錄 每日結帳 排班表 現場電腦打卡 預約管理 預約管理 單日…" at bounding box center [530, 251] width 1060 height 503
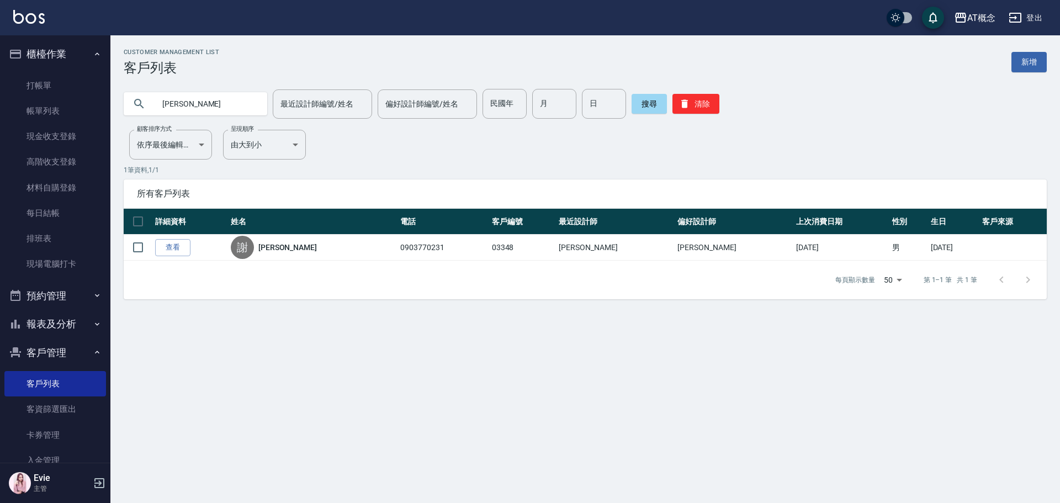
type input "[PERSON_NAME]"
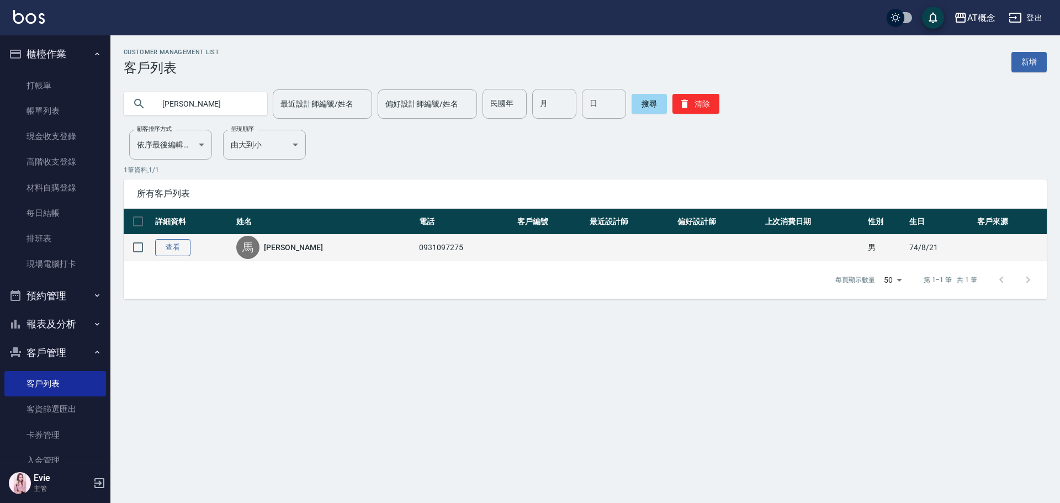
click at [176, 243] on link "查看" at bounding box center [172, 247] width 35 height 17
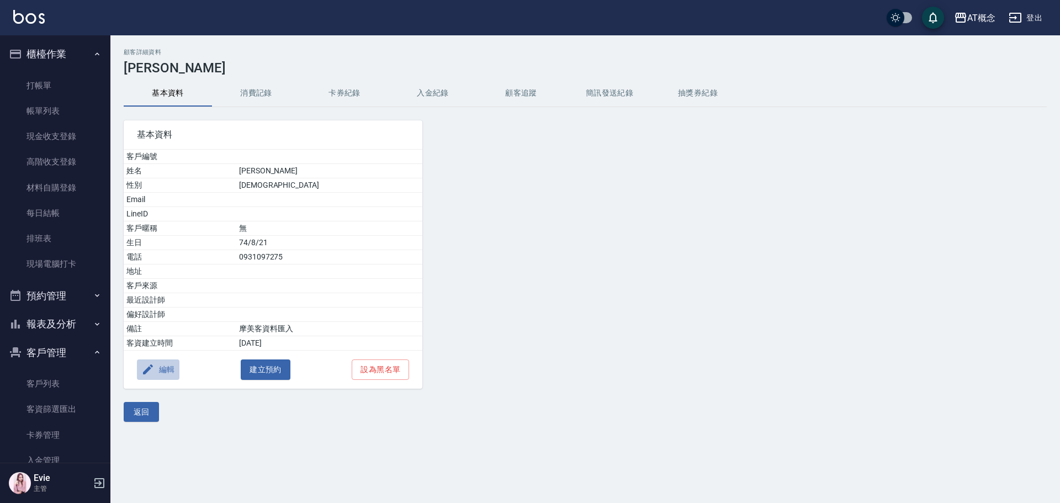
click at [157, 364] on button "編輯" at bounding box center [158, 369] width 43 height 20
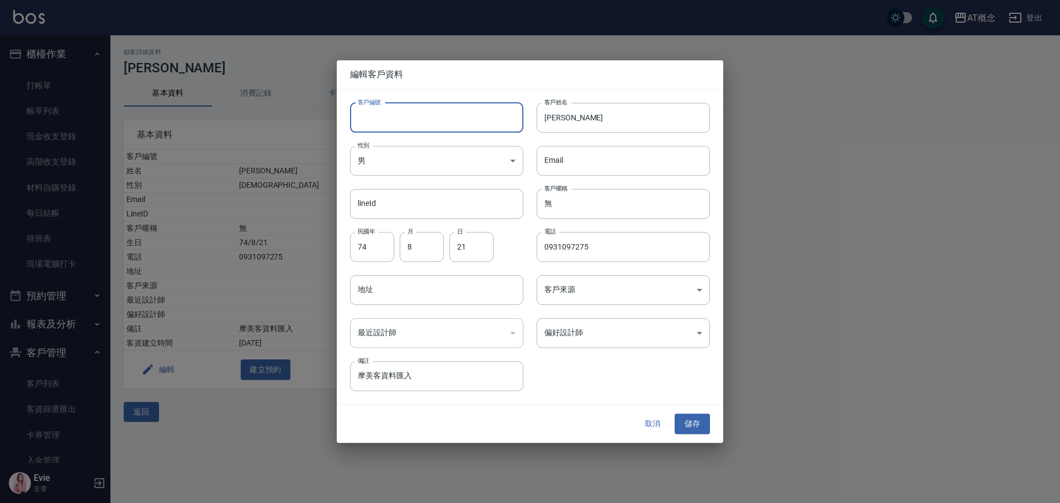
click at [438, 114] on input "客戶編號" at bounding box center [436, 118] width 173 height 30
type input "03770"
click at [565, 327] on body "AT概念 登出 櫃檯作業 打帳單 帳單列表 現金收支登錄 高階收支登錄 材料自購登錄 每日結帳 排班表 現場電腦打卡 預約管理 預約管理 單日預約紀錄 單週預…" at bounding box center [530, 251] width 1060 height 503
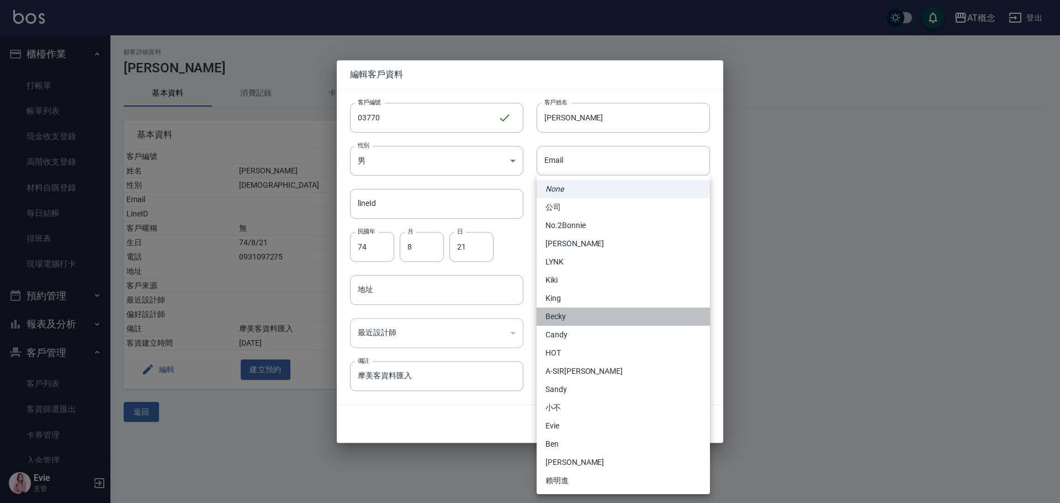
click at [578, 311] on li "Becky" at bounding box center [623, 316] width 173 height 18
type input "cba30a16-5009-42c6-9a58-f7249137d387"
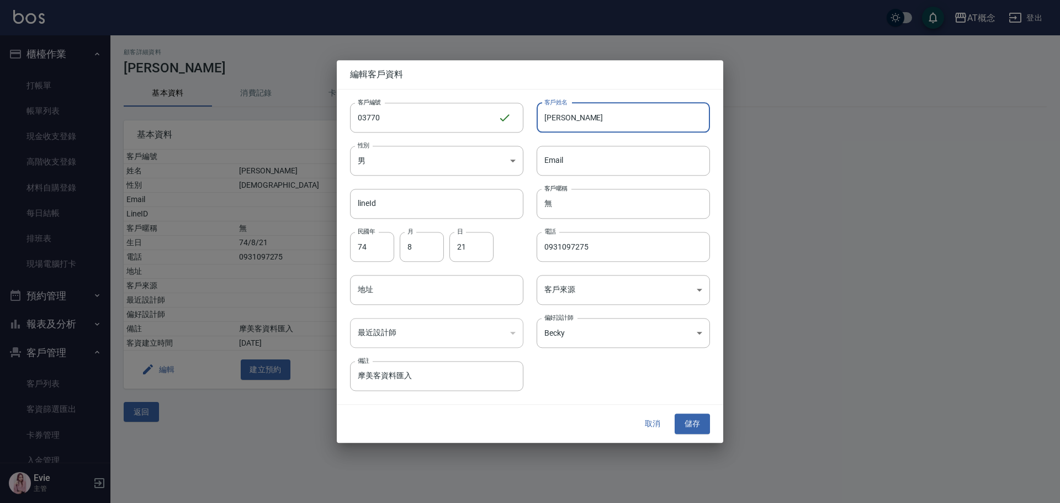
drag, startPoint x: 553, startPoint y: 120, endPoint x: 581, endPoint y: 123, distance: 27.8
click at [581, 123] on input "[PERSON_NAME]" at bounding box center [623, 118] width 173 height 30
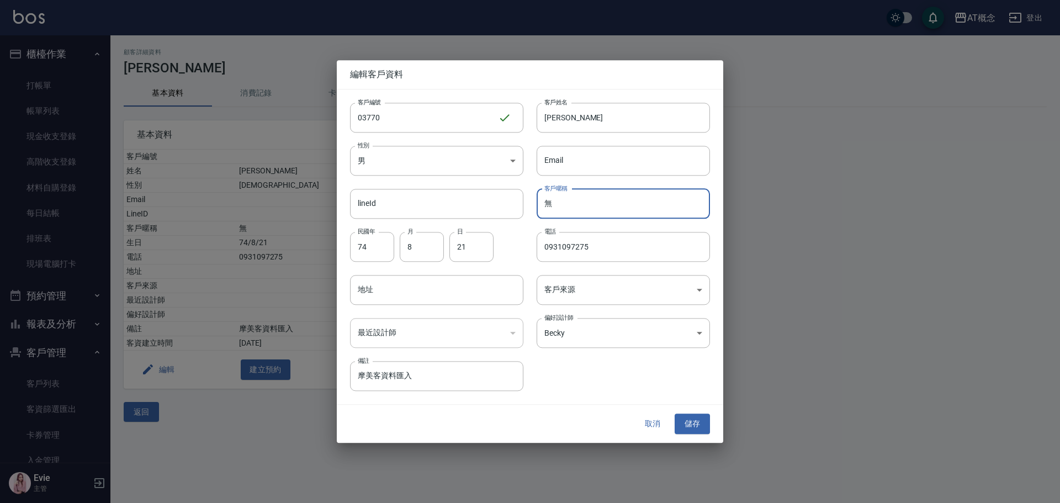
click at [558, 205] on input "無" at bounding box center [623, 204] width 173 height 30
paste input "秋明"
drag, startPoint x: 576, startPoint y: 205, endPoint x: 505, endPoint y: 197, distance: 72.2
click at [505, 197] on div "客戶編號 03770 ​ 客戶編號 客戶姓名 馬秋明 客戶姓名 性別 男 MALE 性別 Email Email lineId lineId 客戶暱稱 無秋明…" at bounding box center [523, 240] width 373 height 302
paste input "text"
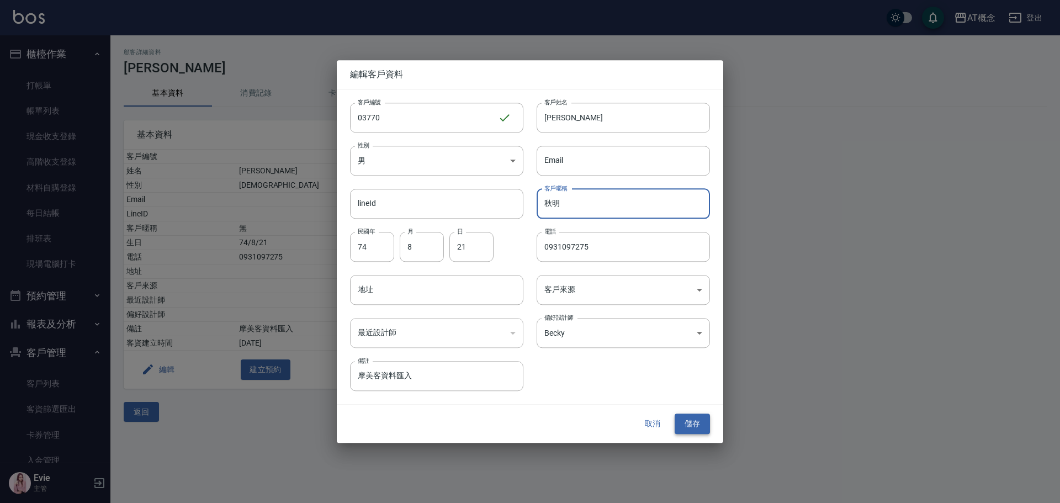
type input "秋明"
click at [695, 420] on button "儲存" at bounding box center [692, 424] width 35 height 20
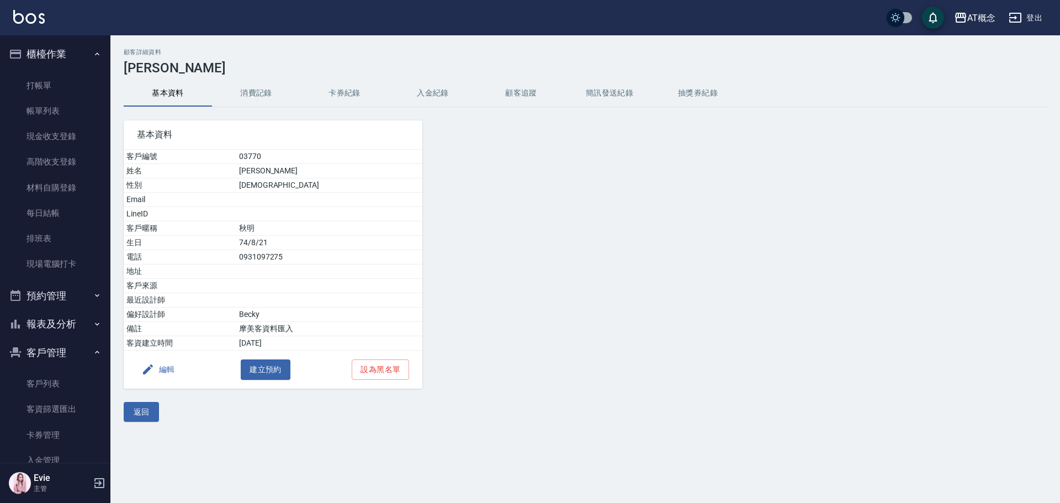
click at [137, 422] on div "顧客詳細資料 馬秋明 基本資料 消費記錄 卡券紀錄 入金紀錄 顧客追蹤 簡訊發送紀錄 抽獎券紀錄 基本資料 客戶編號 03770 姓名 馬秋明 性別 MALE…" at bounding box center [584, 235] width 949 height 400
click at [139, 415] on button "返回" at bounding box center [141, 412] width 35 height 20
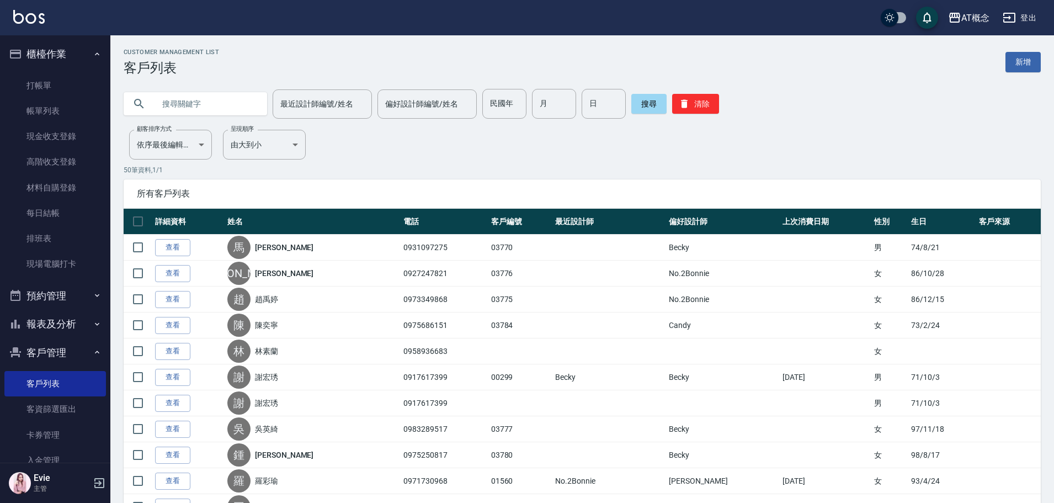
click at [188, 104] on input "text" at bounding box center [207, 104] width 104 height 30
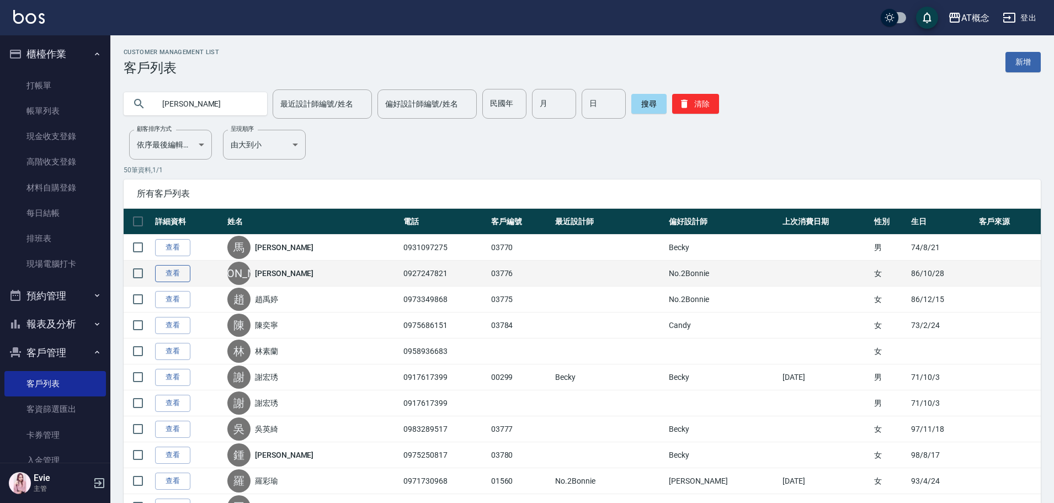
type input "吳文"
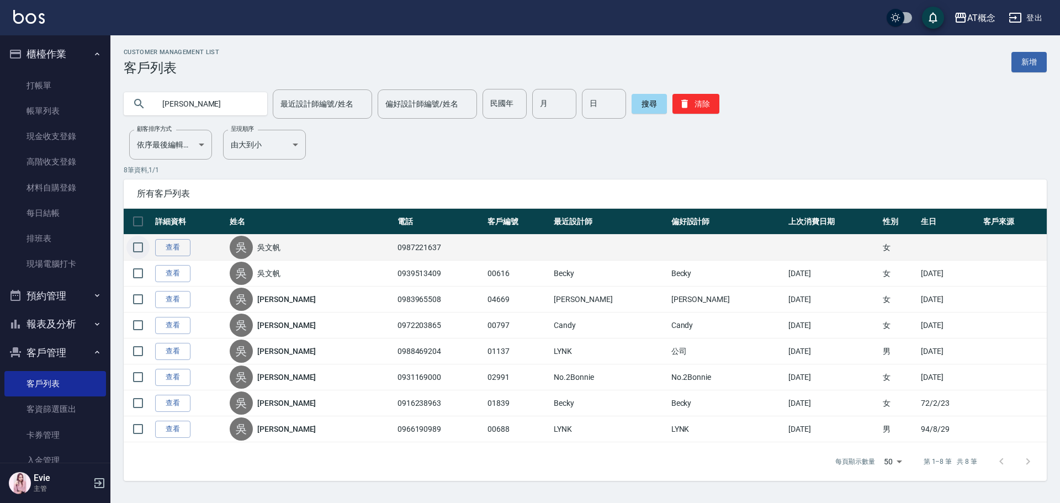
click at [135, 247] on input "checkbox" at bounding box center [137, 247] width 23 height 23
checkbox input "true"
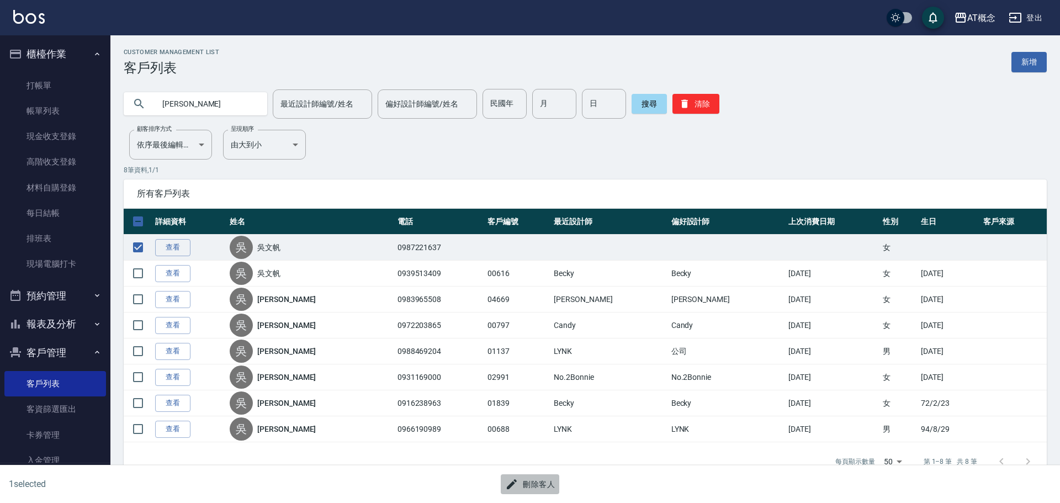
click at [543, 481] on button "刪除客人" at bounding box center [530, 484] width 59 height 20
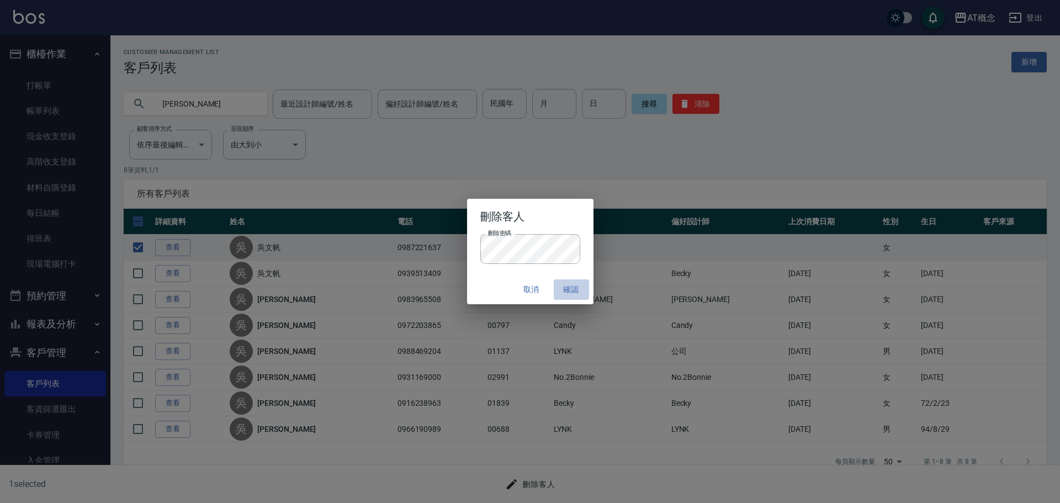
click at [575, 290] on button "確認" at bounding box center [571, 289] width 35 height 20
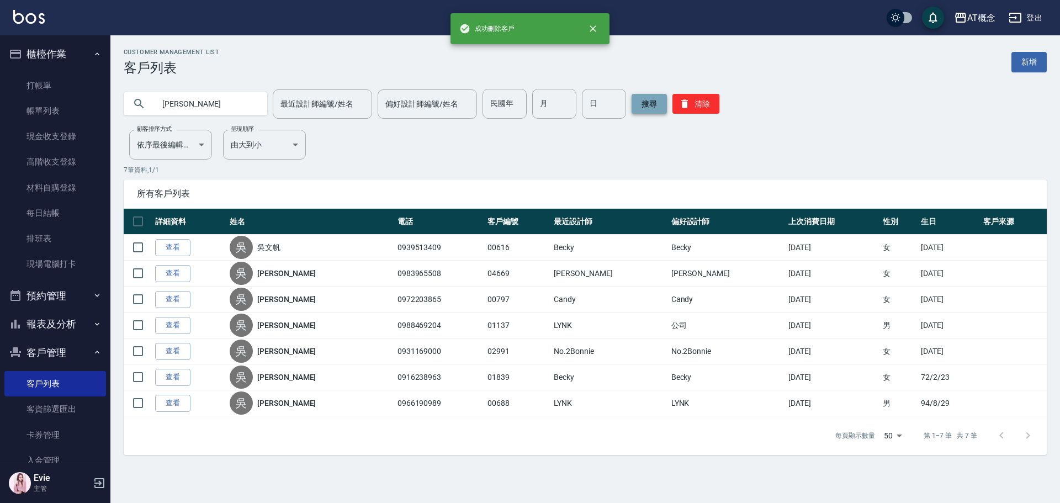
drag, startPoint x: 703, startPoint y: 99, endPoint x: 660, endPoint y: 104, distance: 43.4
click at [691, 105] on button "清除" at bounding box center [695, 104] width 47 height 20
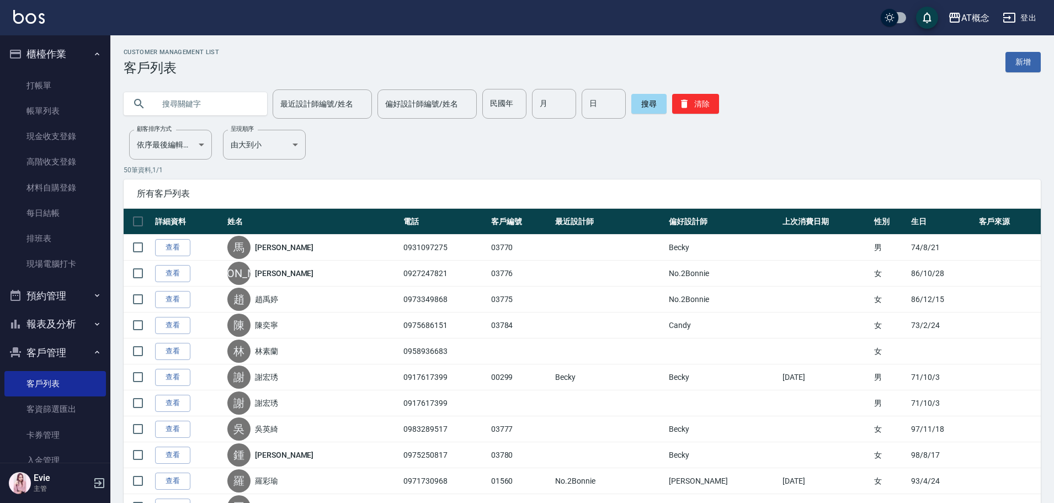
click at [225, 107] on input "text" at bounding box center [207, 104] width 104 height 30
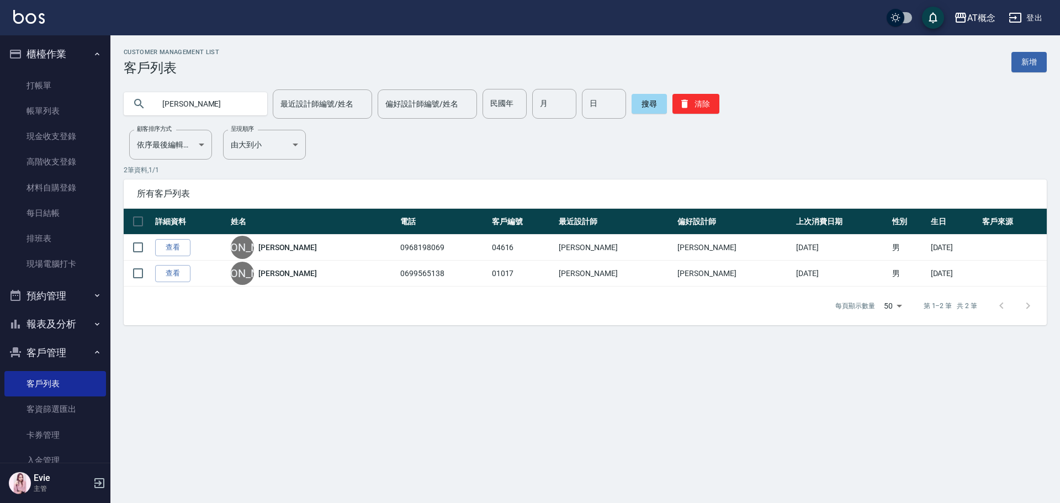
type input "楊"
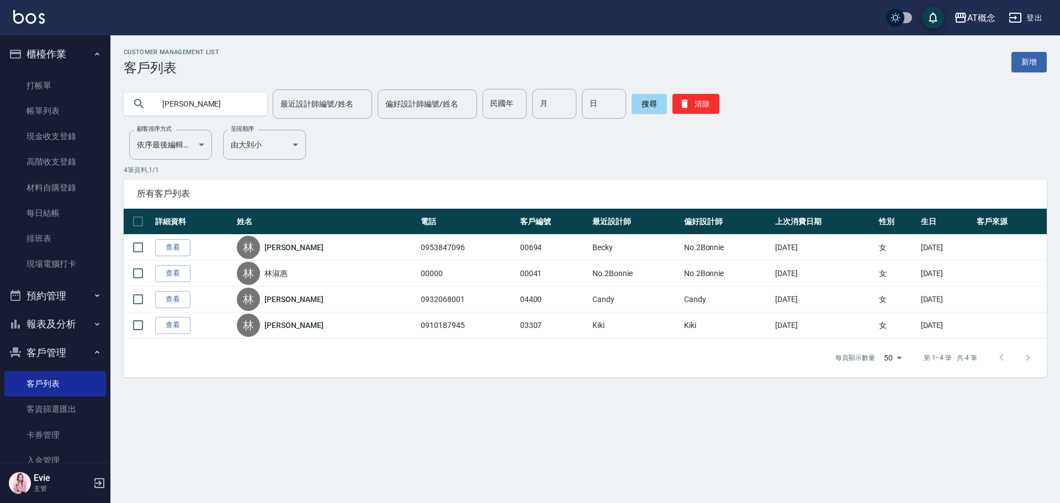
type input "林"
type input "徐惠君"
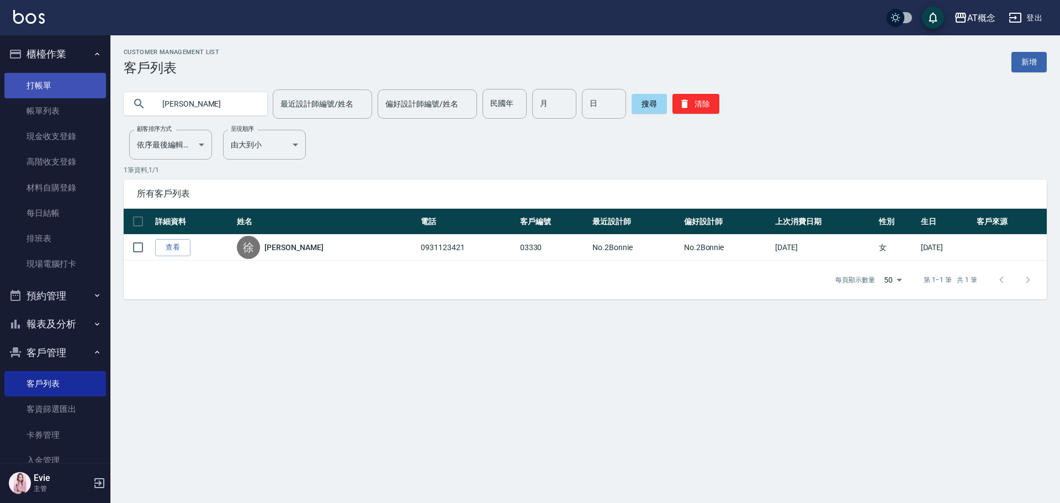
click at [39, 83] on link "打帳單" at bounding box center [55, 85] width 102 height 25
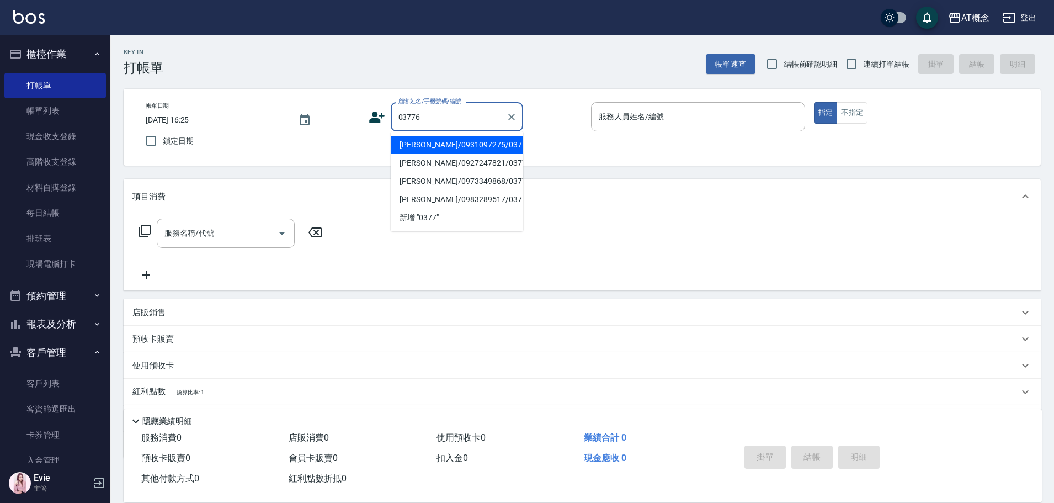
type input "李明臻/0927247821/03776"
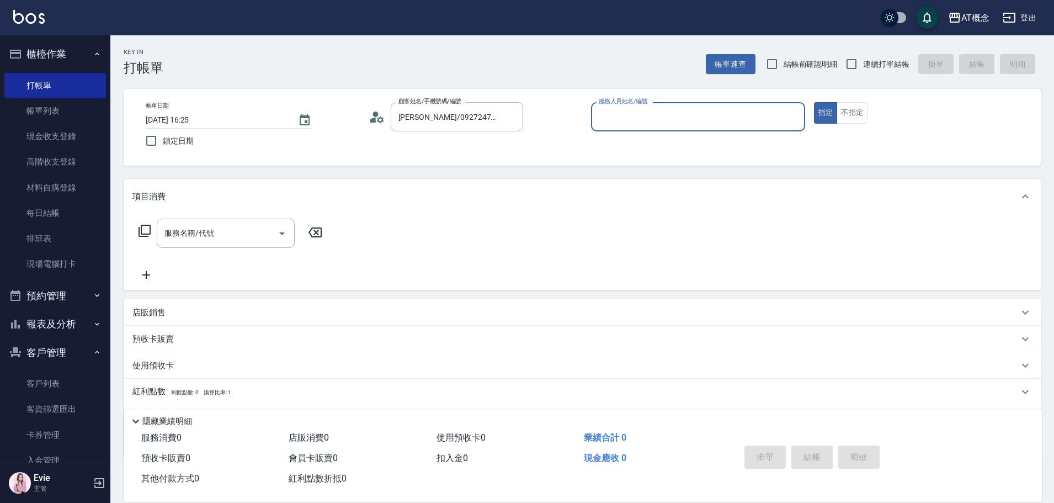
type input "邦妮-2"
click at [814, 102] on button "指定" at bounding box center [826, 113] width 24 height 22
type button "true"
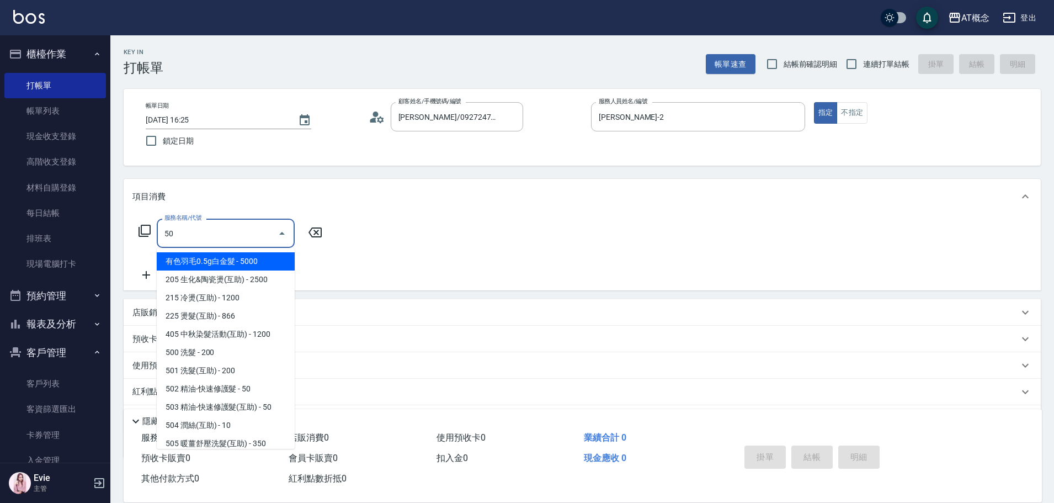
type input "501"
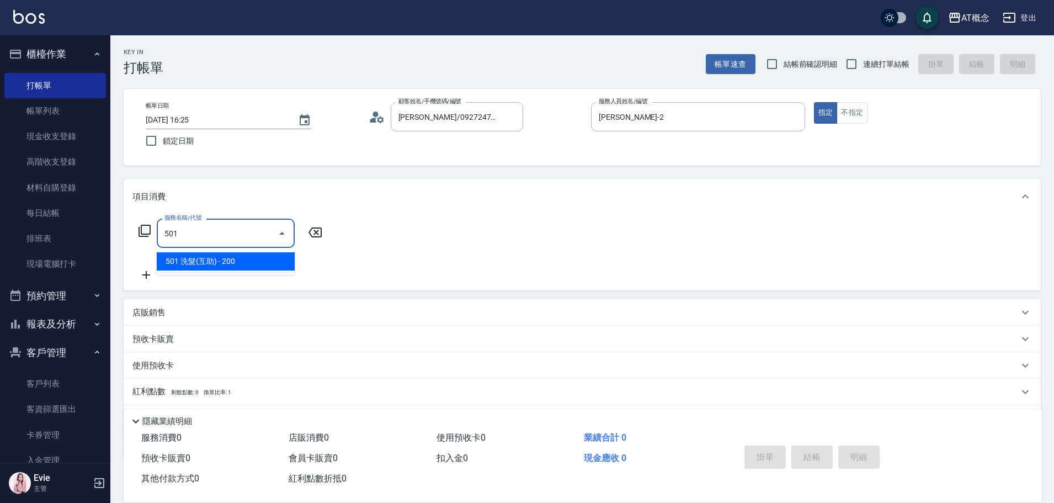
type input "20"
type input "501 洗髮(互助)(501)"
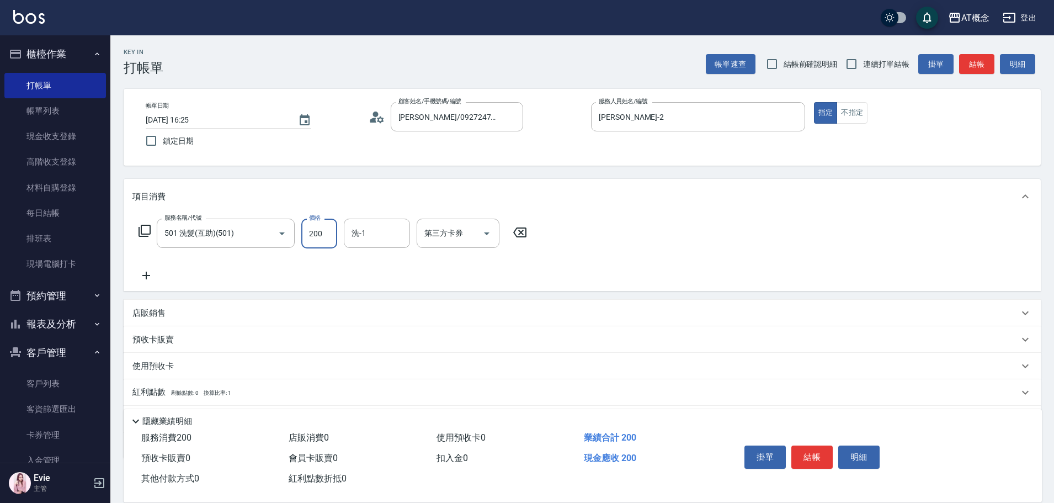
type input "0"
type input "250"
type input "0"
click at [266, 232] on icon "Clear" at bounding box center [266, 233] width 7 height 7
type input "0"
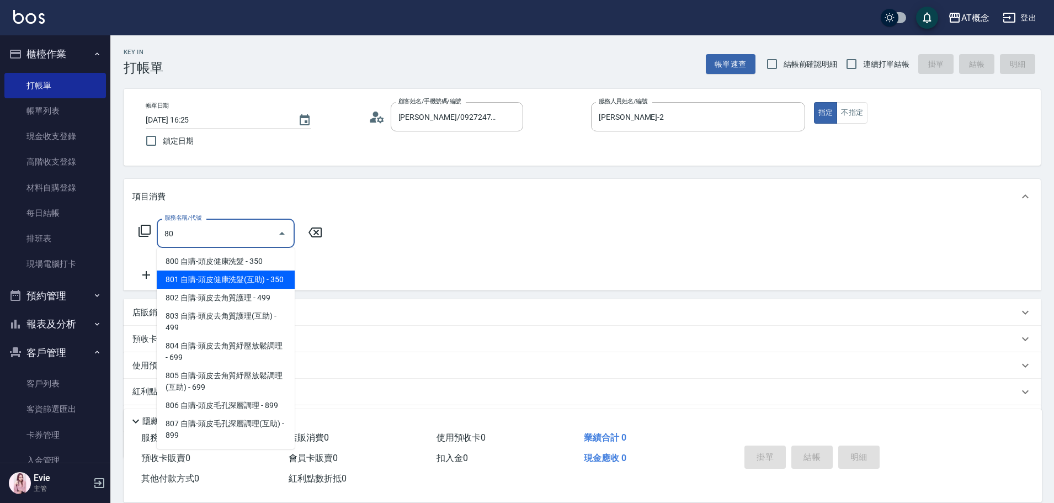
type input "801 自購-頭皮健康洗髮(互助)(801)"
type input "30"
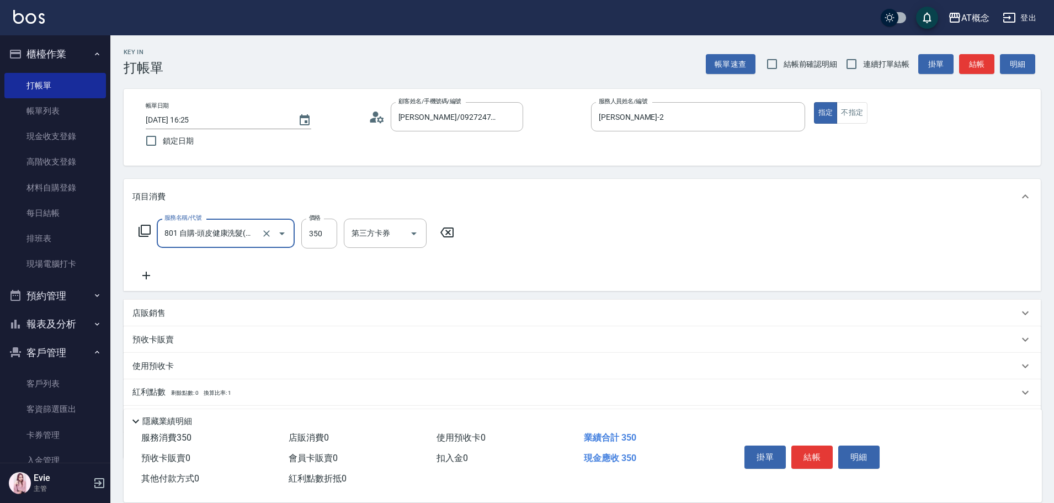
type input "801 自購-頭皮健康洗髮(互助)(801)"
type input "0"
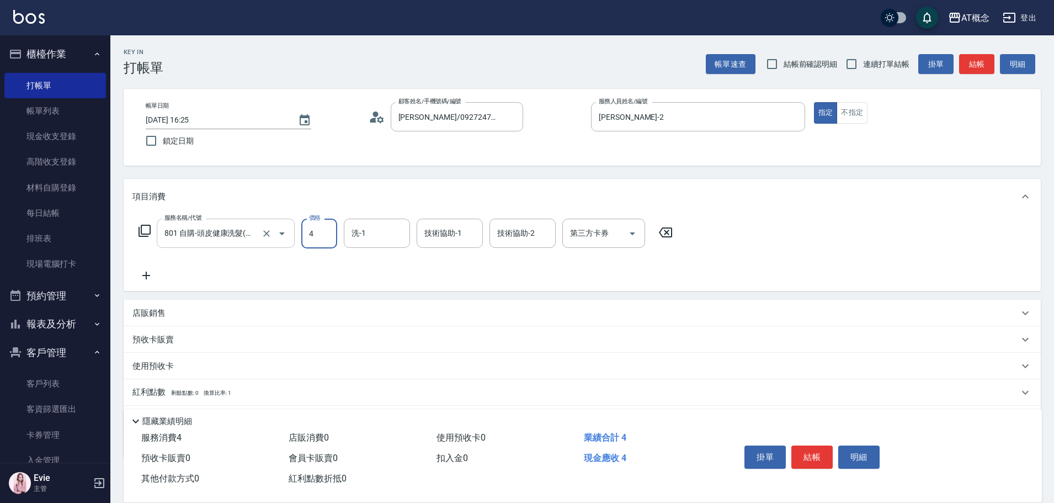
type input "40"
type input "400"
type input "Sandy-25"
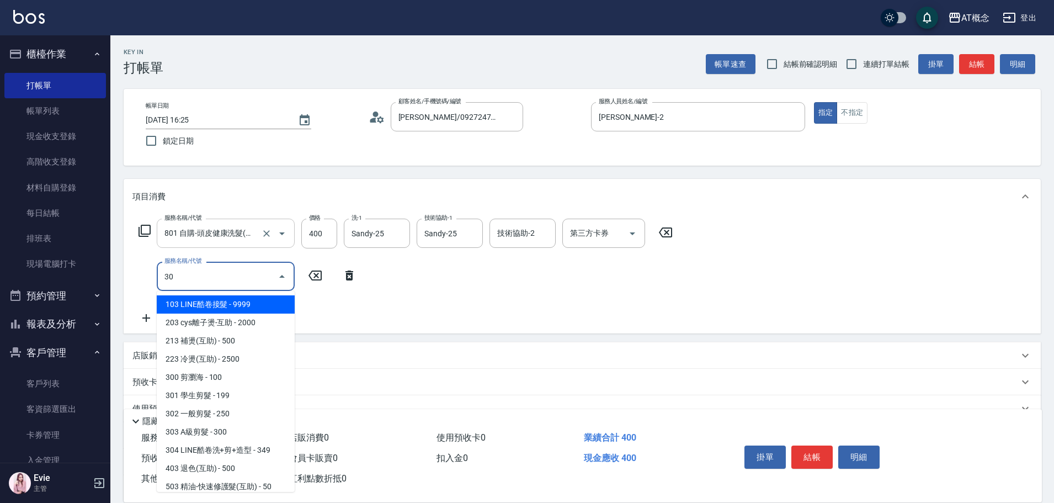
type input "302"
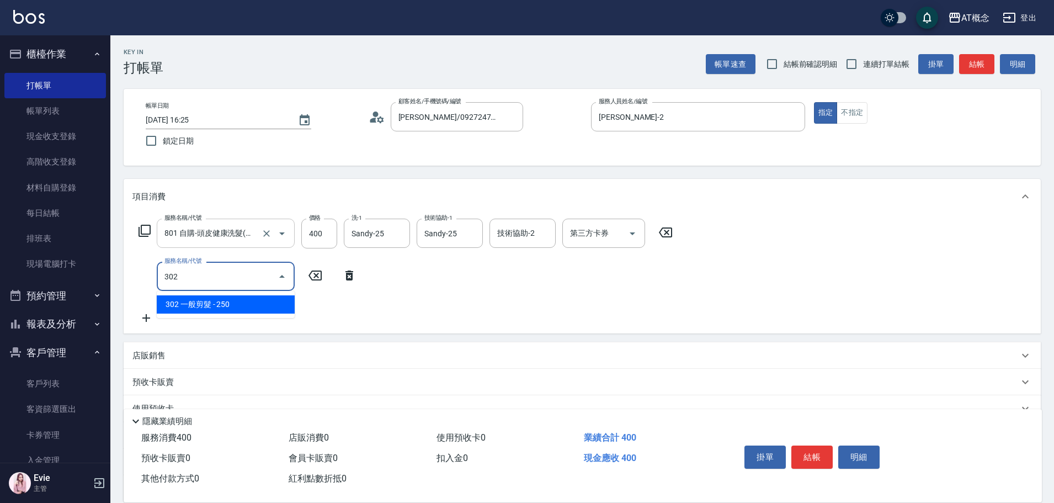
type input "60"
type input "302 一般剪髮(302)"
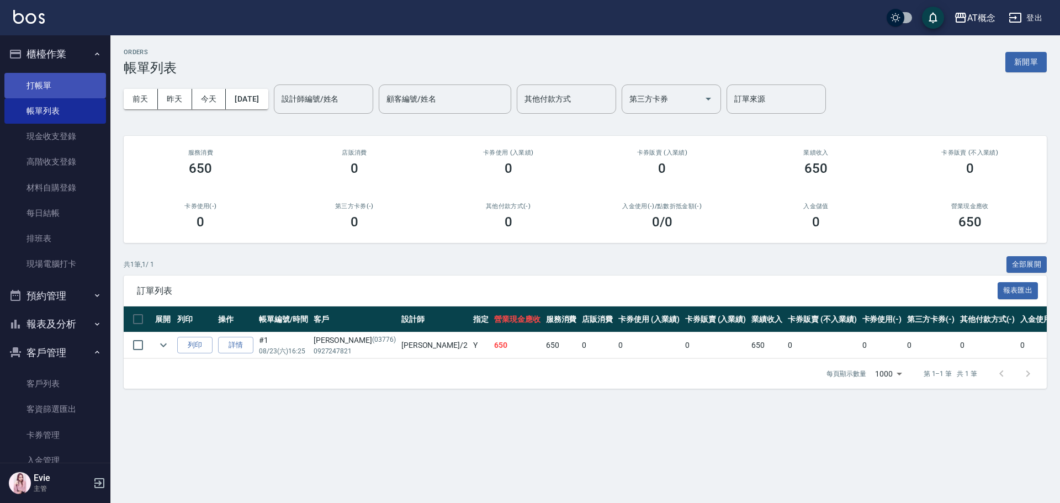
click at [28, 86] on link "打帳單" at bounding box center [55, 85] width 102 height 25
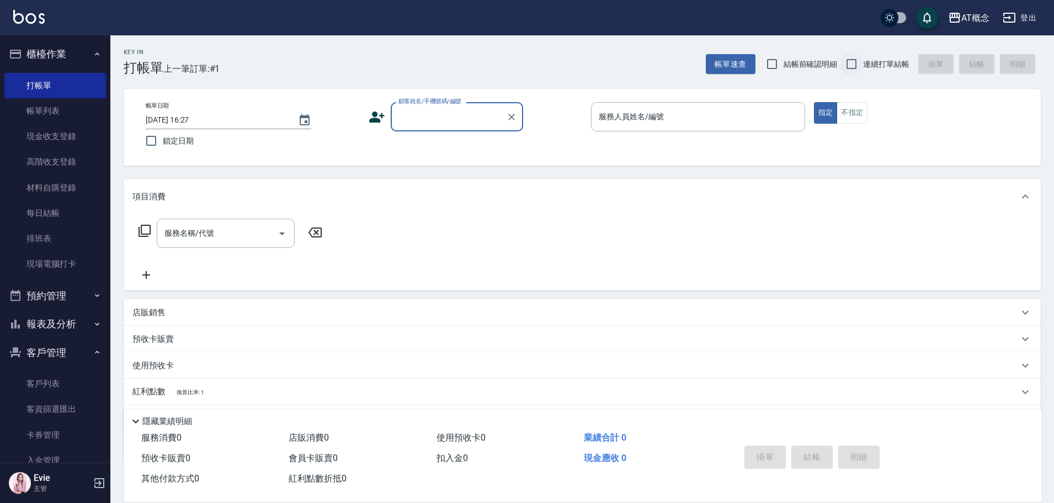
click at [853, 61] on input "連續打單結帳" at bounding box center [851, 63] width 23 height 23
checkbox input "true"
drag, startPoint x: 444, startPoint y: 120, endPoint x: 438, endPoint y: 129, distance: 11.2
click at [441, 120] on input "顧客姓名/手機號碼/編號" at bounding box center [449, 116] width 106 height 19
type input "趙禹婷/0973349868/03775"
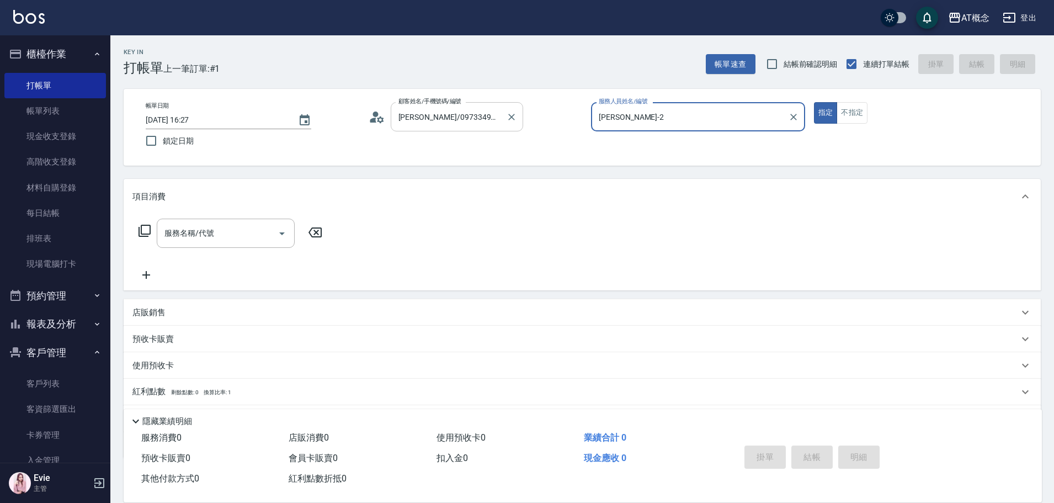
type input "邦妮-2"
click at [814, 102] on button "指定" at bounding box center [826, 113] width 24 height 22
type button "true"
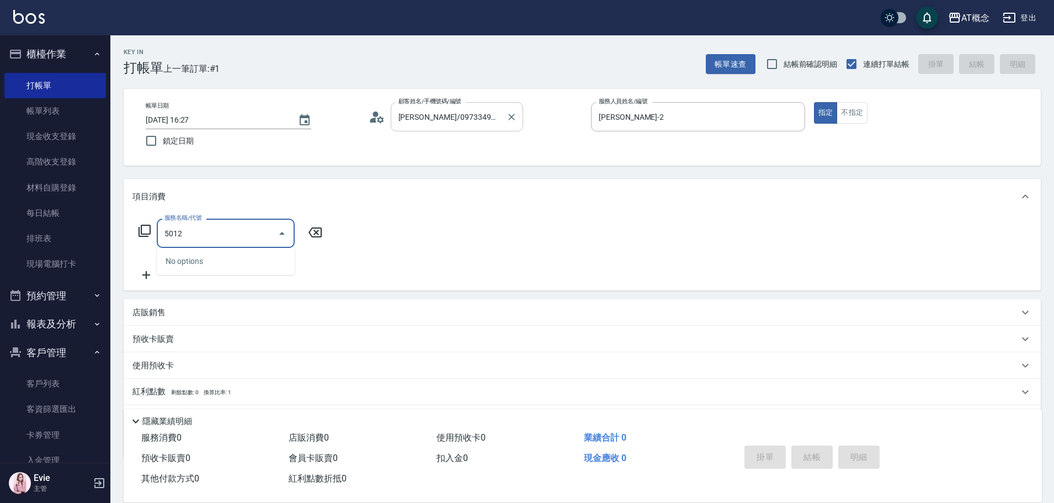
type input "501"
type input "20"
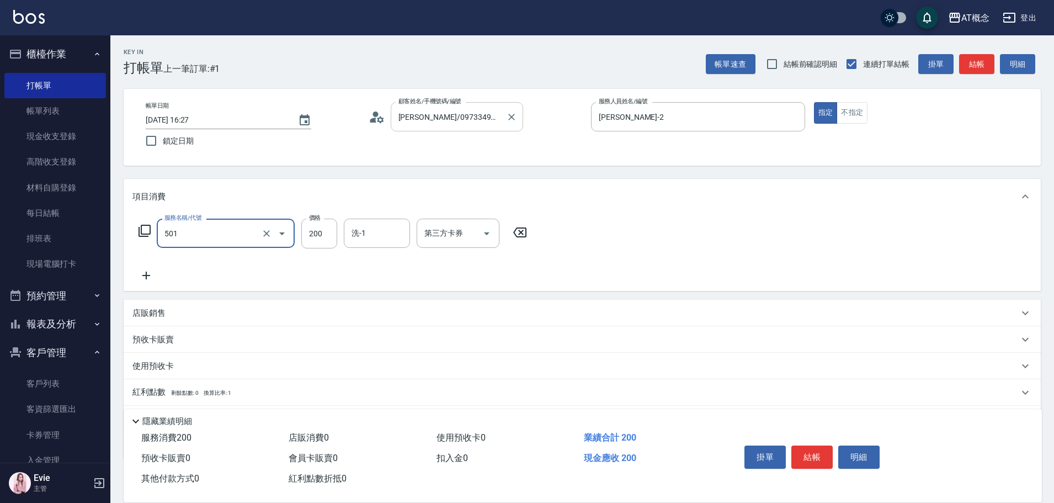
type input "501 洗髮(互助)(501)"
type input "0"
type input "30"
type input "300"
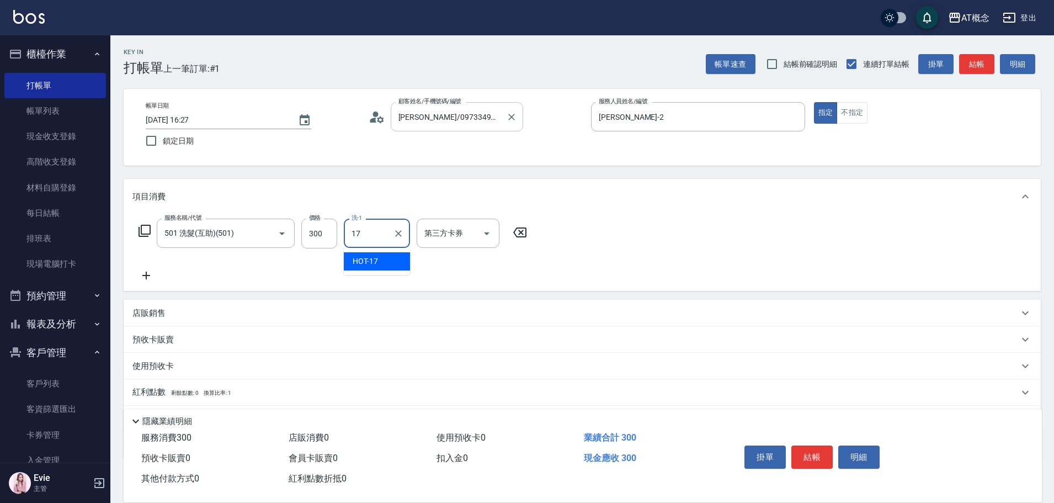
type input "HOT-17"
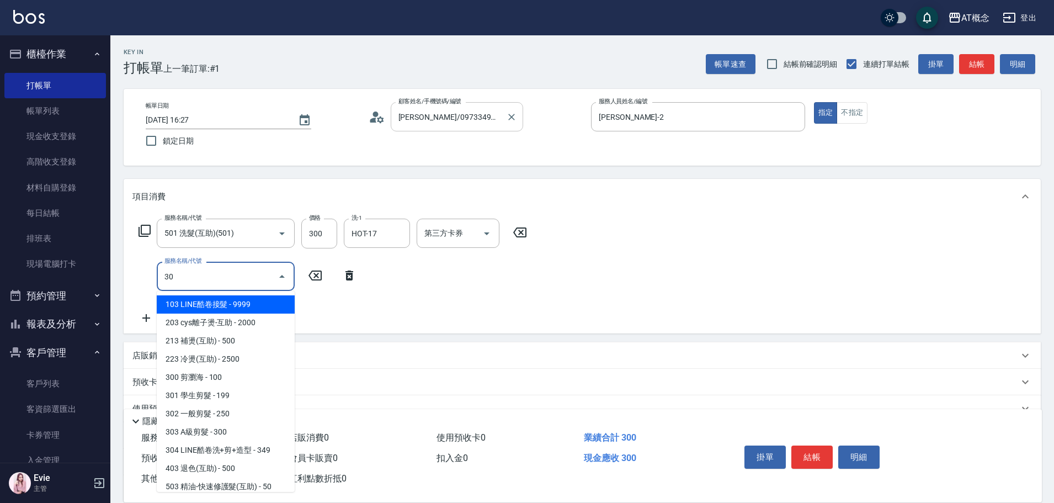
type input "303"
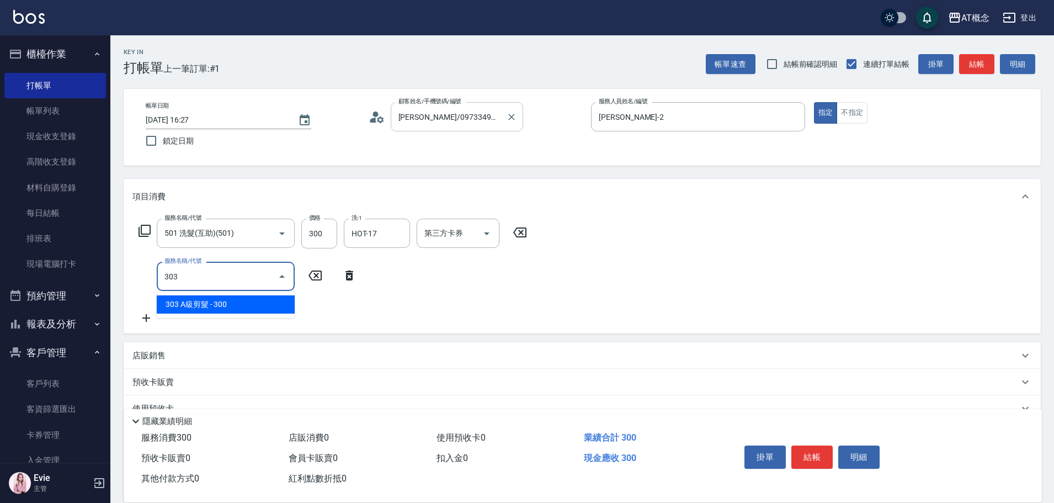
type input "60"
type input "303 A級剪髮(303)"
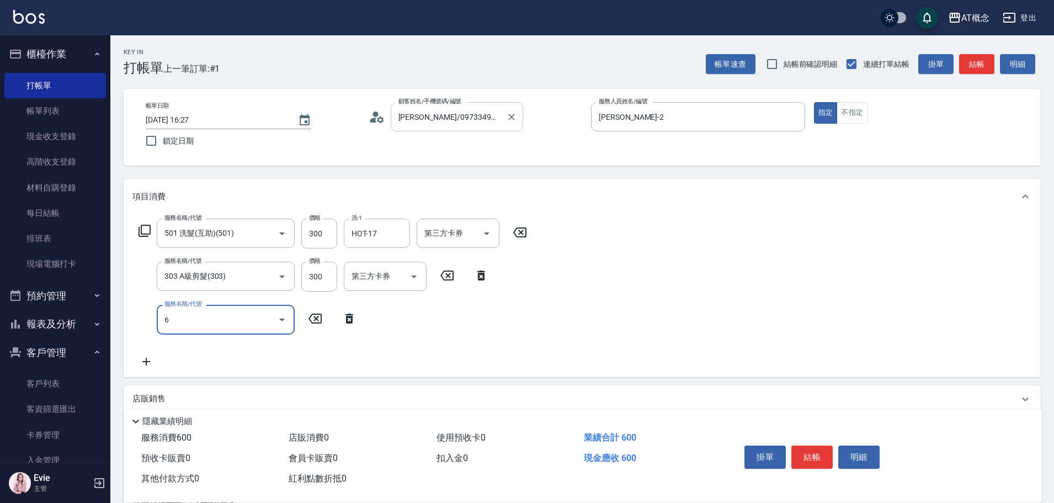
type input "60"
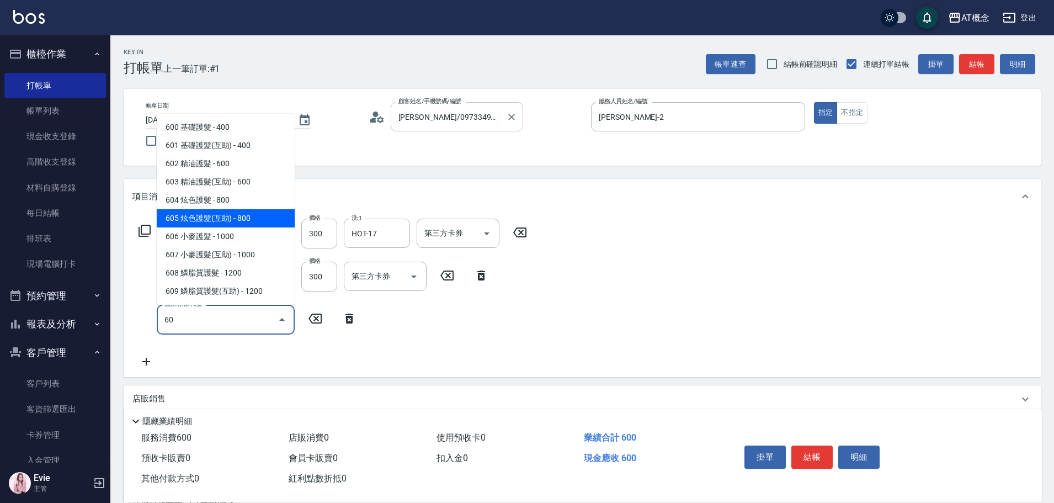
type input "140"
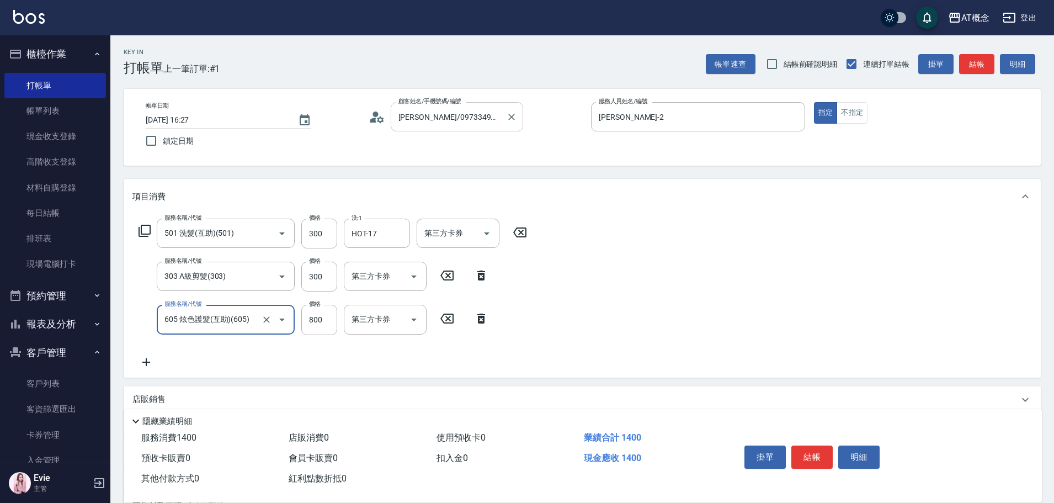
type input "605 炫色護髮(互助)(605)"
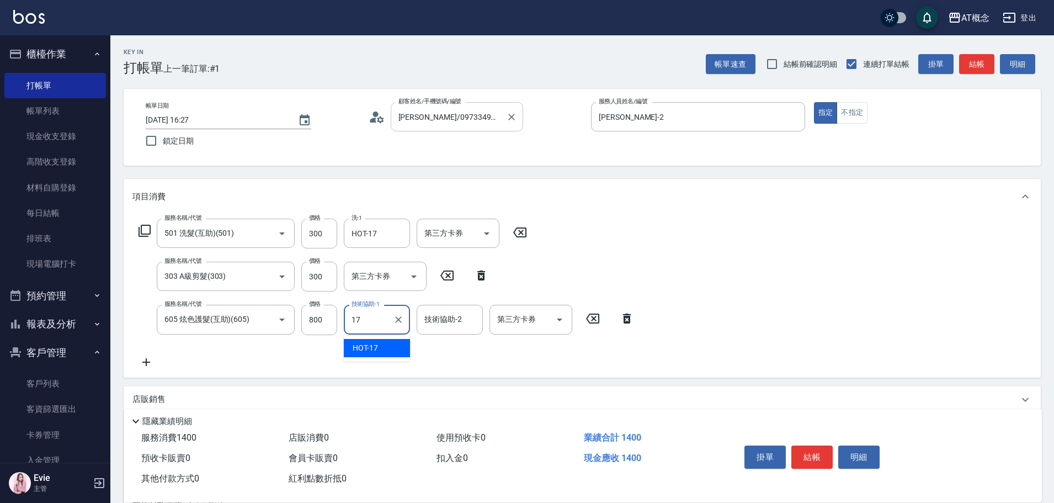
type input "HOT-17"
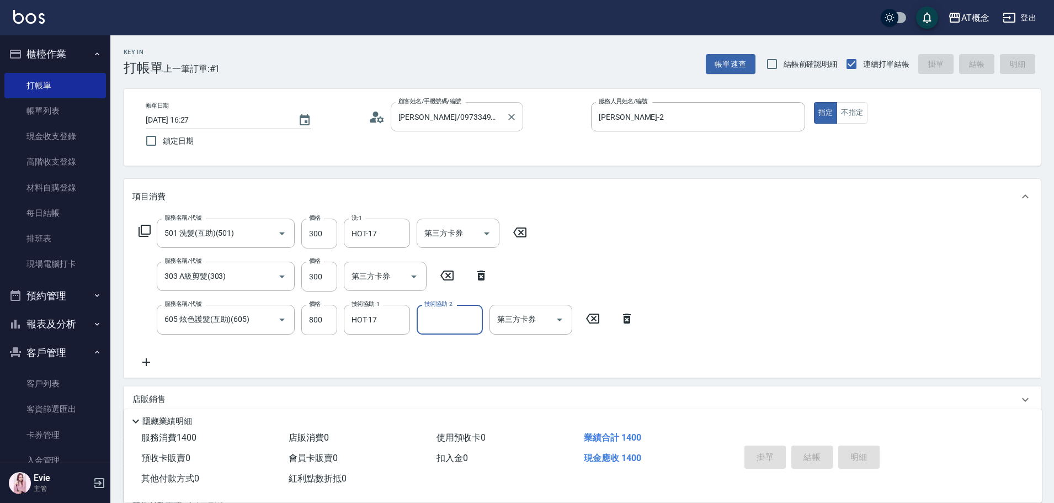
type input "0"
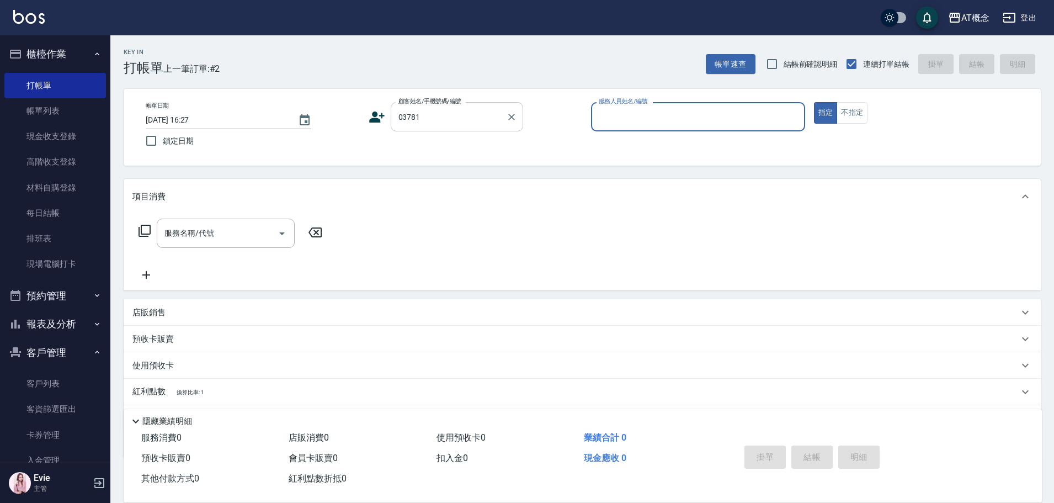
type input "陳奕揚/0965544488/03781"
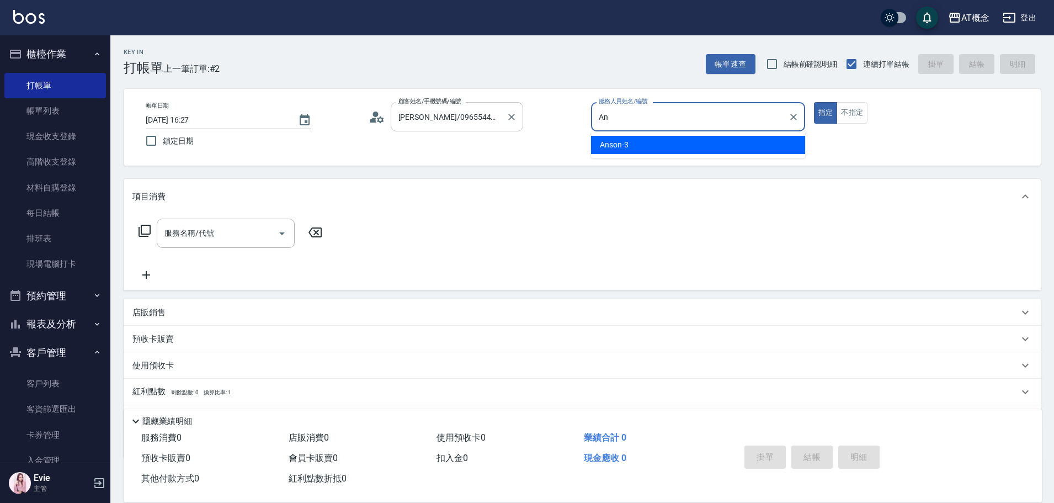
type input "A"
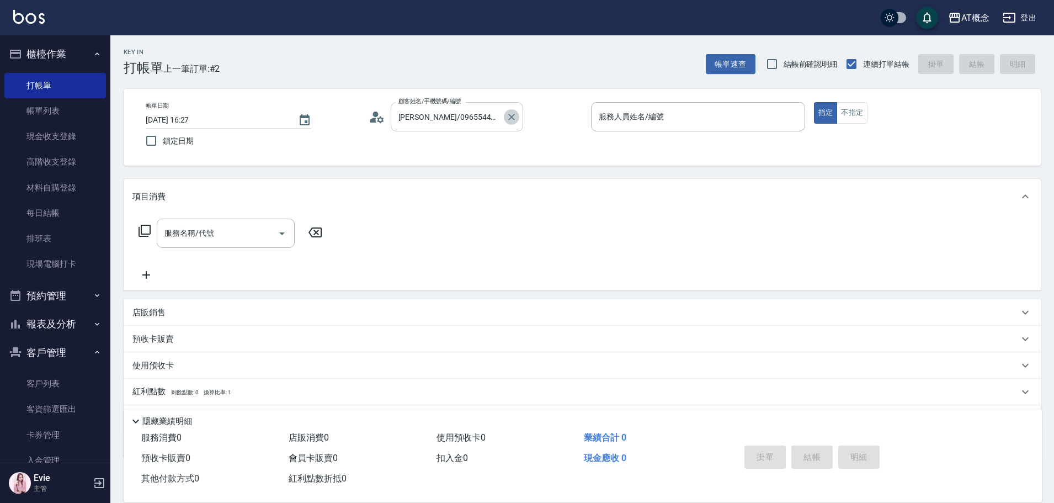
drag, startPoint x: 511, startPoint y: 115, endPoint x: 501, endPoint y: 111, distance: 10.9
click at [503, 112] on div "陳奕揚/0965544488/03781 顧客姓名/手機號碼/編號" at bounding box center [457, 116] width 132 height 29
click at [509, 121] on icon "Clear" at bounding box center [511, 117] width 11 height 11
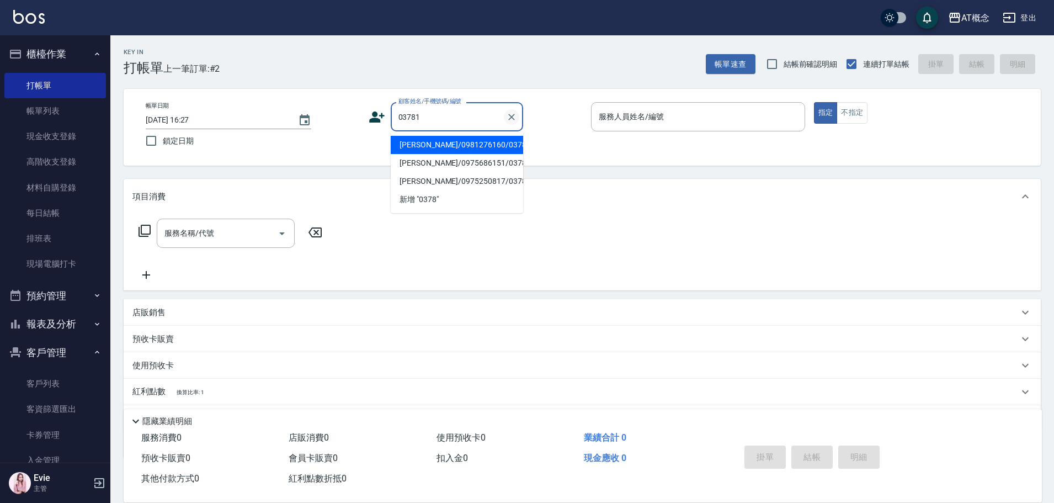
type input "徐燕鳳/0981276160/03781"
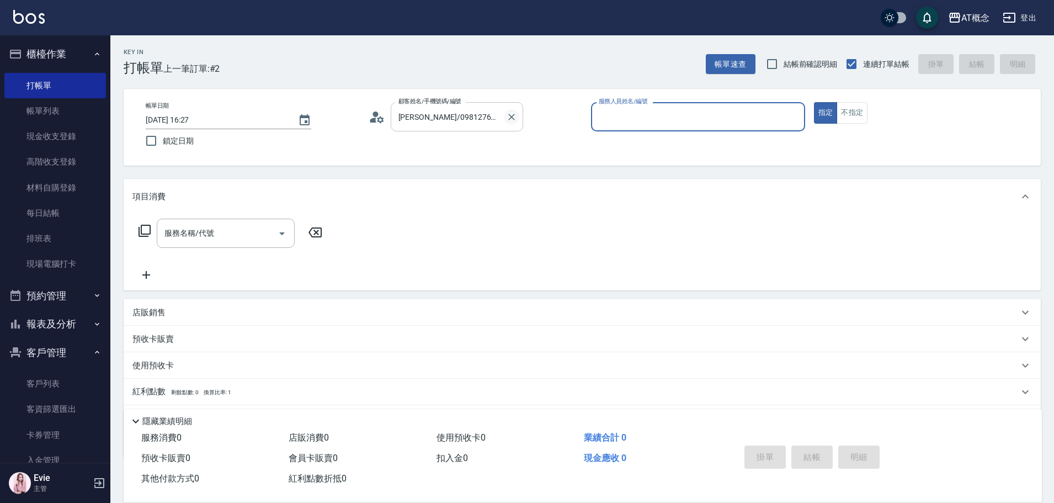
type input "邦妮-2"
click at [814, 102] on button "指定" at bounding box center [826, 113] width 24 height 22
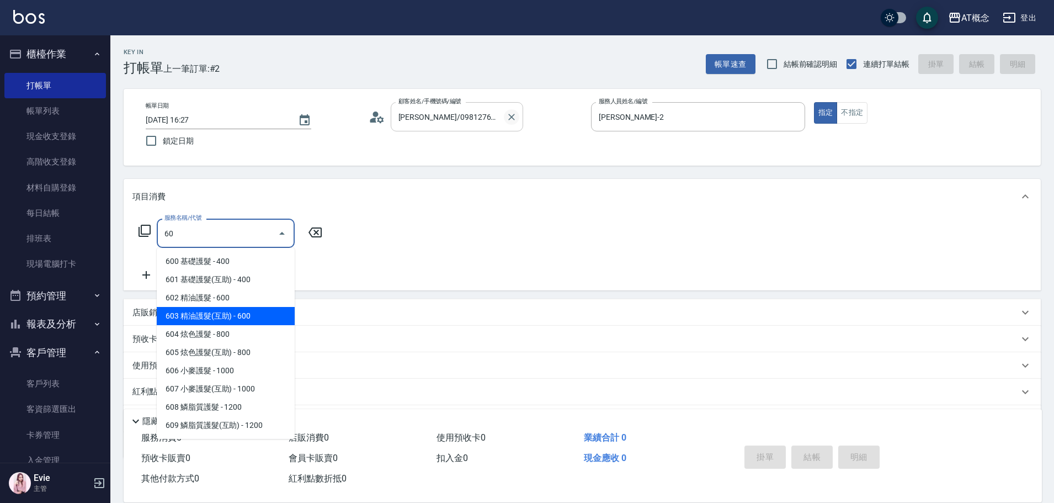
type input "603 精油護髮(互助)(603)"
type input "60"
type input "603 精油護髮(互助)(603)"
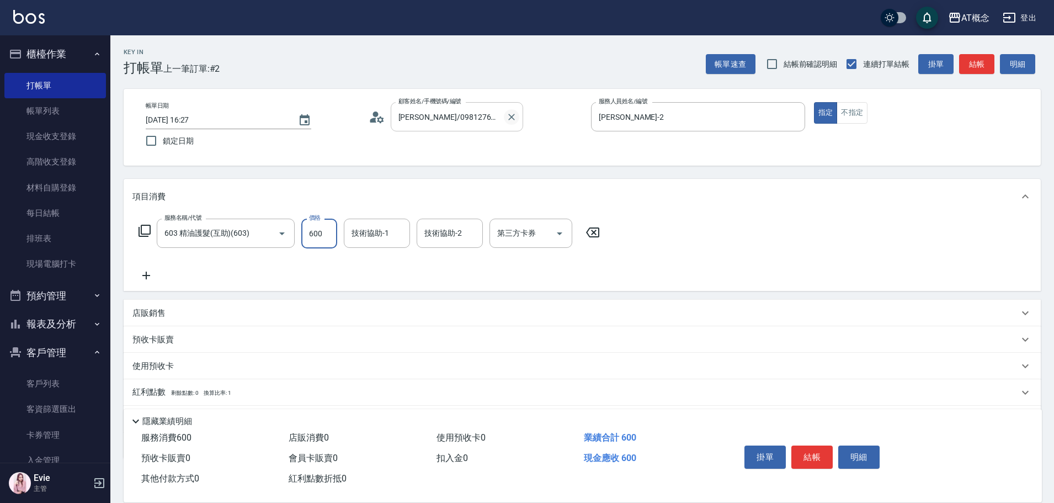
type input "0"
type input "70"
type input "700"
type input "Sandy-25"
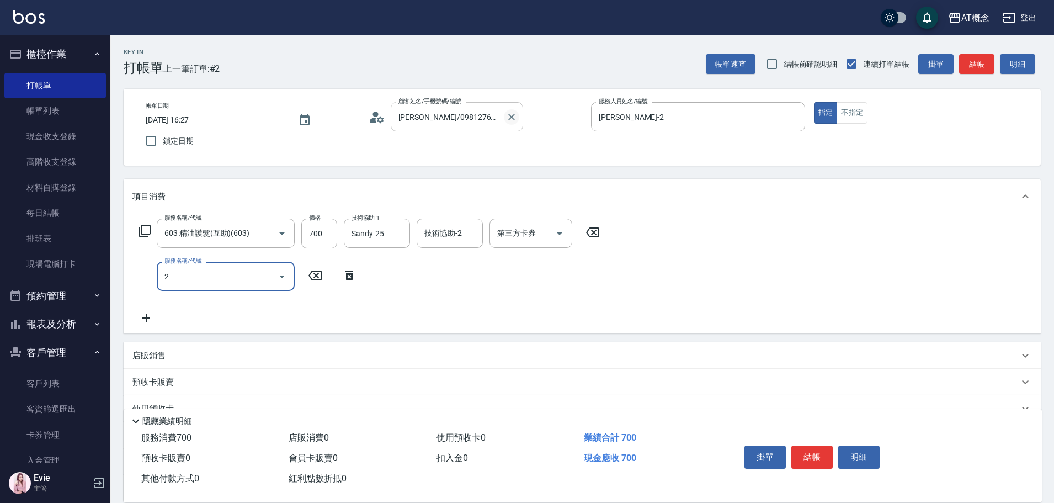
type input "20"
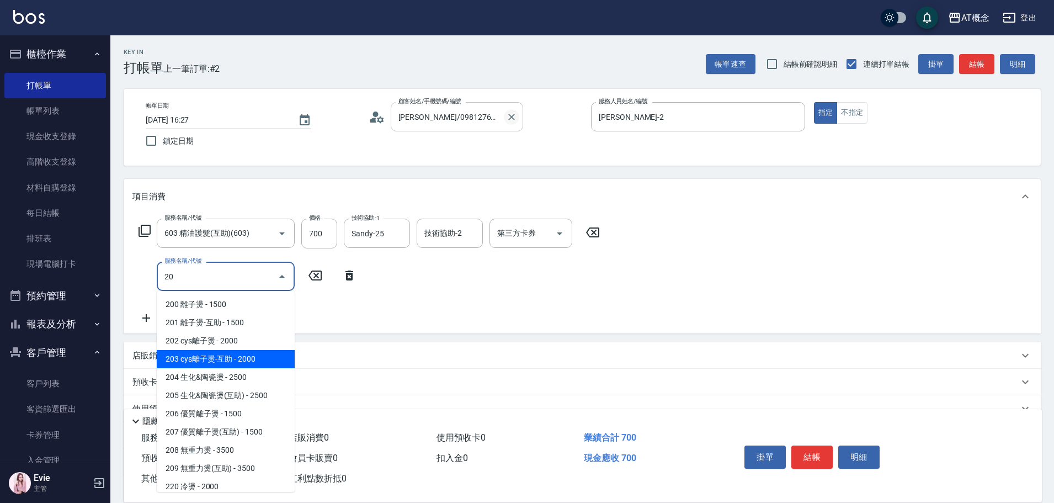
type input "270"
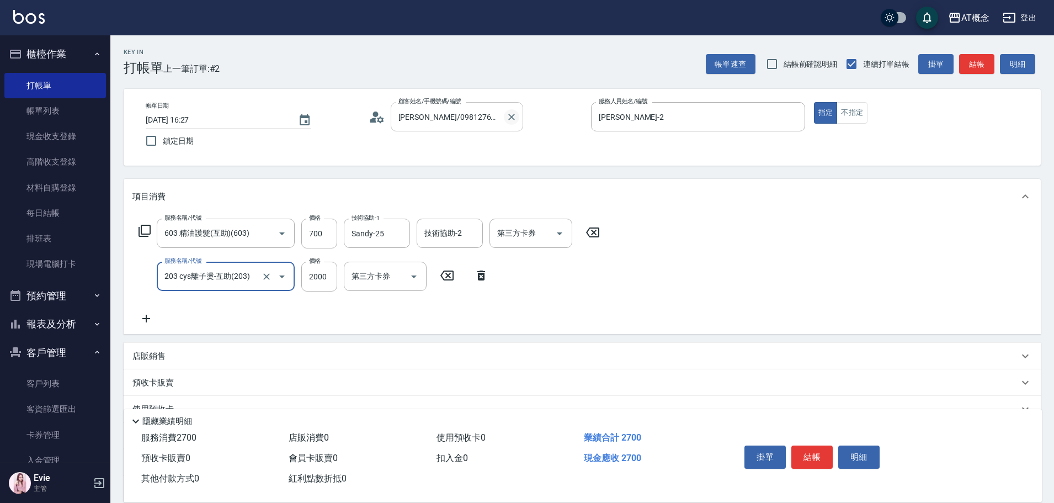
type input "203 cys離子燙-互助(203)"
type input "70"
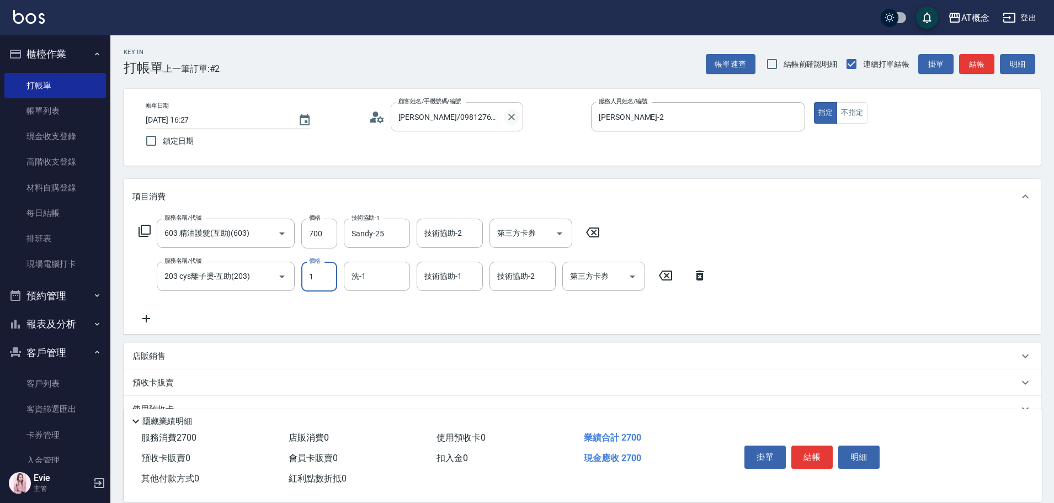
type input "19"
type input "80"
type input "199"
type input "260"
type input "1999"
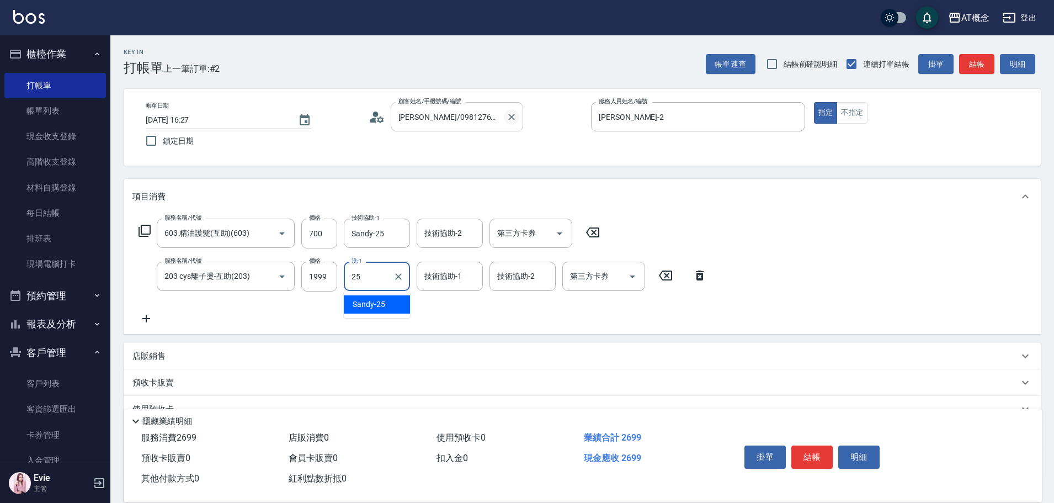
type input "Sandy-25"
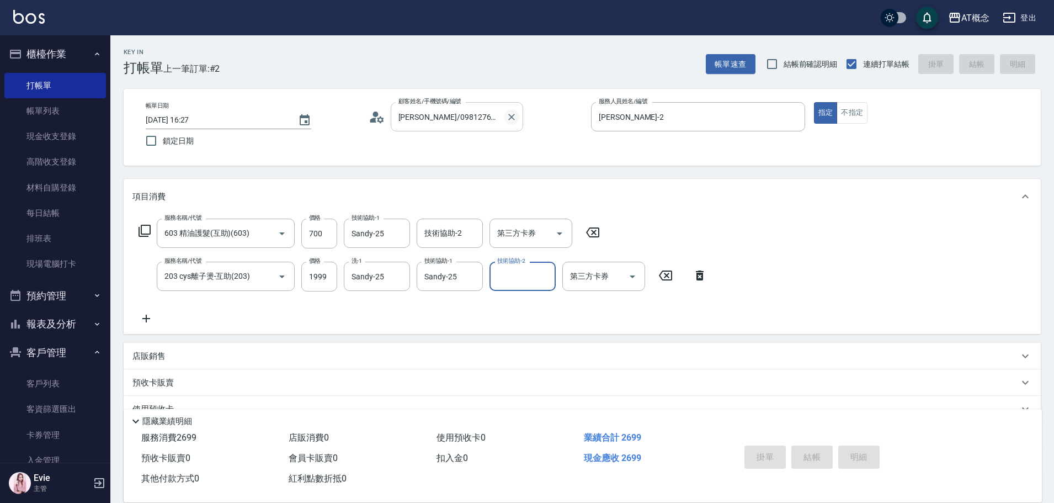
type input "2025/08/23 16:28"
type input "0"
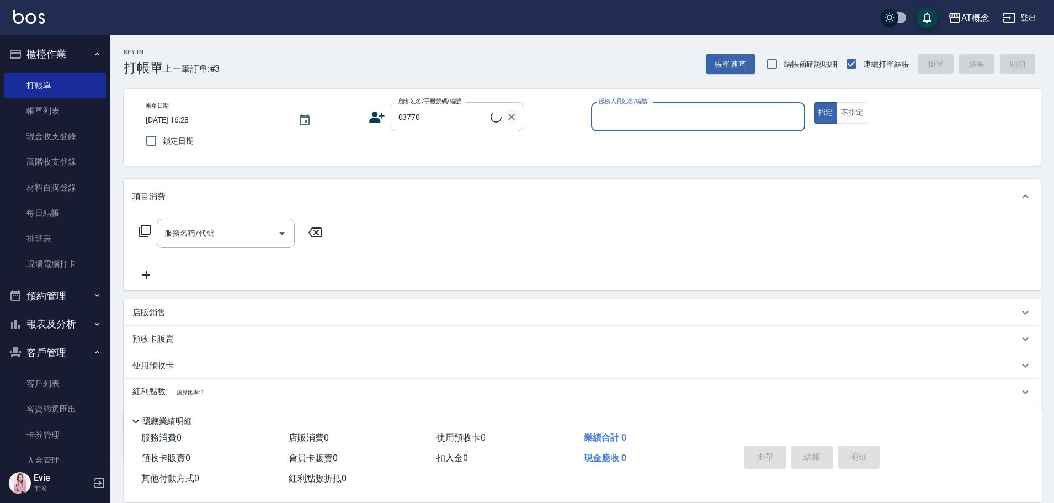
type input "馬秋明/0931097275/03770"
type input "Becky-13"
click at [814, 102] on button "指定" at bounding box center [826, 113] width 24 height 22
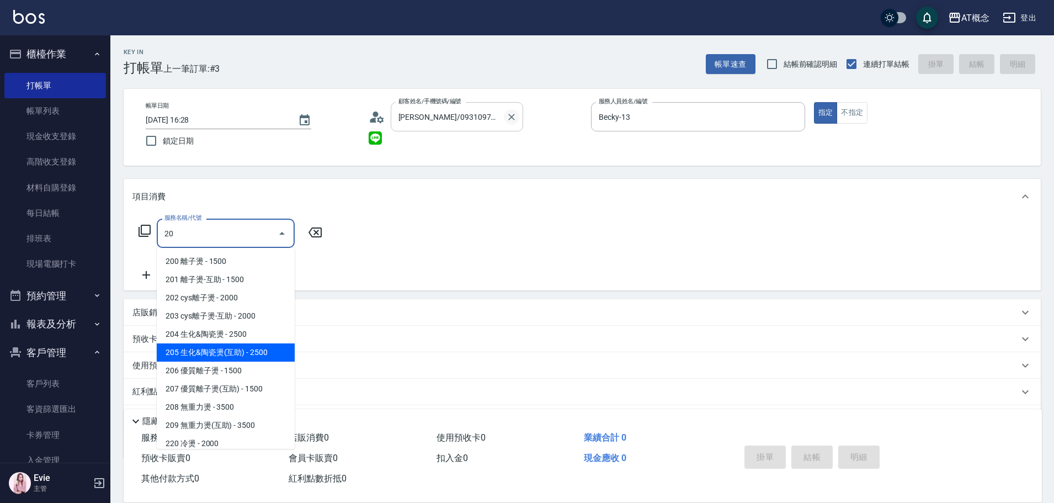
type input "205 生化&陶瓷燙(互助)(205)"
type input "250"
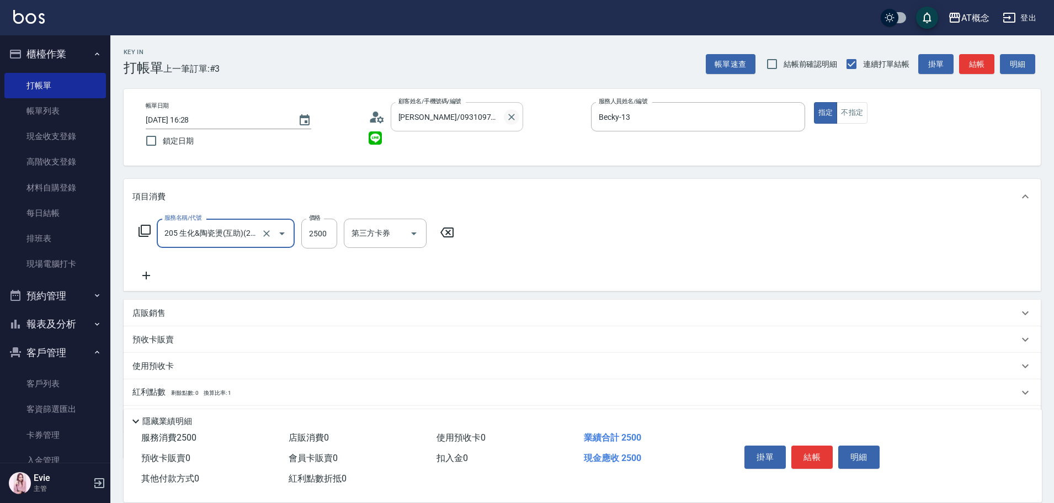
type input "205 生化&陶瓷燙(互助)(205)"
type input "0"
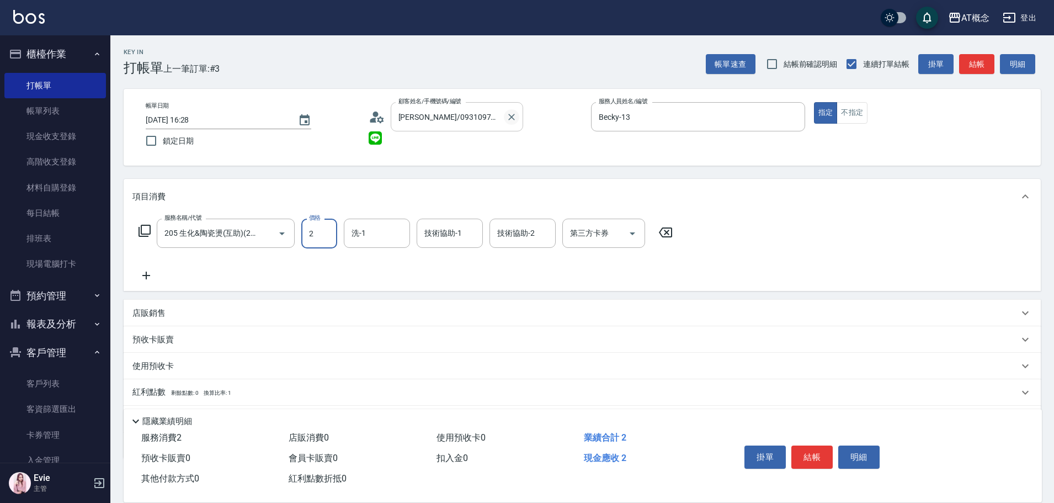
type input "28"
type input "20"
type input "280"
type input "2800"
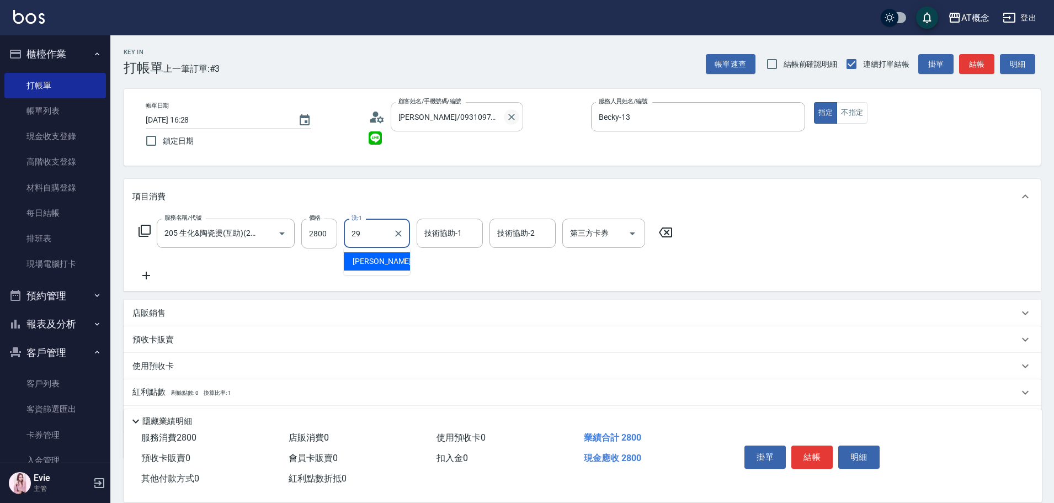
type input "小不-29"
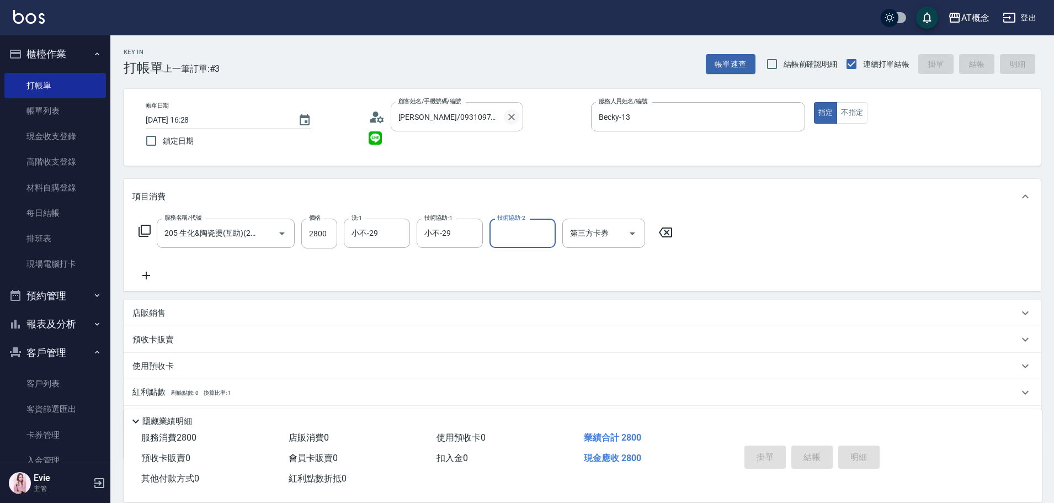
type input "0"
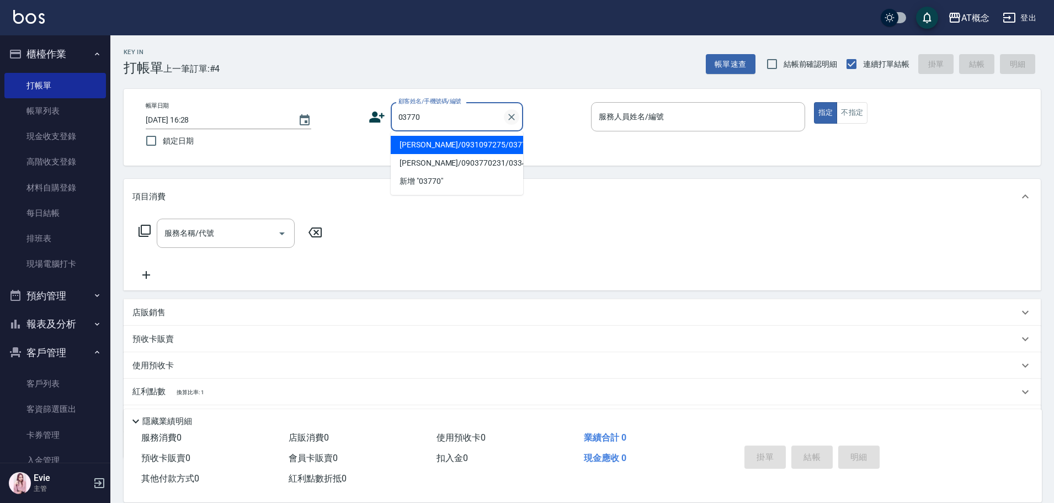
type input "馬秋明/0931097275/03770"
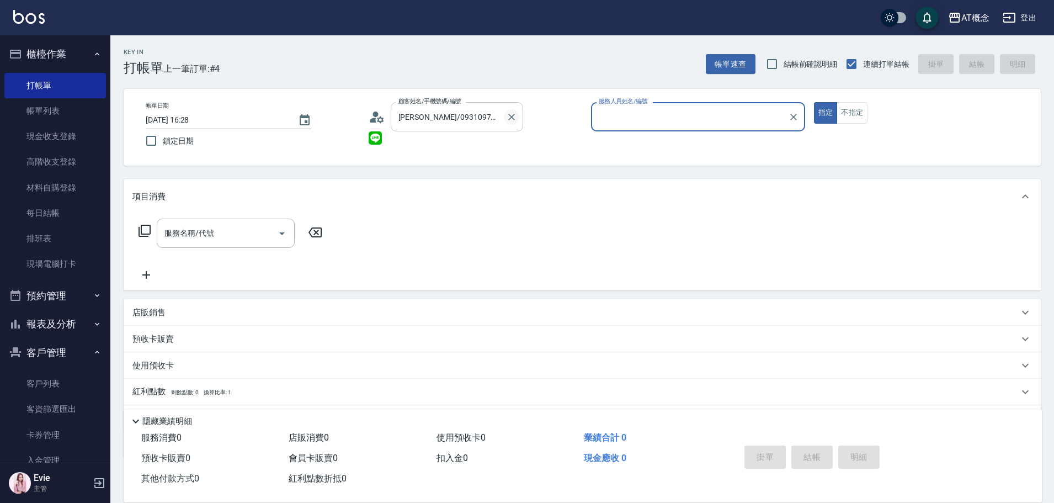
type input "Becky-13"
click at [814, 102] on button "指定" at bounding box center [826, 113] width 24 height 22
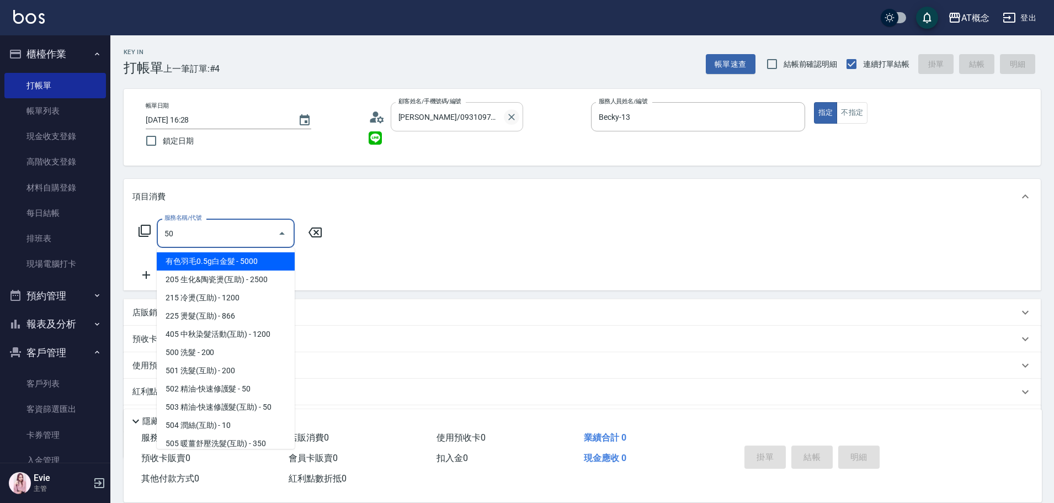
type input "501"
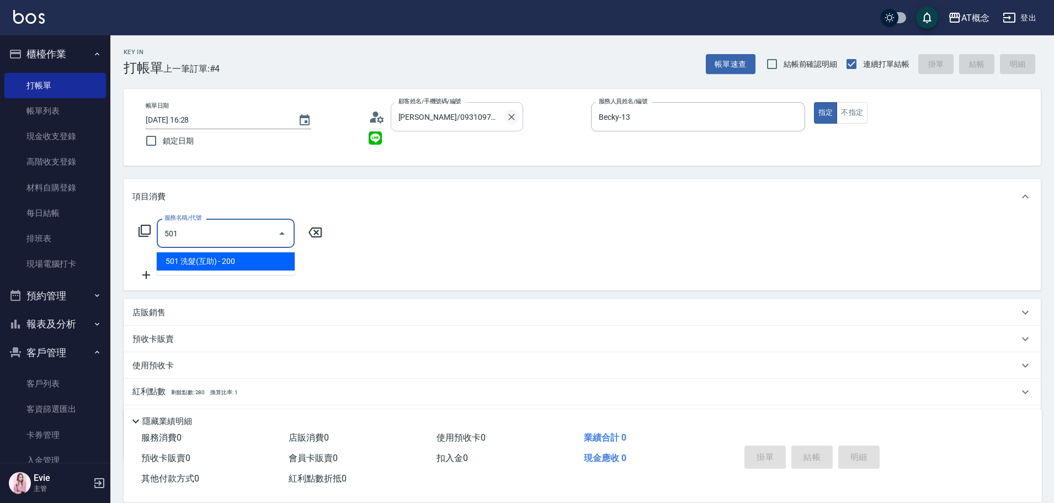
type input "20"
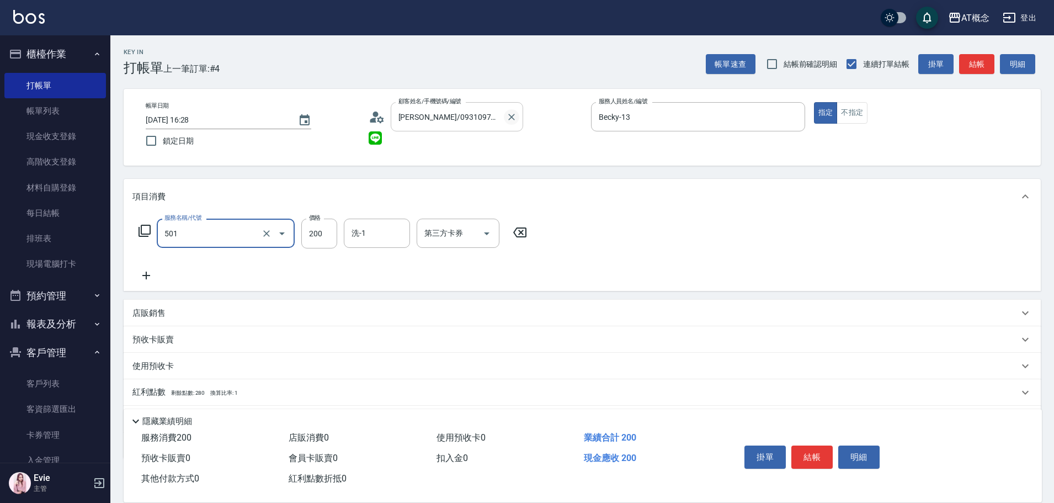
type input "501 洗髮(互助)(501)"
type input "0"
type input "25"
type input "20"
type input "250"
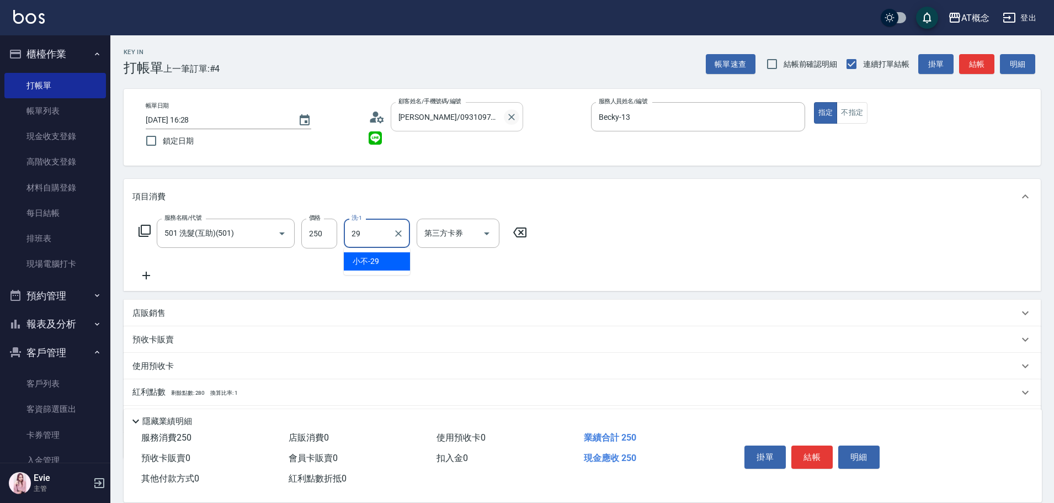
type input "小不-29"
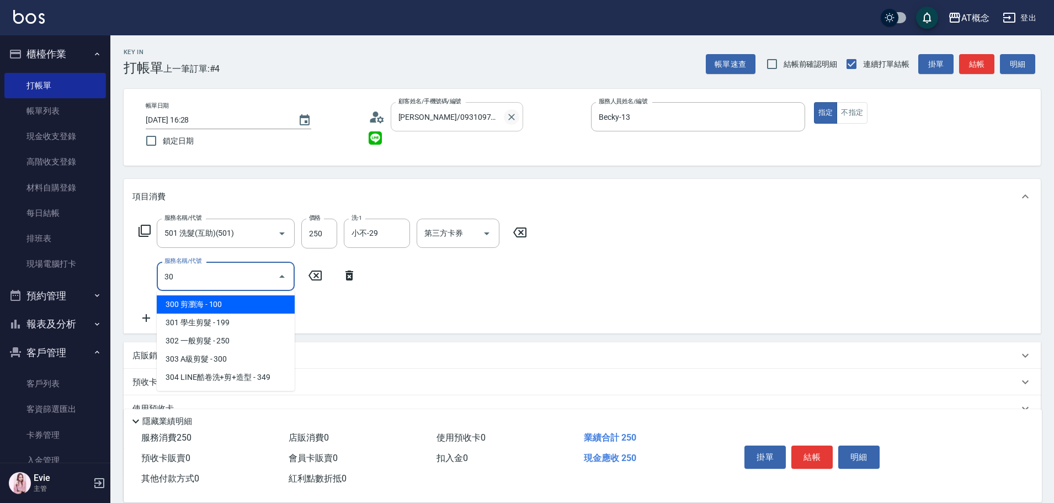
type input "303"
type input "50"
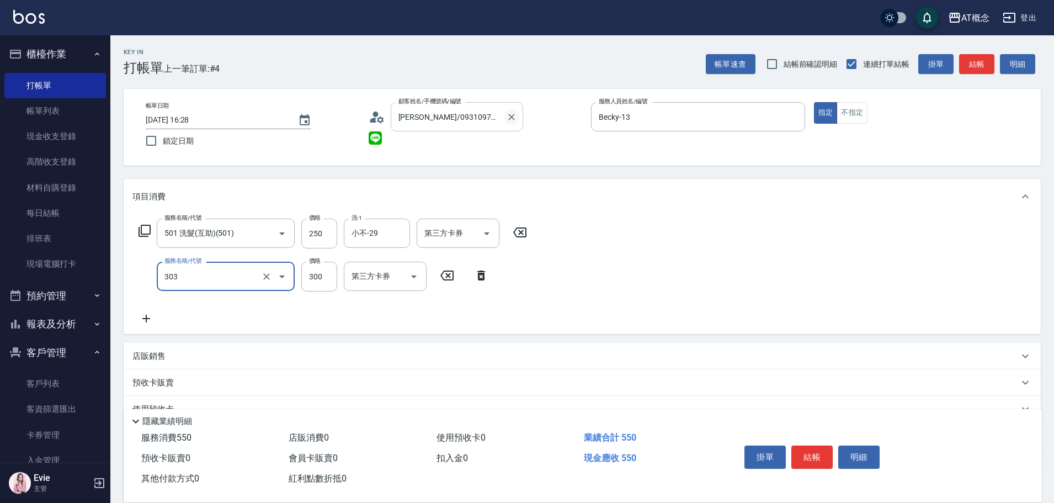
type input "303 A級剪髮(303)"
type input "20"
type input "40"
type input "60"
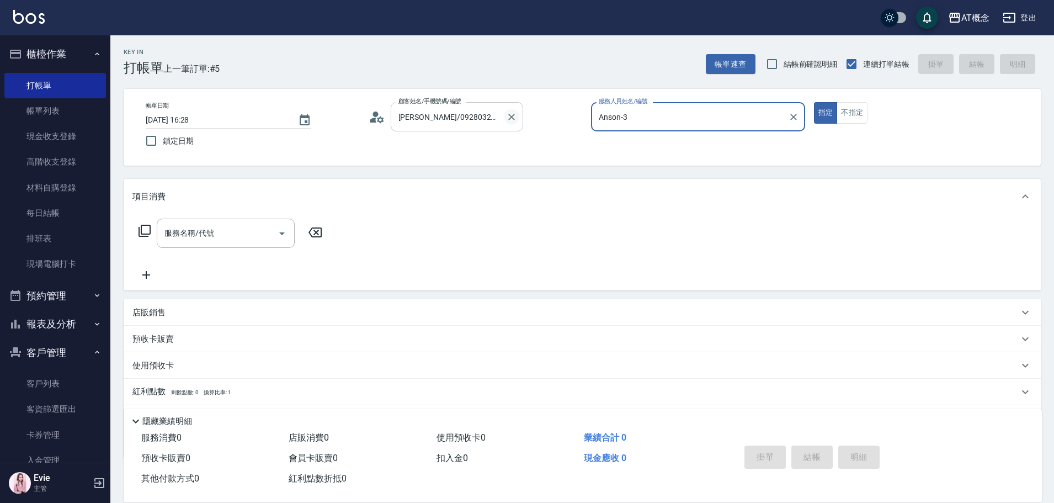
click at [814, 102] on button "指定" at bounding box center [826, 113] width 24 height 22
click at [506, 120] on icon "Clear" at bounding box center [511, 117] width 11 height 11
click at [814, 102] on button "指定" at bounding box center [826, 113] width 24 height 22
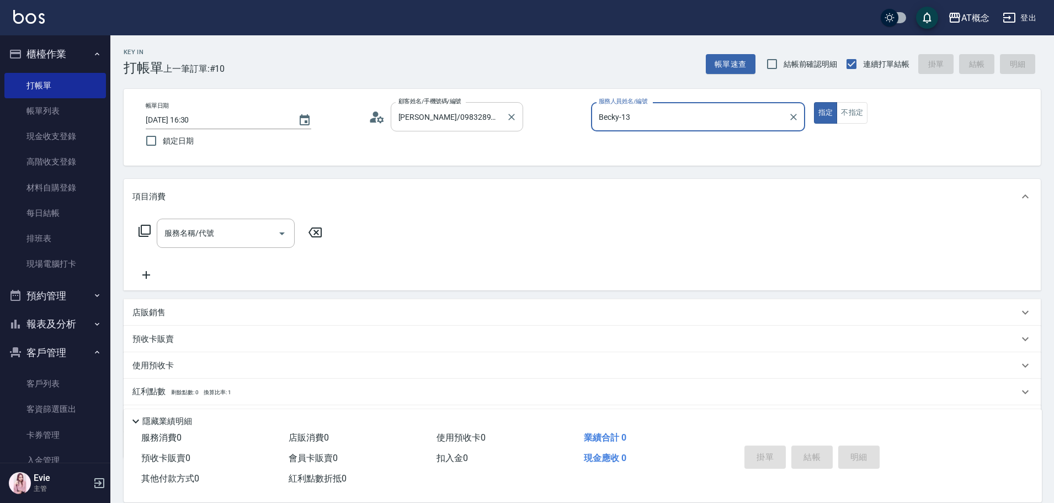
click at [814, 102] on button "指定" at bounding box center [826, 113] width 24 height 22
click at [837, 102] on button "不指定" at bounding box center [852, 113] width 31 height 22
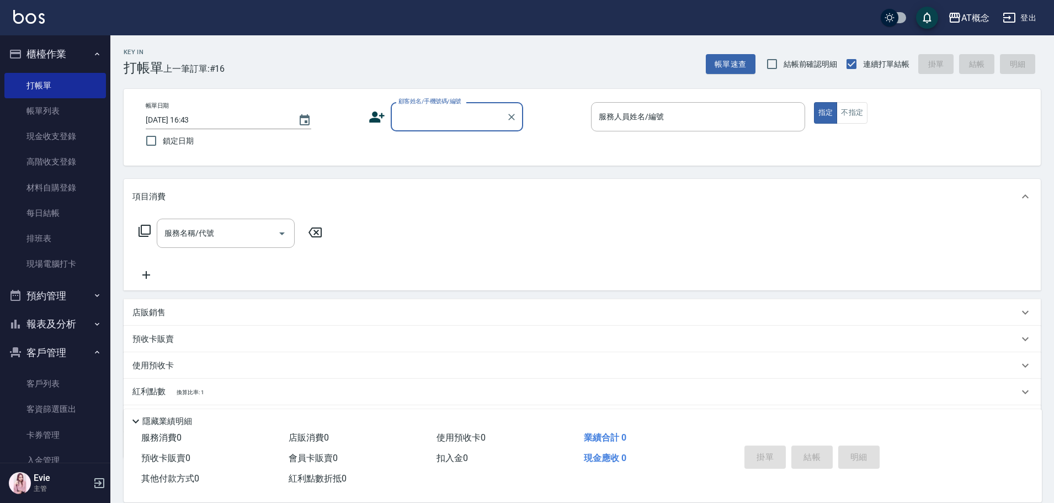
drag, startPoint x: 52, startPoint y: 380, endPoint x: 101, endPoint y: 178, distance: 207.9
click at [52, 380] on link "客戶列表" at bounding box center [55, 383] width 102 height 25
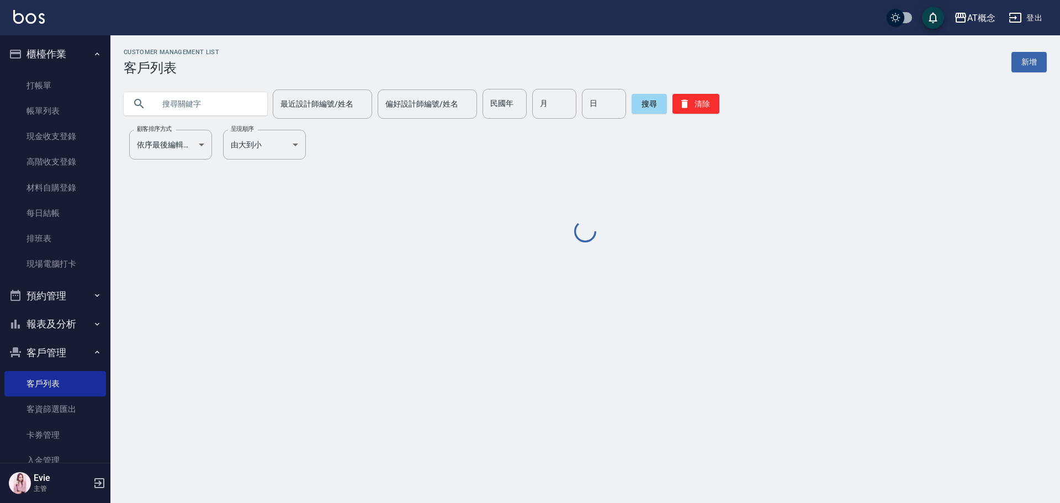
click at [201, 108] on input "text" at bounding box center [207, 104] width 104 height 30
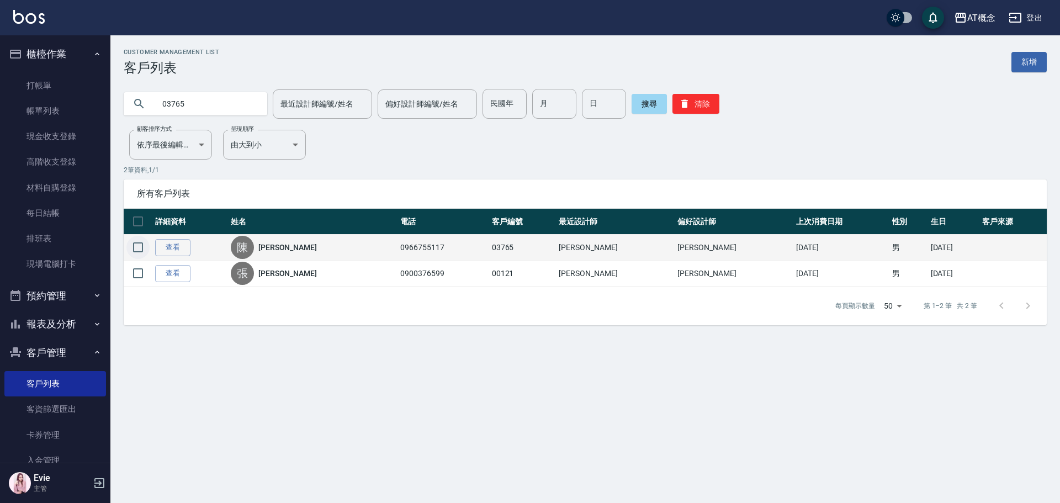
click at [142, 246] on input "checkbox" at bounding box center [137, 247] width 23 height 23
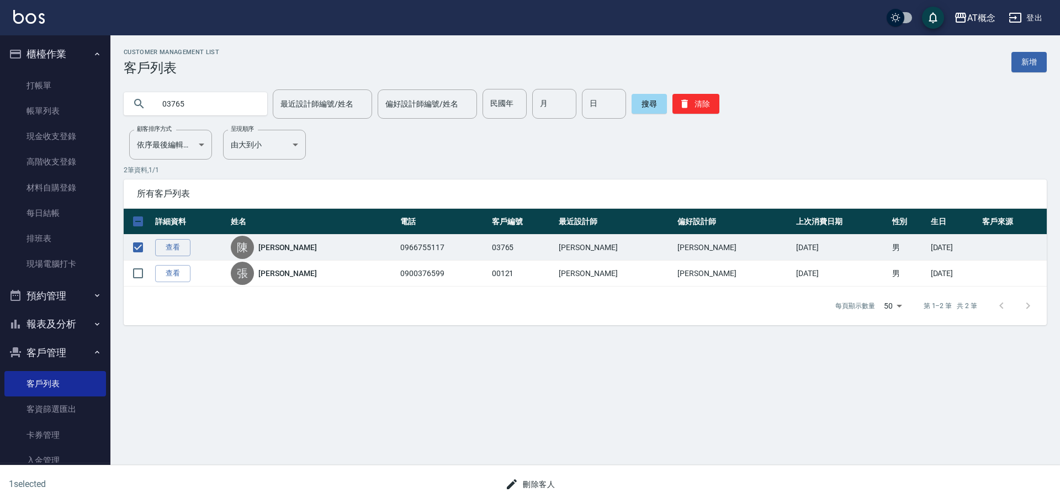
click at [535, 473] on div "刪除客人" at bounding box center [525, 479] width 525 height 29
click at [539, 488] on button "刪除客人" at bounding box center [530, 484] width 59 height 20
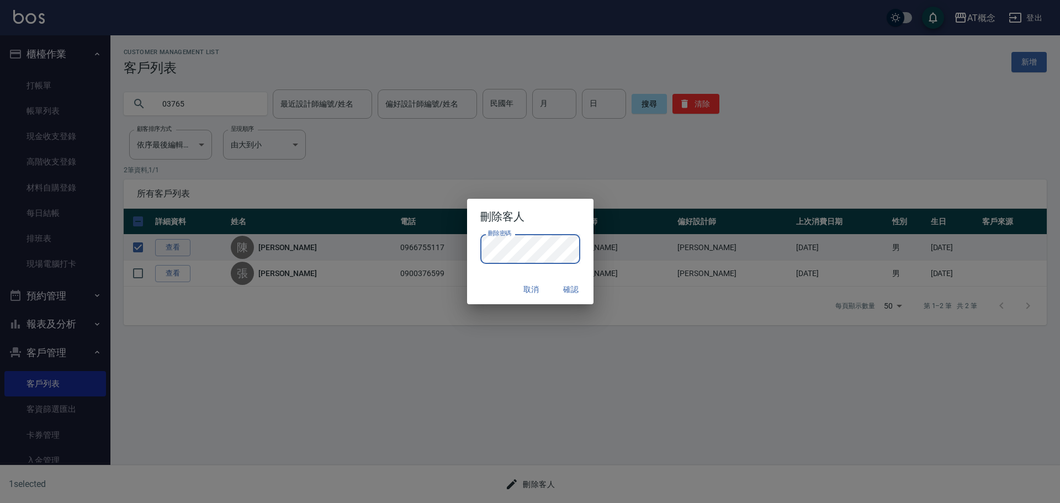
click at [576, 292] on button "確認" at bounding box center [571, 289] width 35 height 20
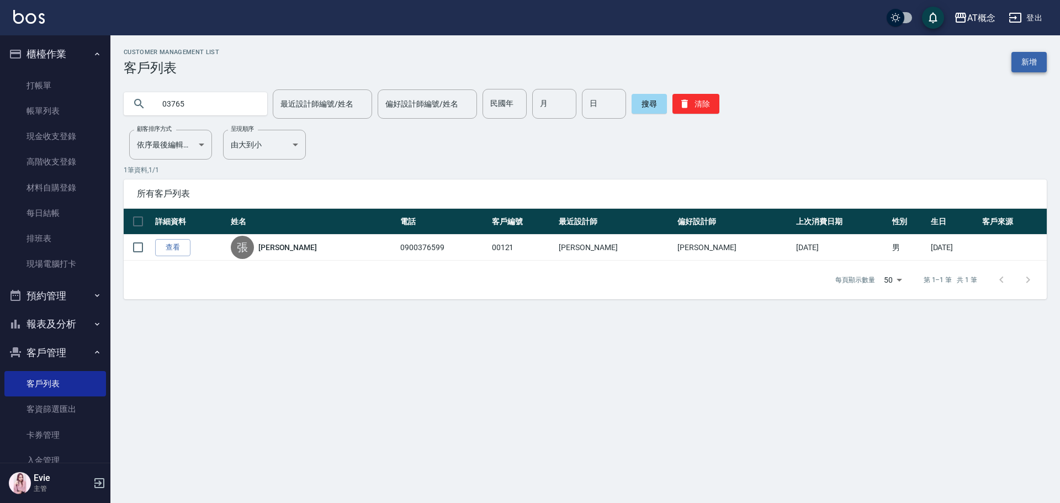
click at [1034, 63] on link "新增" at bounding box center [1028, 62] width 35 height 20
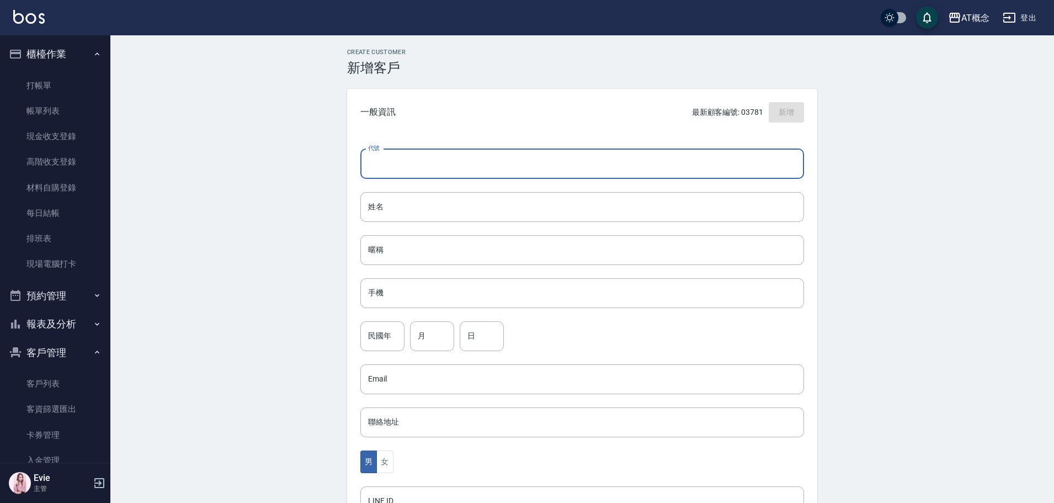
click at [519, 167] on input "代號" at bounding box center [582, 164] width 444 height 30
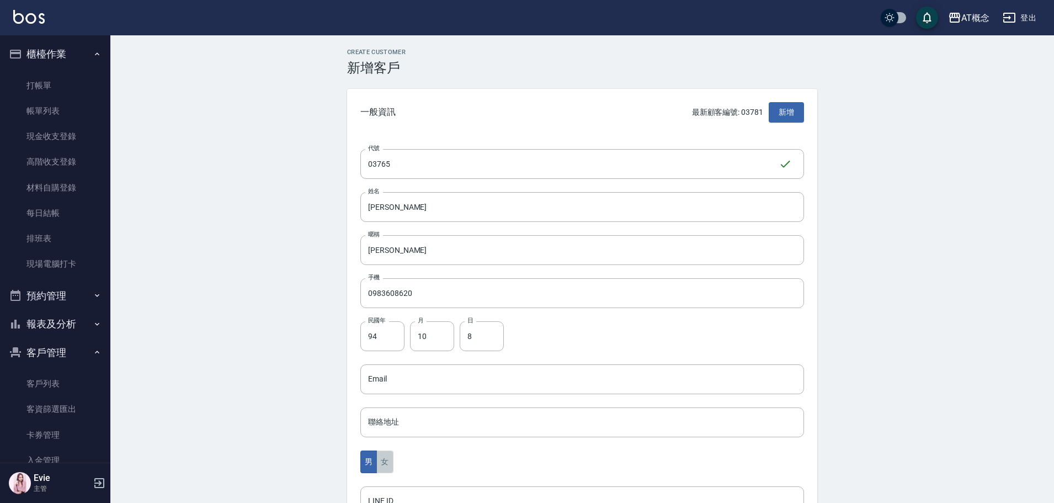
click at [385, 463] on button "女" at bounding box center [384, 461] width 17 height 23
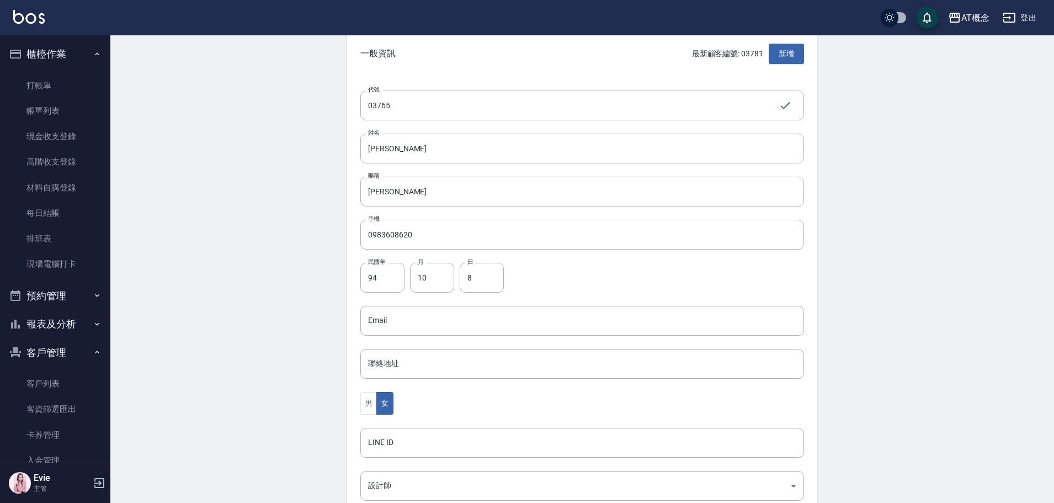
scroll to position [216, 0]
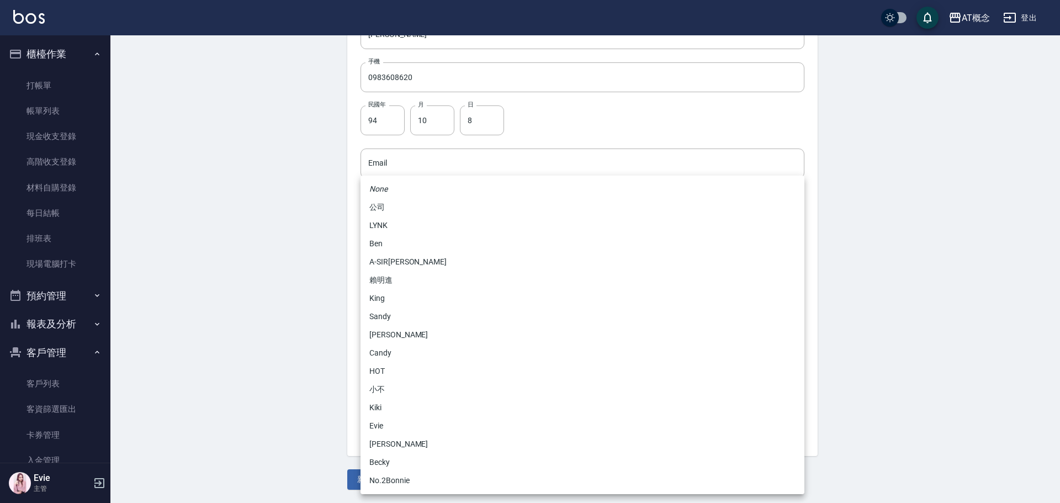
click at [399, 333] on body "AT概念 登出 櫃檯作業 打帳單 帳單列表 現金收支登錄 高階收支登錄 材料自購登錄 每日結帳 排班表 現場電腦打卡 預約管理 預約管理 單日預約紀錄 單週預…" at bounding box center [530, 143] width 1060 height 719
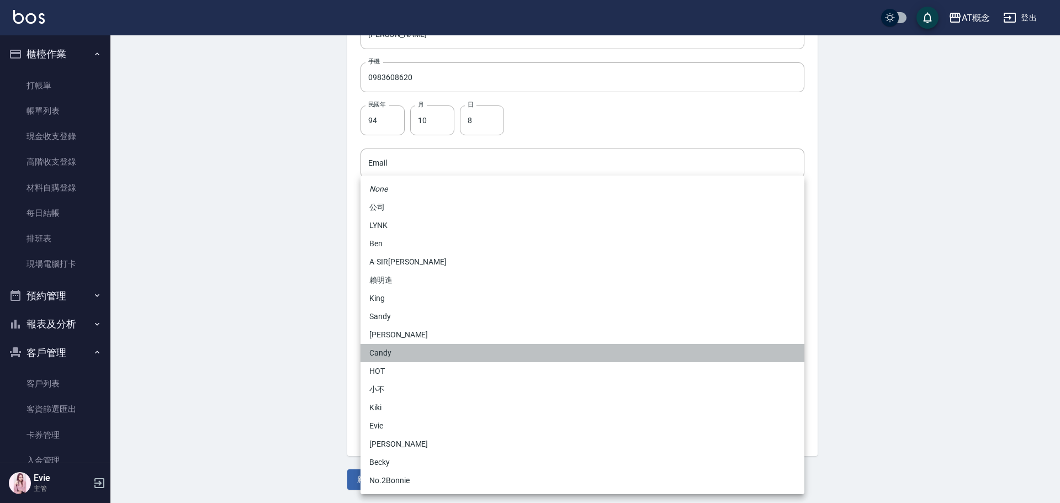
click at [385, 347] on li "Candy" at bounding box center [582, 353] width 444 height 18
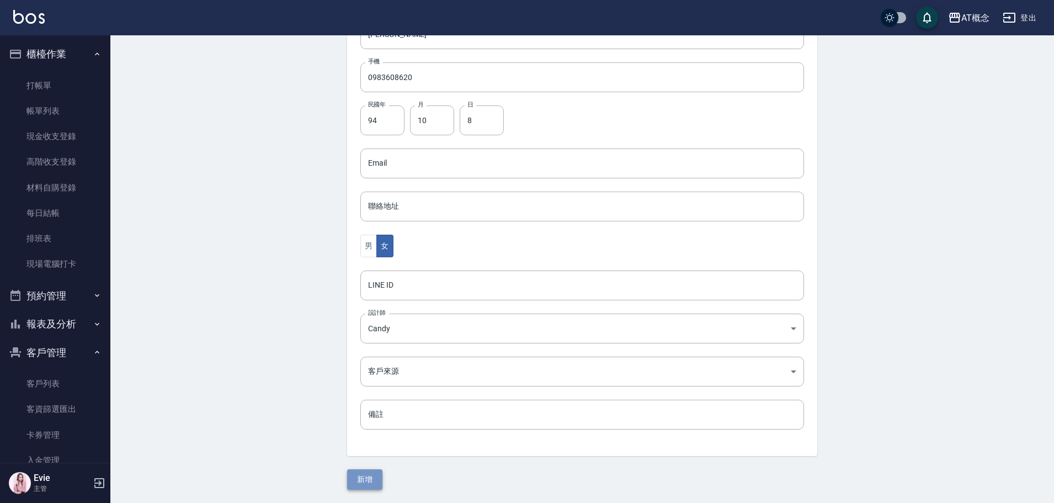
click at [370, 476] on button "新增" at bounding box center [364, 479] width 35 height 20
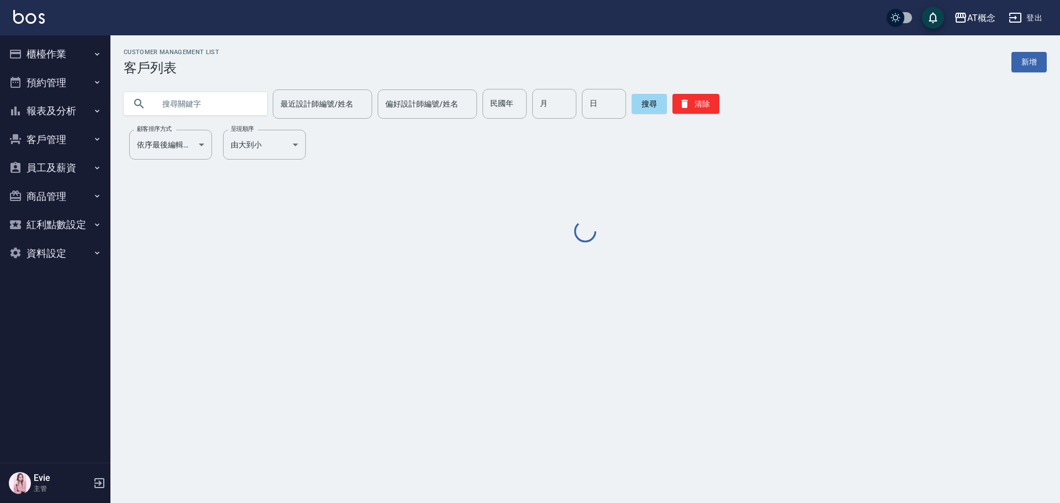
click at [206, 99] on input "text" at bounding box center [207, 104] width 104 height 30
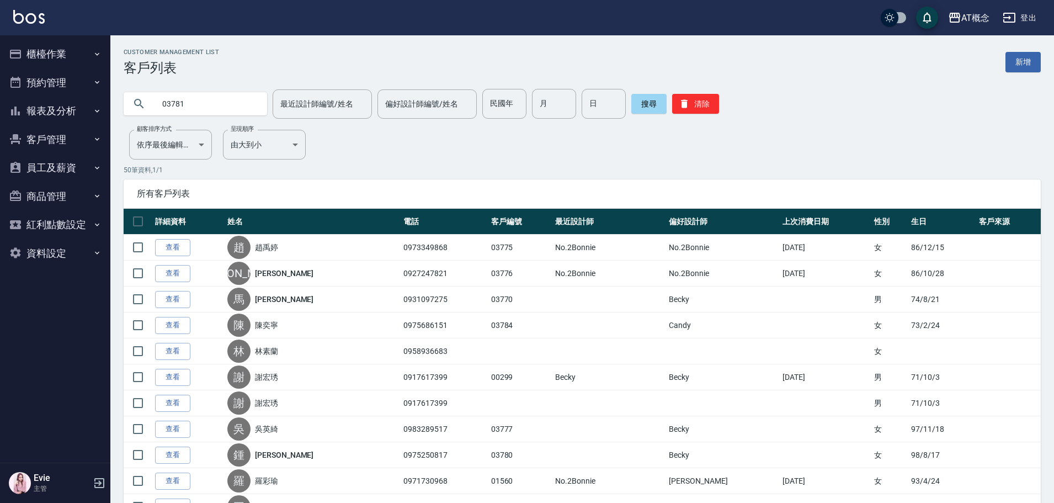
type input "03781"
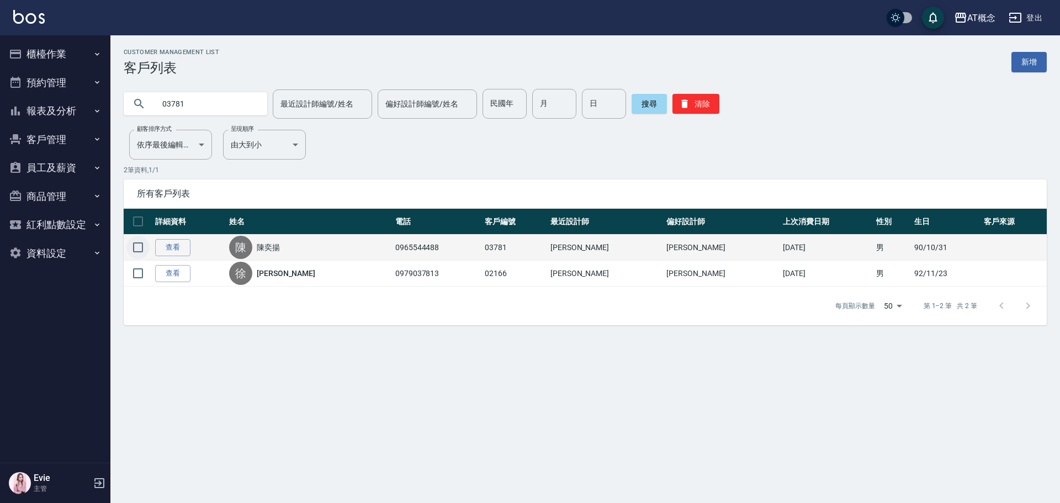
drag, startPoint x: 136, startPoint y: 243, endPoint x: 133, endPoint y: 248, distance: 5.7
click at [136, 244] on input "checkbox" at bounding box center [137, 247] width 23 height 23
checkbox input "true"
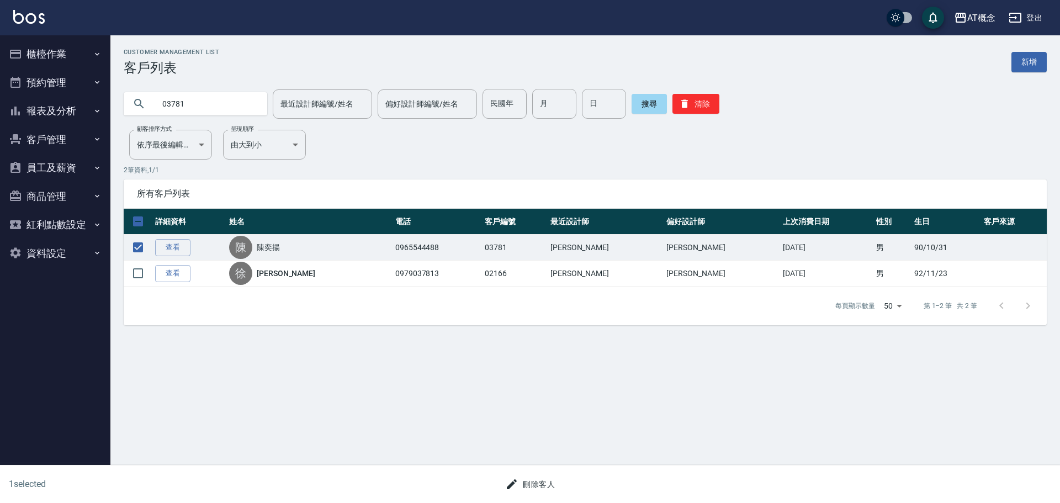
click at [539, 484] on button "刪除客人" at bounding box center [530, 484] width 59 height 20
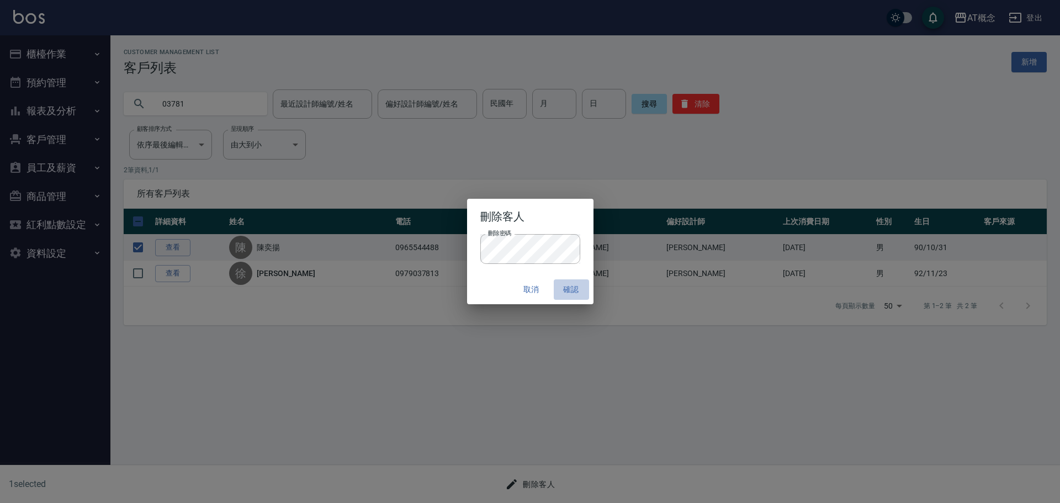
click at [579, 288] on button "確認" at bounding box center [571, 289] width 35 height 20
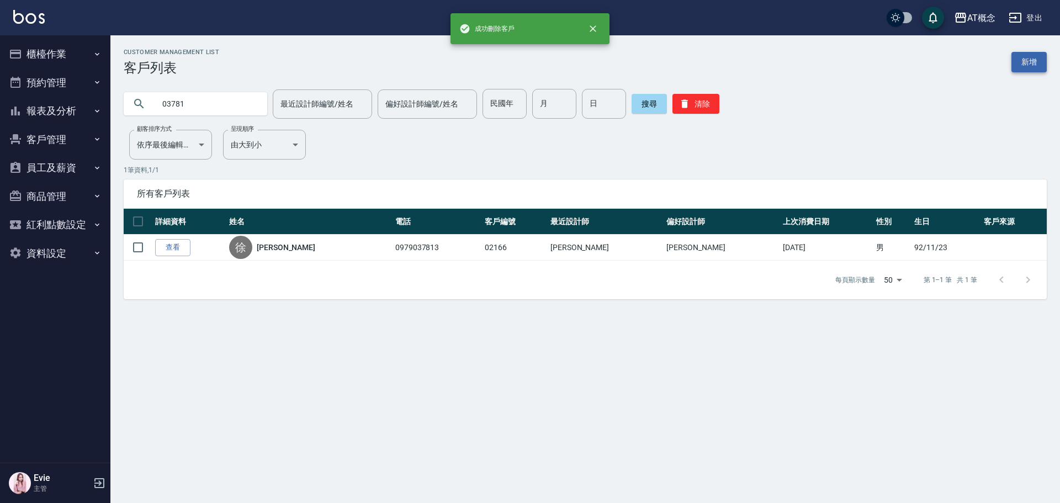
click at [1021, 65] on link "新增" at bounding box center [1028, 62] width 35 height 20
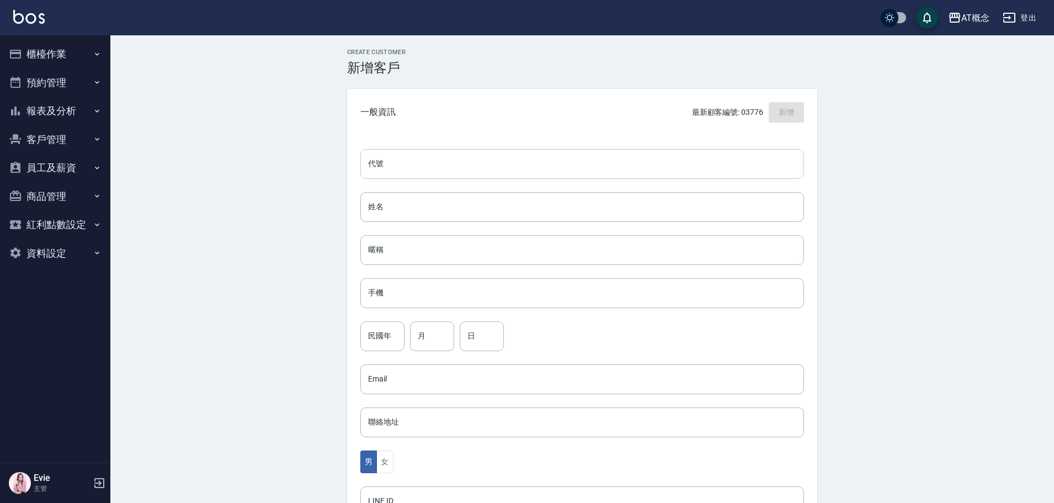
click at [547, 161] on input "代號" at bounding box center [582, 164] width 444 height 30
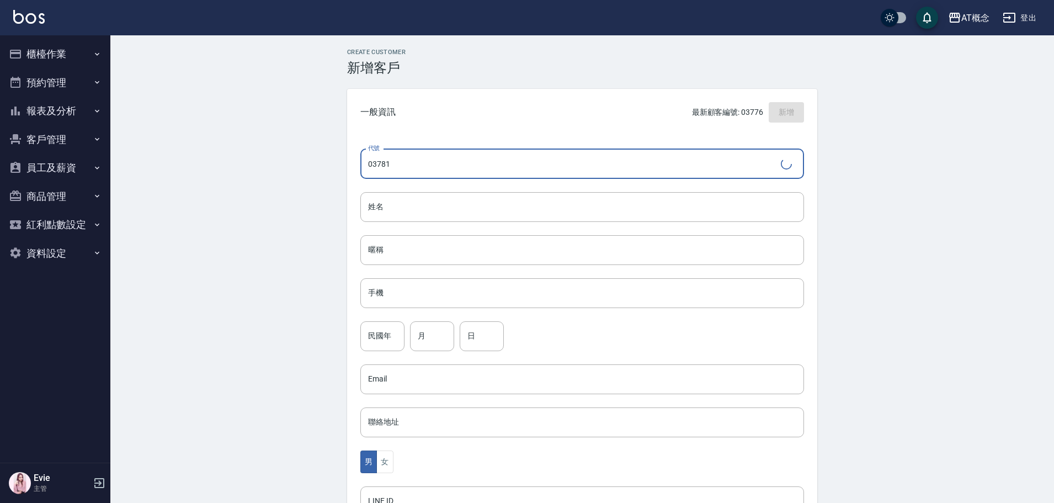
type input "03781"
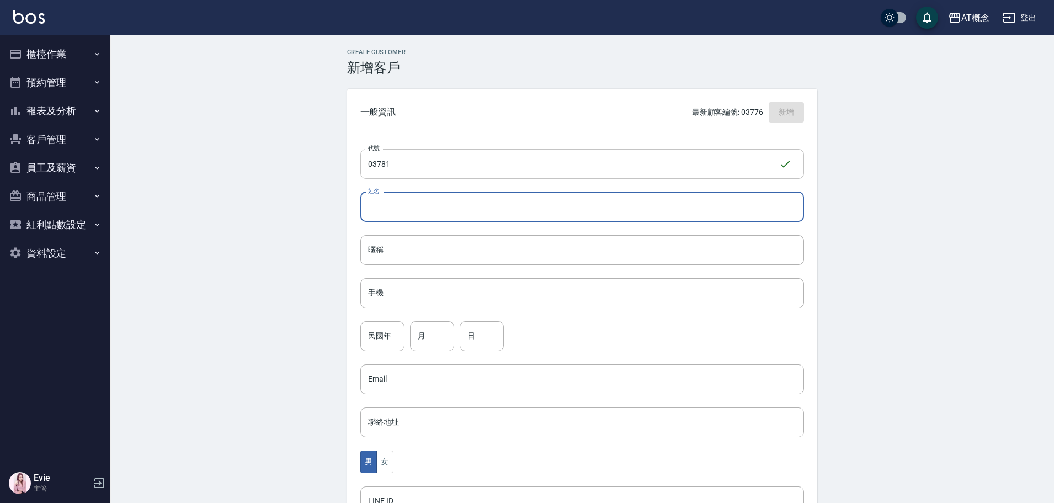
type input "燕"
type input "徐燕鳳"
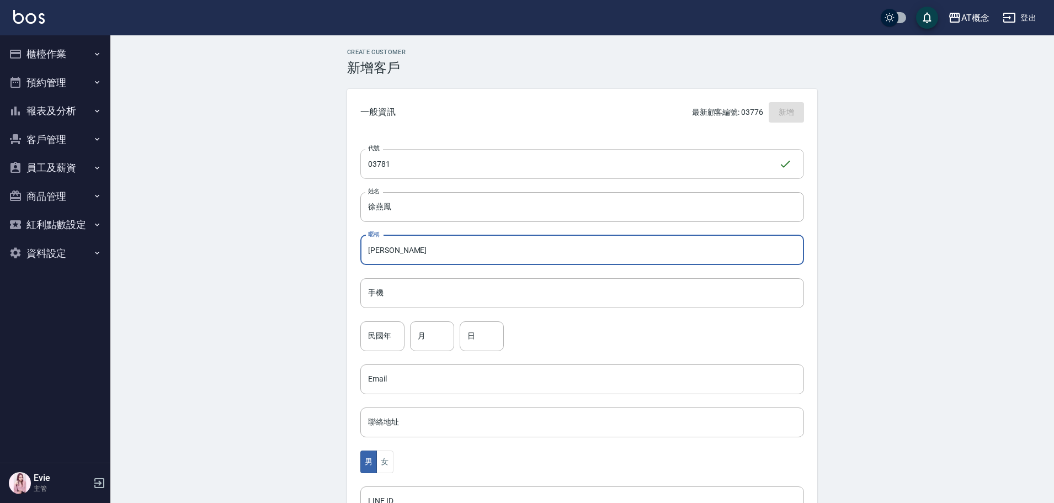
type input "[PERSON_NAME]"
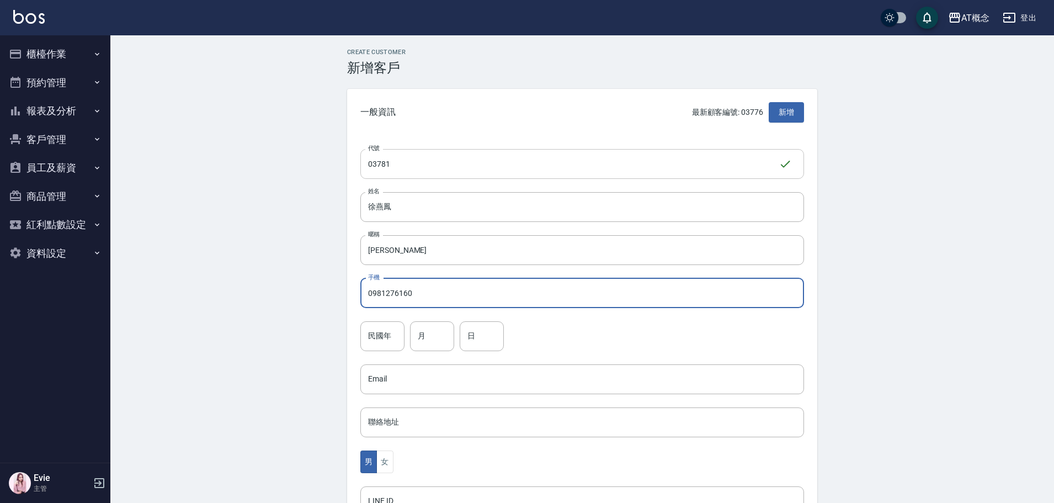
type input "0981276160"
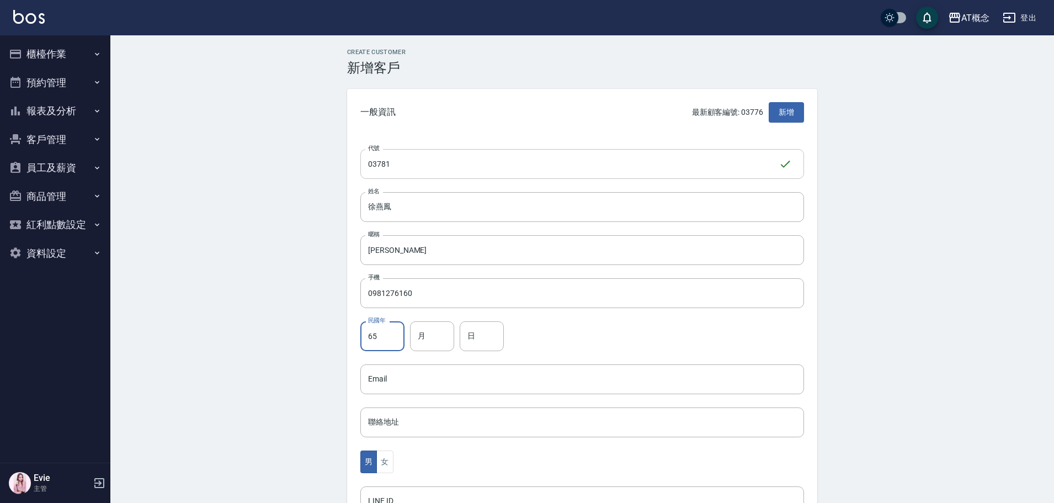
type input "65"
type input "7"
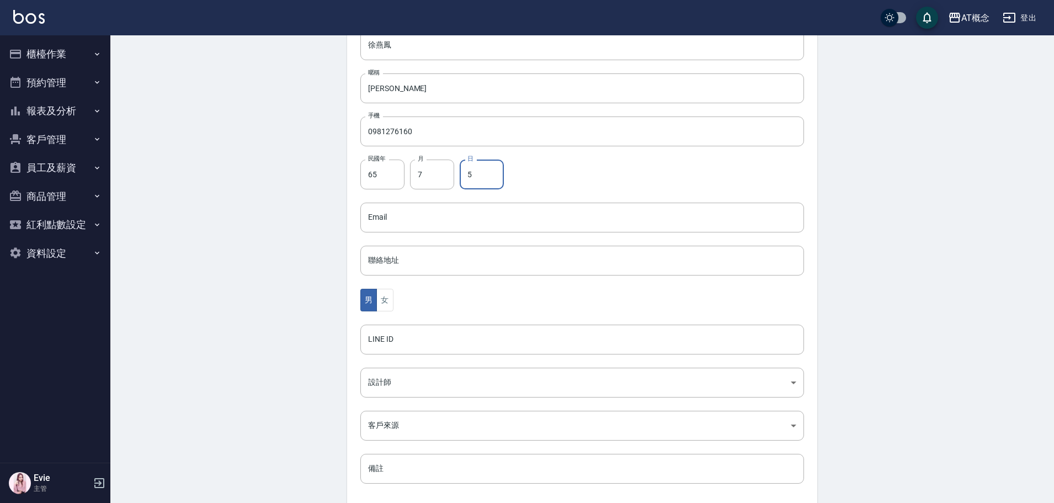
scroll to position [166, 0]
type input "5"
click at [387, 294] on button "女" at bounding box center [384, 296] width 17 height 23
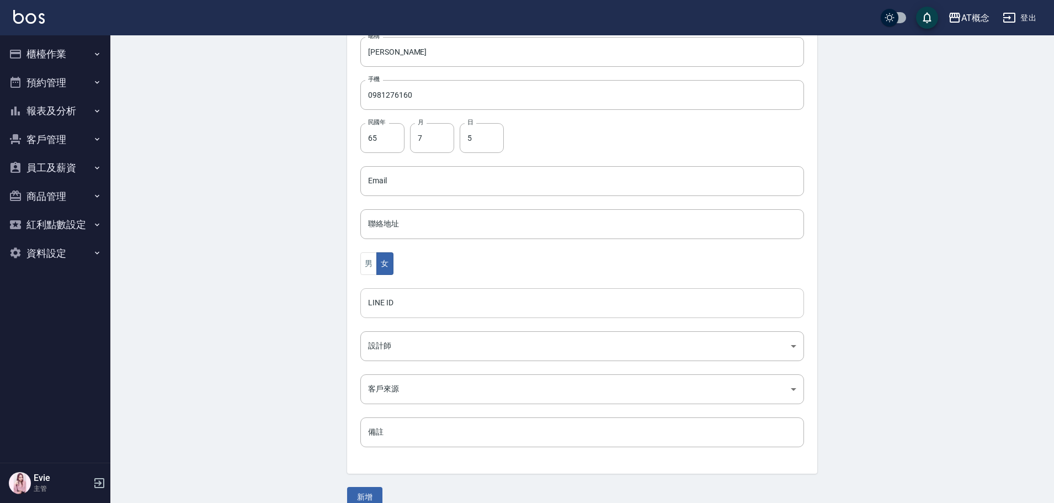
scroll to position [216, 0]
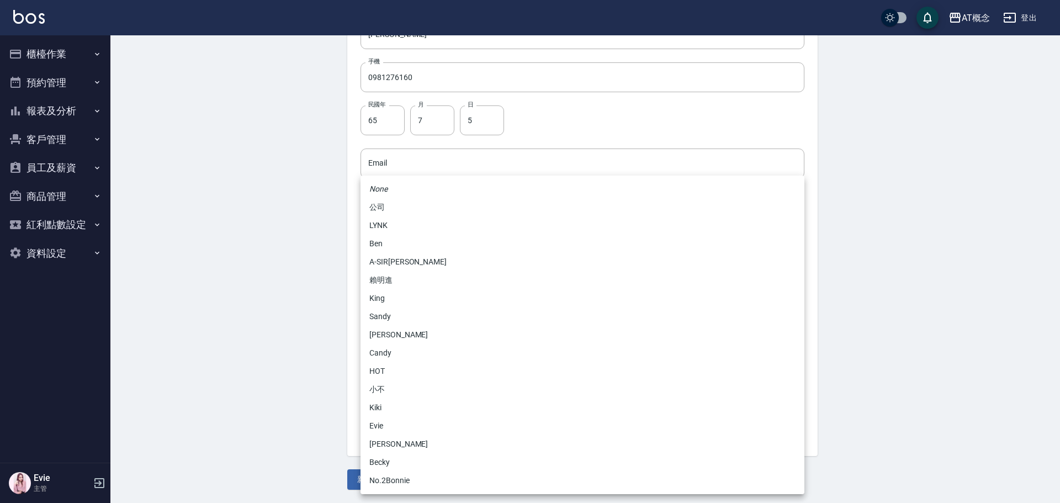
click at [391, 328] on body "AT概念 登出 櫃檯作業 打帳單 帳單列表 現金收支登錄 高階收支登錄 材料自購登錄 每日結帳 排班表 現場電腦打卡 預約管理 預約管理 單日預約紀錄 單週預…" at bounding box center [530, 143] width 1060 height 719
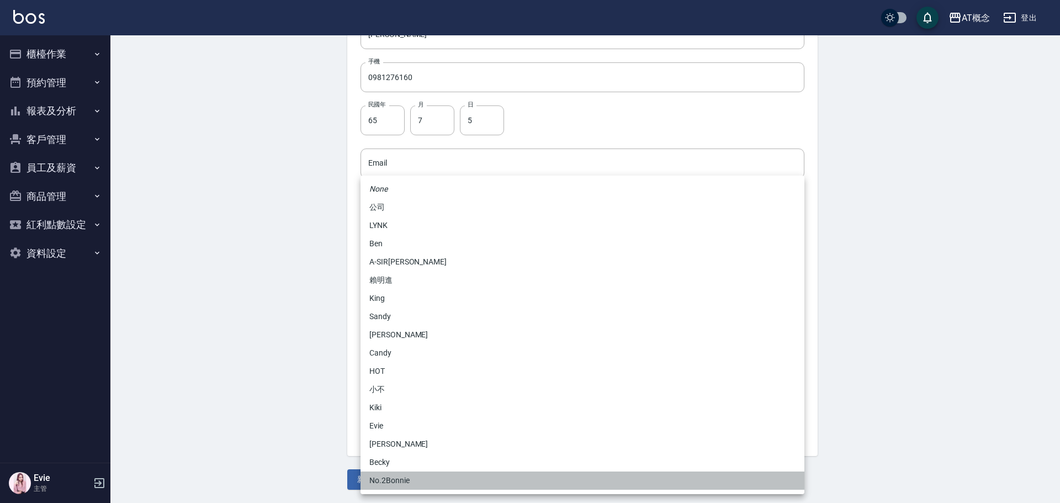
click at [396, 477] on li "No.2Bonnie" at bounding box center [582, 480] width 444 height 18
type input "20abcae0-810e-448a-b26a-bcbab897de4d"
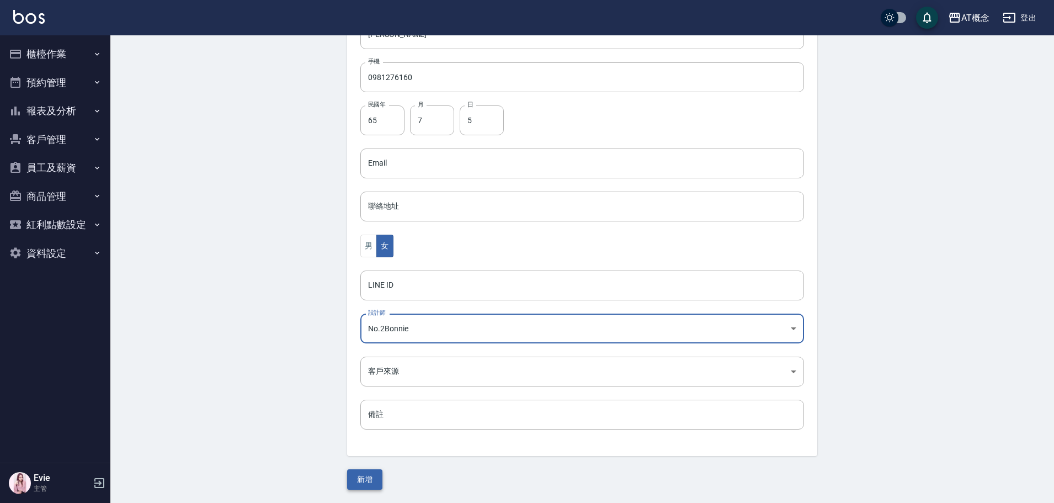
click at [369, 479] on button "新增" at bounding box center [364, 479] width 35 height 20
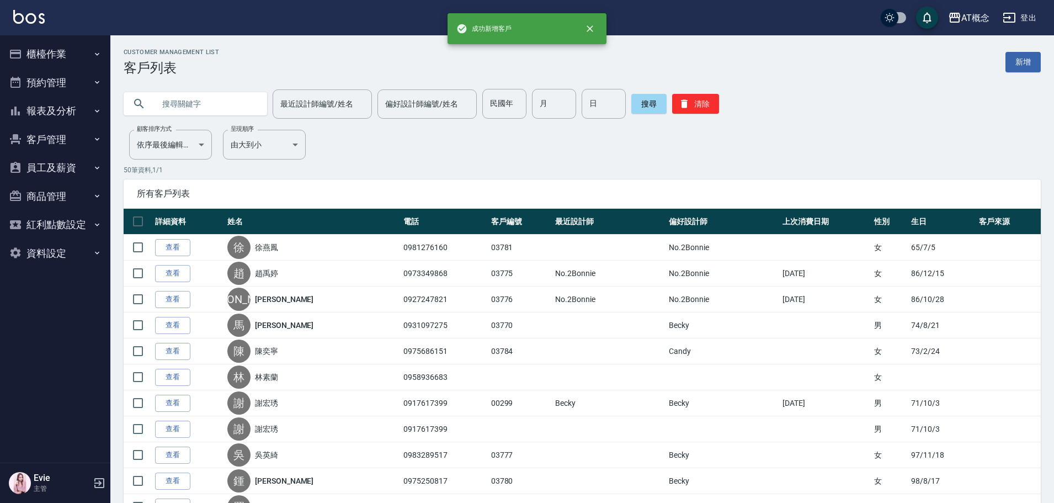
click at [201, 105] on input "text" at bounding box center [207, 104] width 104 height 30
type input "03777"
